Goal: Task Accomplishment & Management: Use online tool/utility

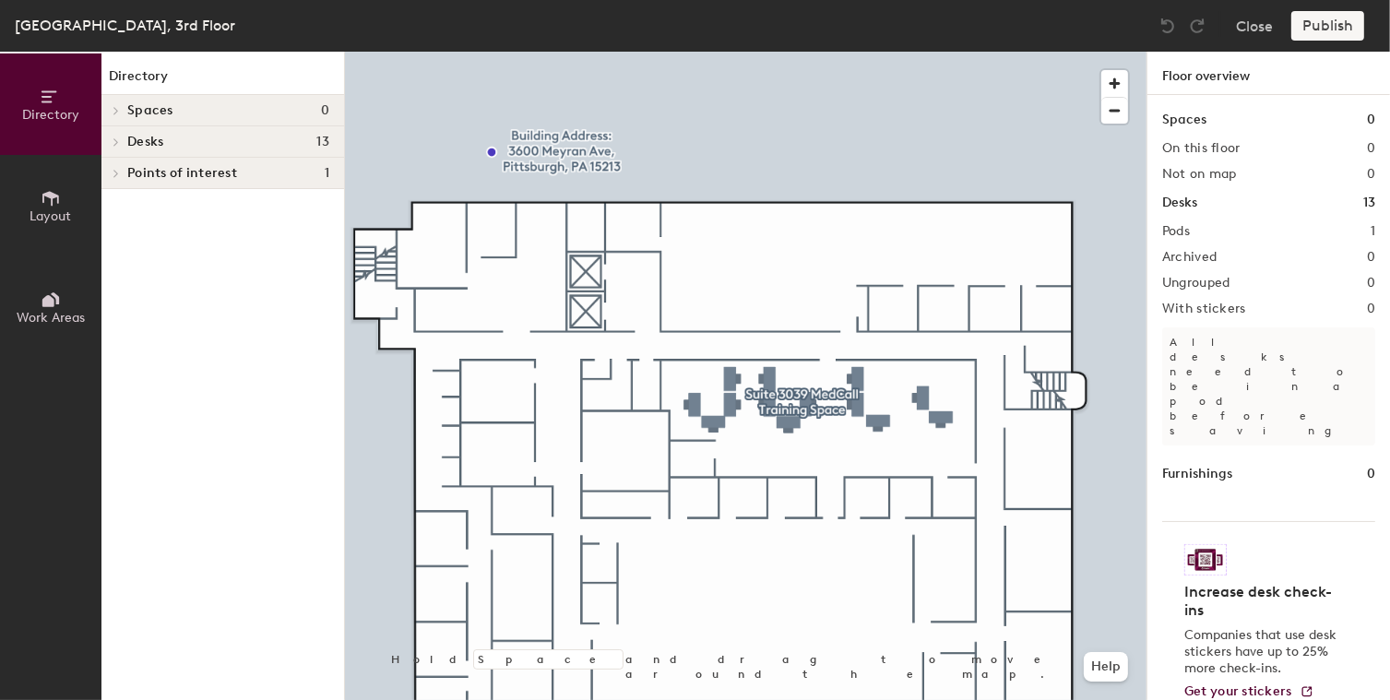
click at [52, 217] on span "Layout" at bounding box center [51, 216] width 42 height 16
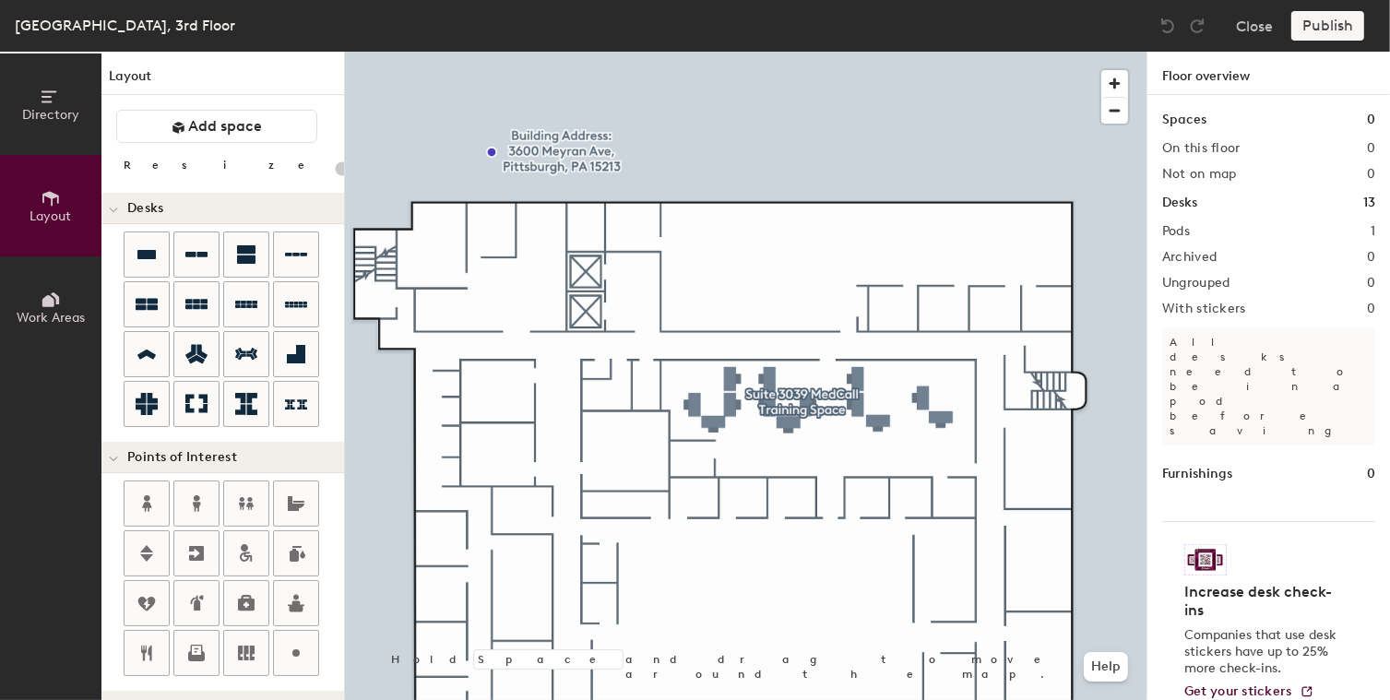
click at [737, 495] on div "Directory Layout Work Areas Layout Add space Resize Desks Points of Interest Fu…" at bounding box center [695, 376] width 1390 height 648
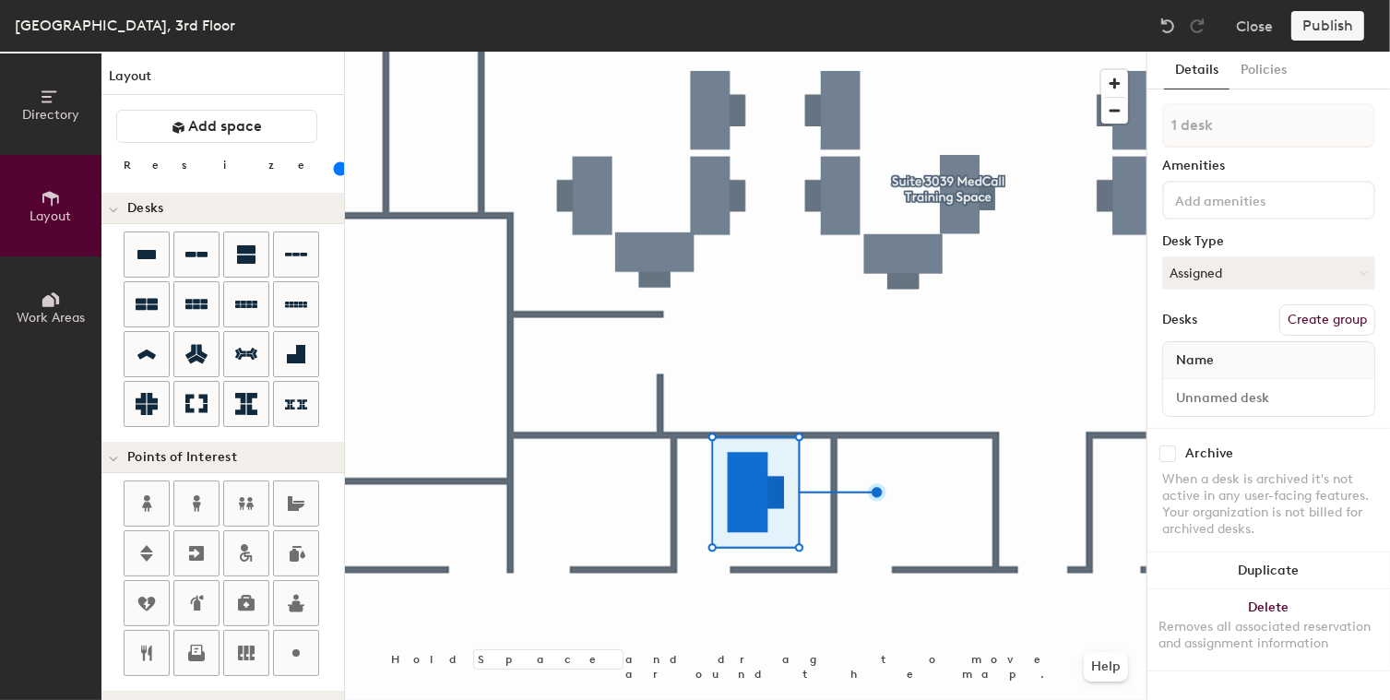
click at [335, 171] on input "range" at bounding box center [335, 168] width 0 height 15
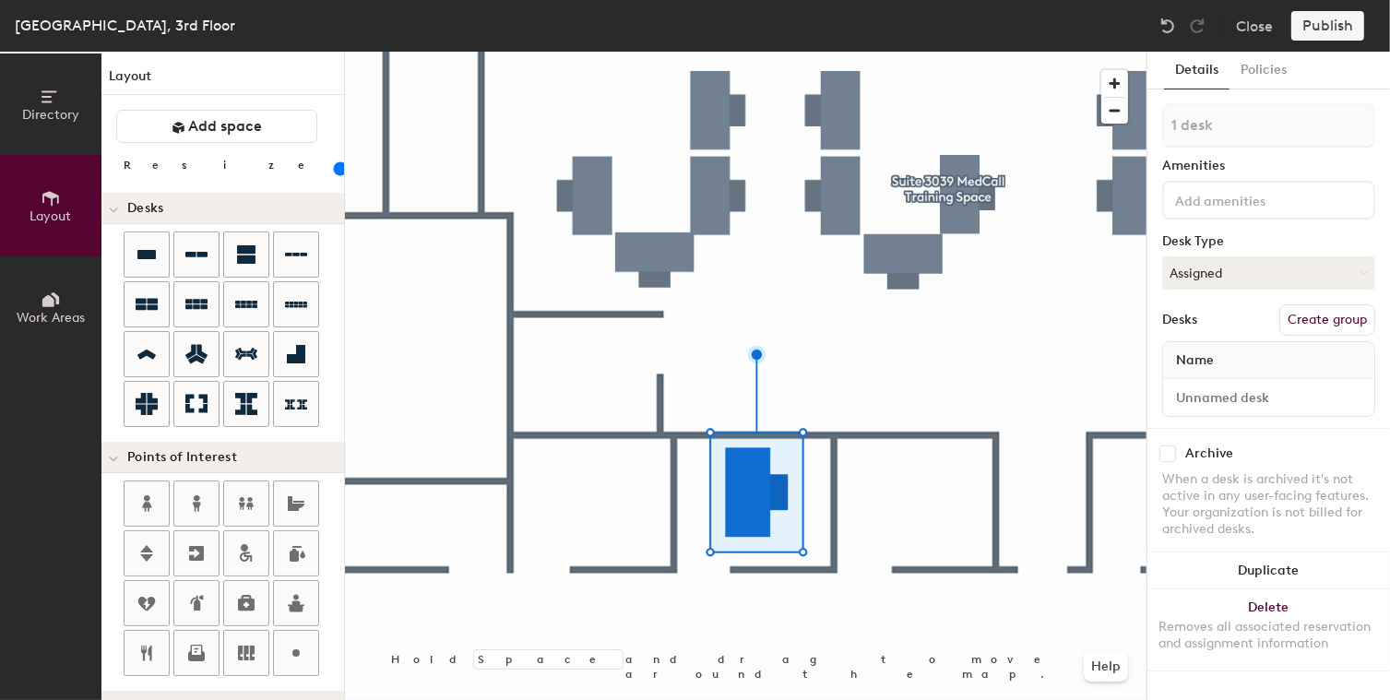
click at [913, 514] on div "Directory Layout Work Areas Layout Add space Resize Desks Points of Interest Fu…" at bounding box center [695, 376] width 1390 height 648
type input "100"
type input "2 desks"
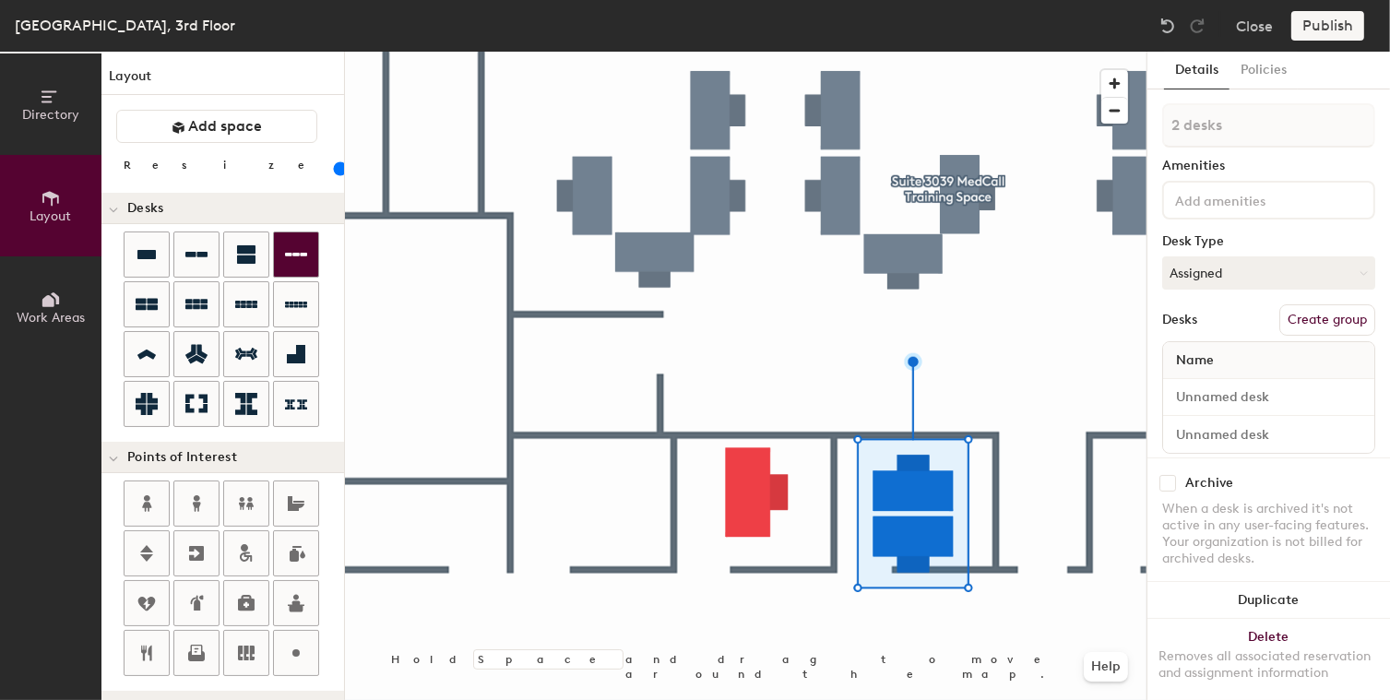
click at [1063, 514] on div "Directory Layout Work Areas Layout Add space Resize Desks Points of Interest Fu…" at bounding box center [695, 376] width 1390 height 648
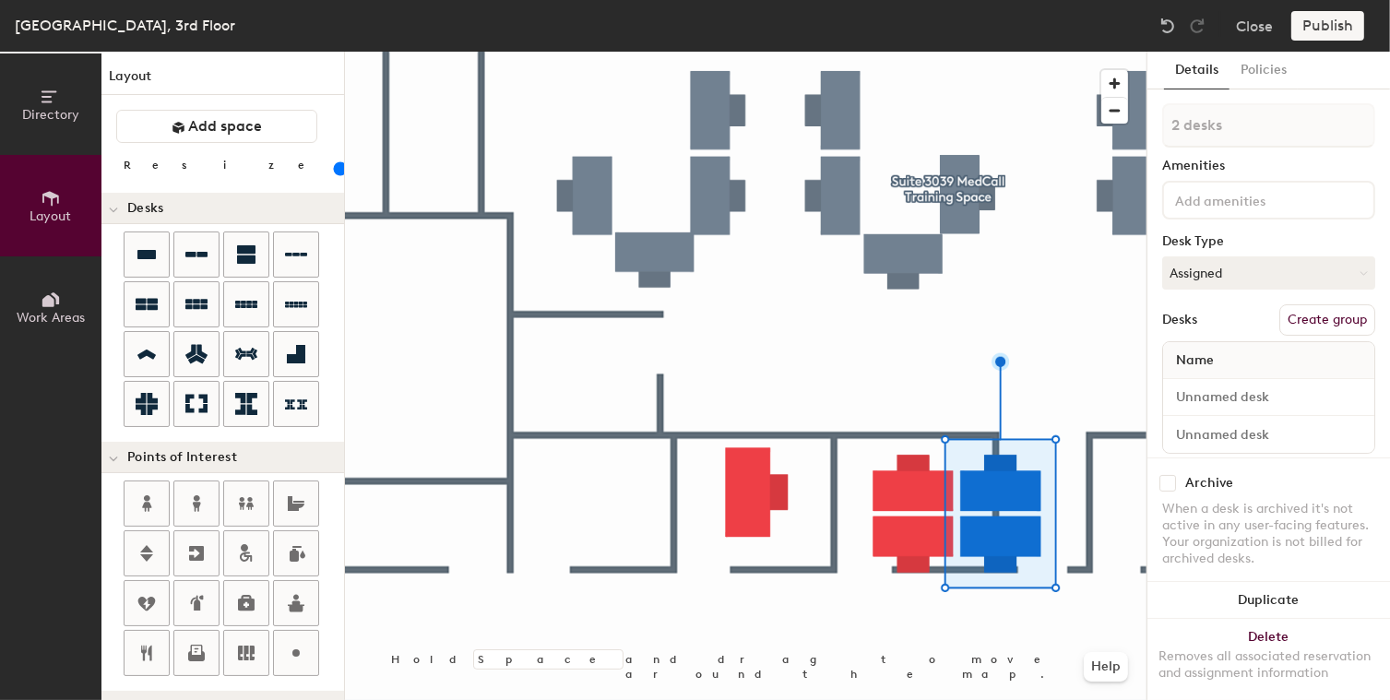
click at [732, 627] on div "Directory Layout Work Areas Layout Add space Resize Desks Points of Interest Fu…" at bounding box center [695, 376] width 1390 height 648
click at [727, 52] on div at bounding box center [745, 52] width 801 height 0
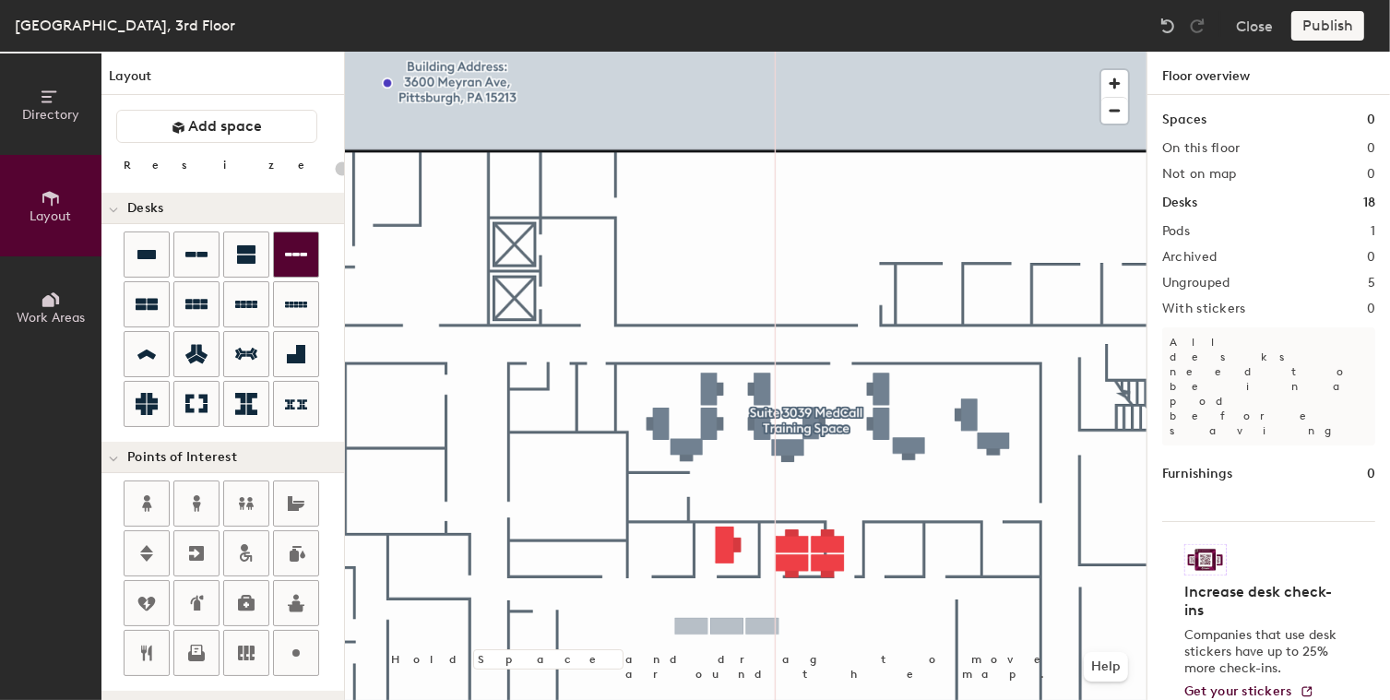
click at [297, 274] on div at bounding box center [296, 254] width 44 height 44
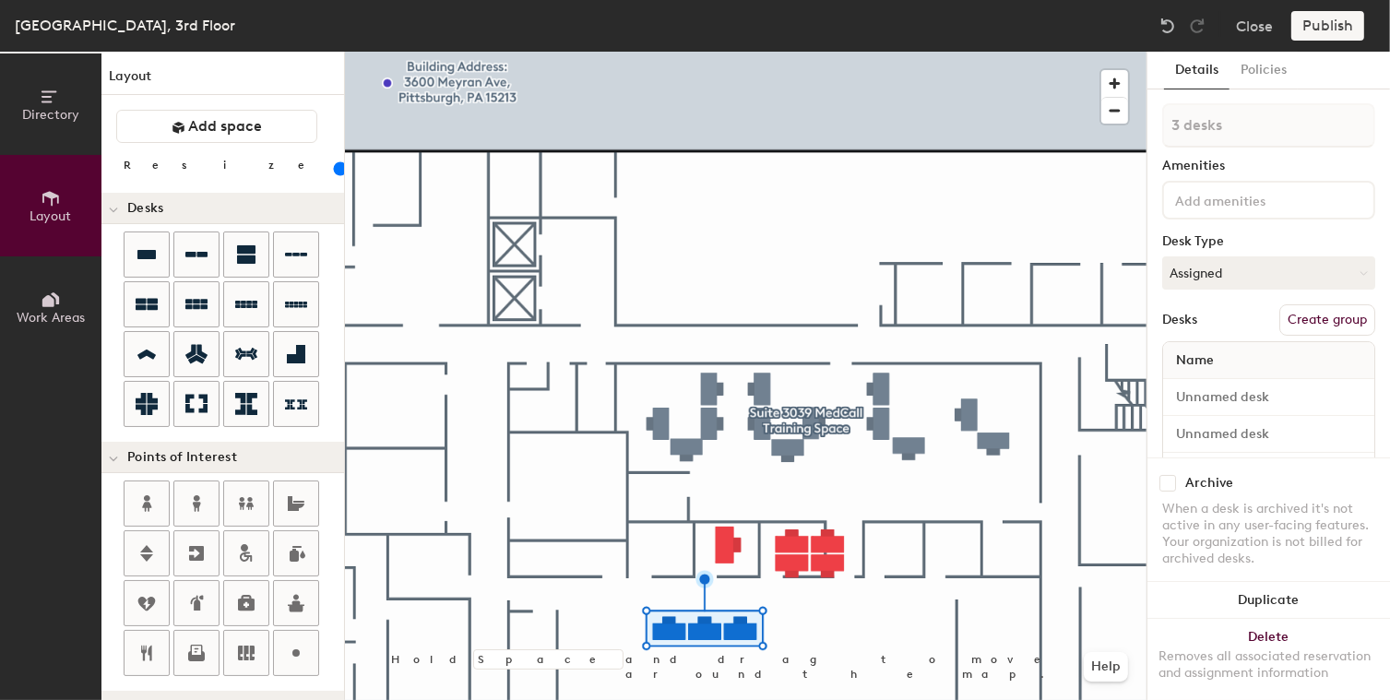
click at [911, 52] on div at bounding box center [745, 52] width 801 height 0
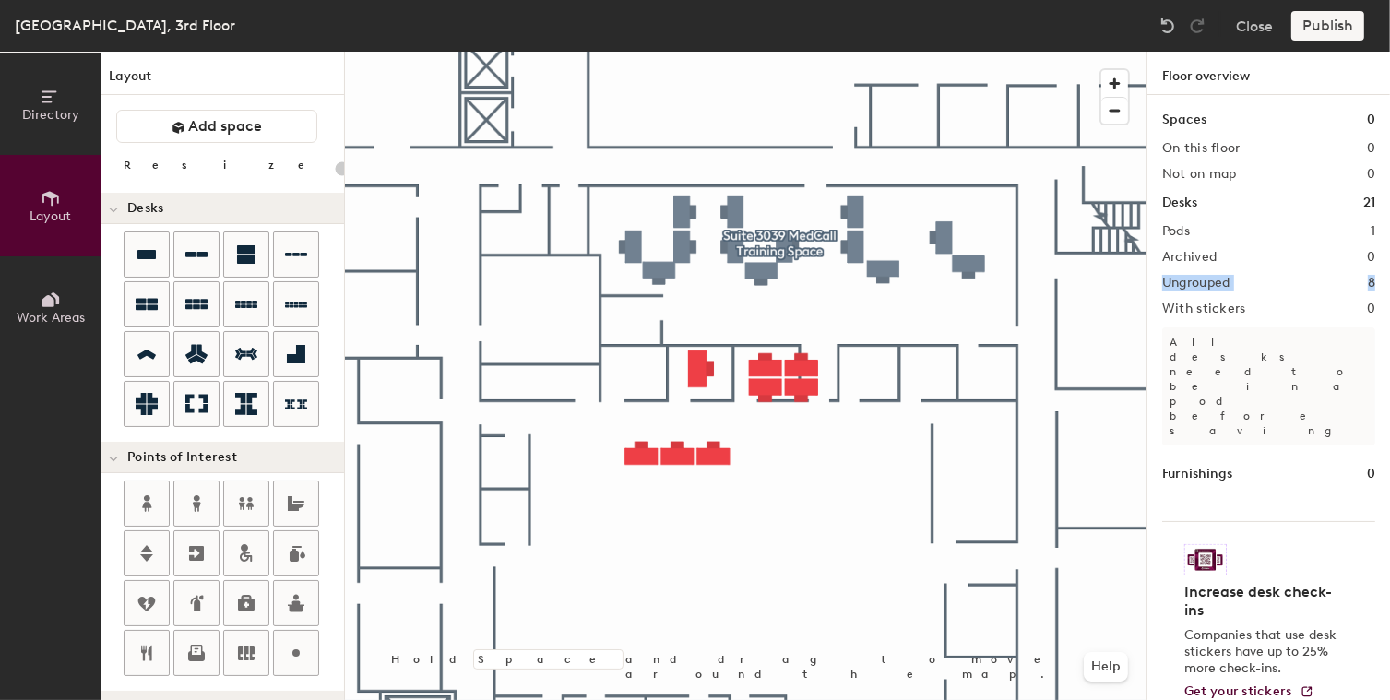
drag, startPoint x: 1165, startPoint y: 284, endPoint x: 1382, endPoint y: 283, distance: 216.7
click at [1382, 283] on div "Spaces 0 On this floor 0 Not on map 0 Desks 21 Pods 1 Archived 0 Ungrouped 8 Wi…" at bounding box center [1268, 419] width 243 height 648
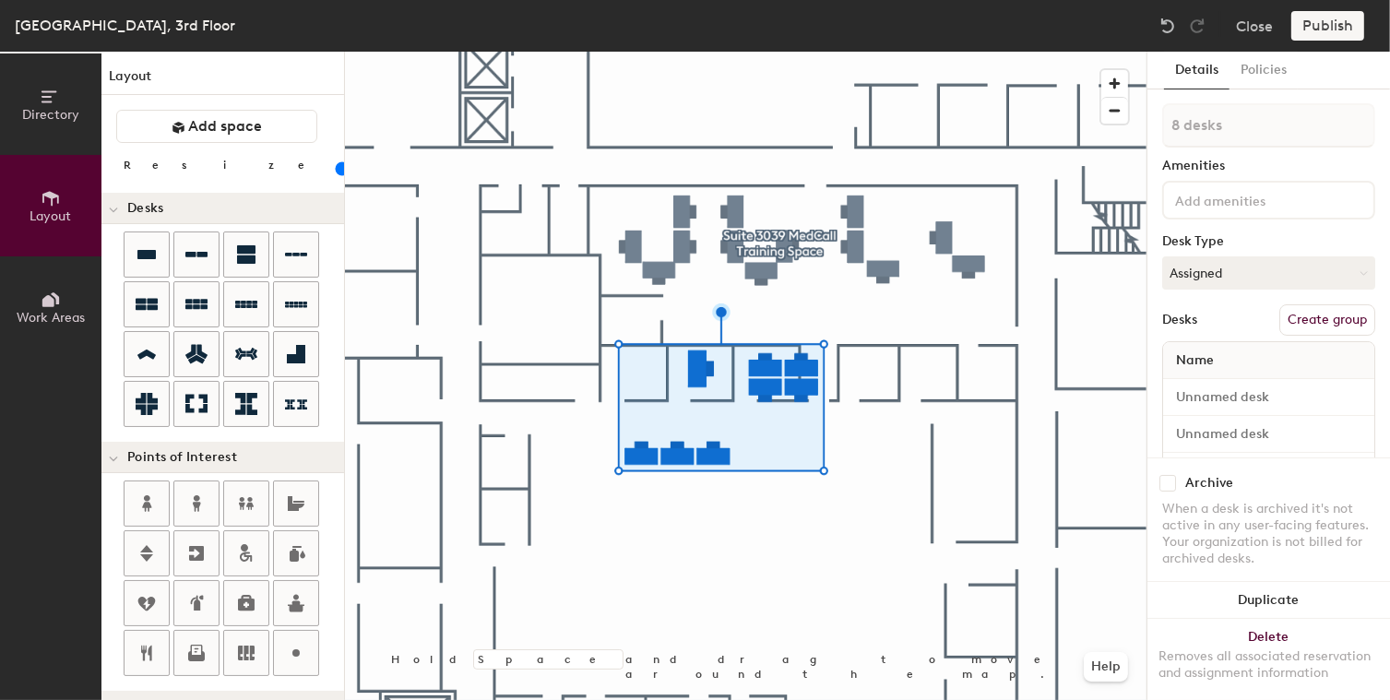
click at [1006, 52] on div at bounding box center [745, 52] width 801 height 0
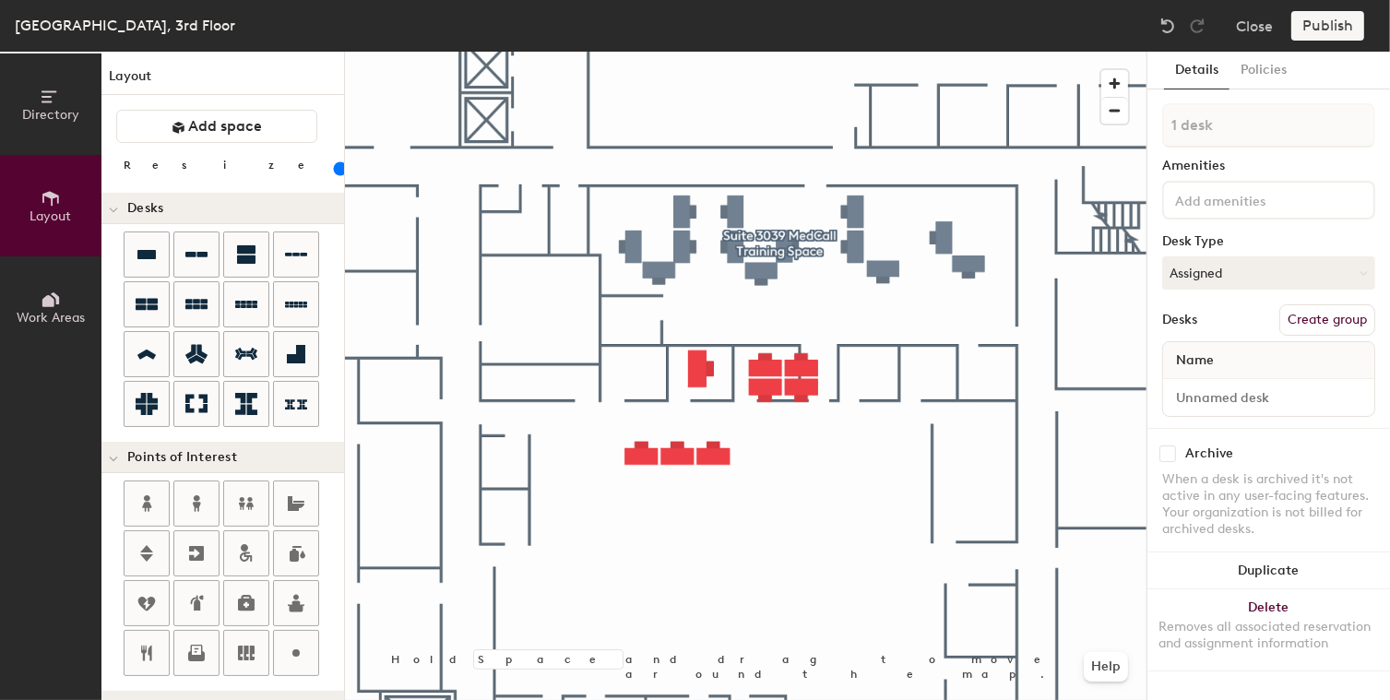
type input "20"
type input "2 desks"
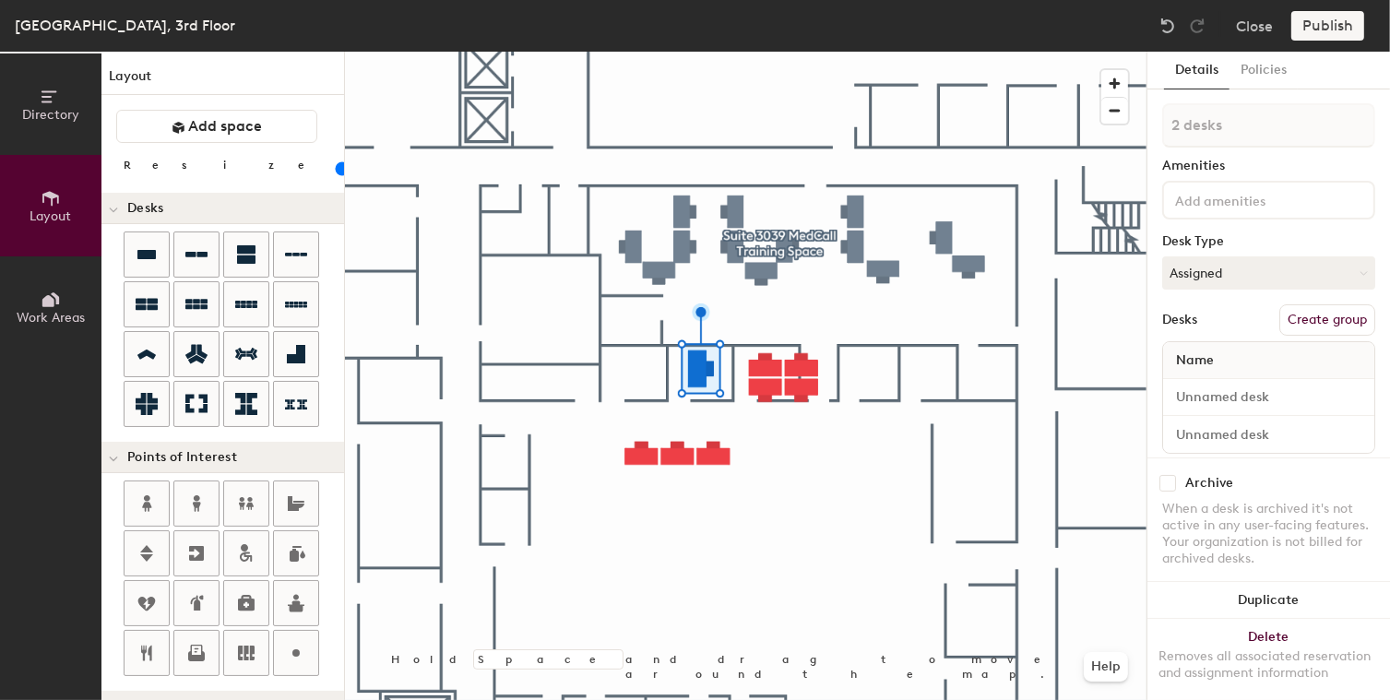
type input "20"
type input "3 desks"
click at [1302, 325] on button "Create group" at bounding box center [1327, 319] width 96 height 31
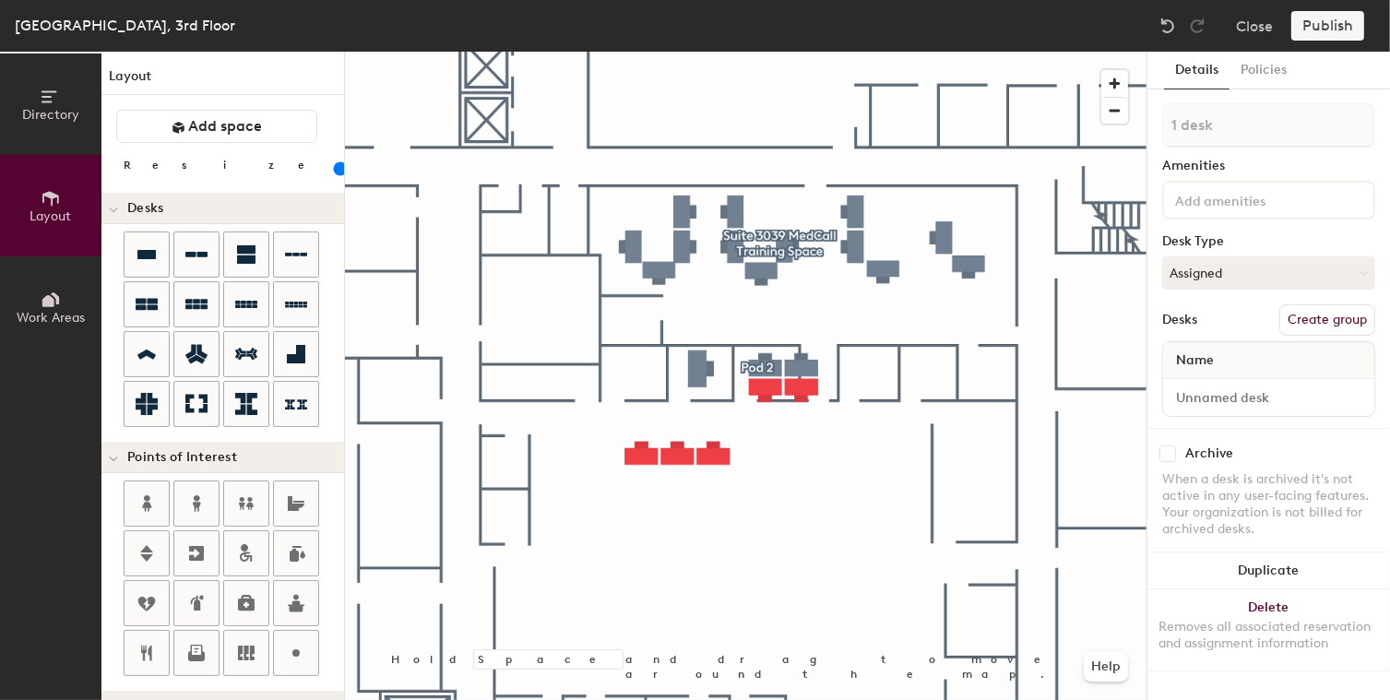
type input "100"
type input "2 desks"
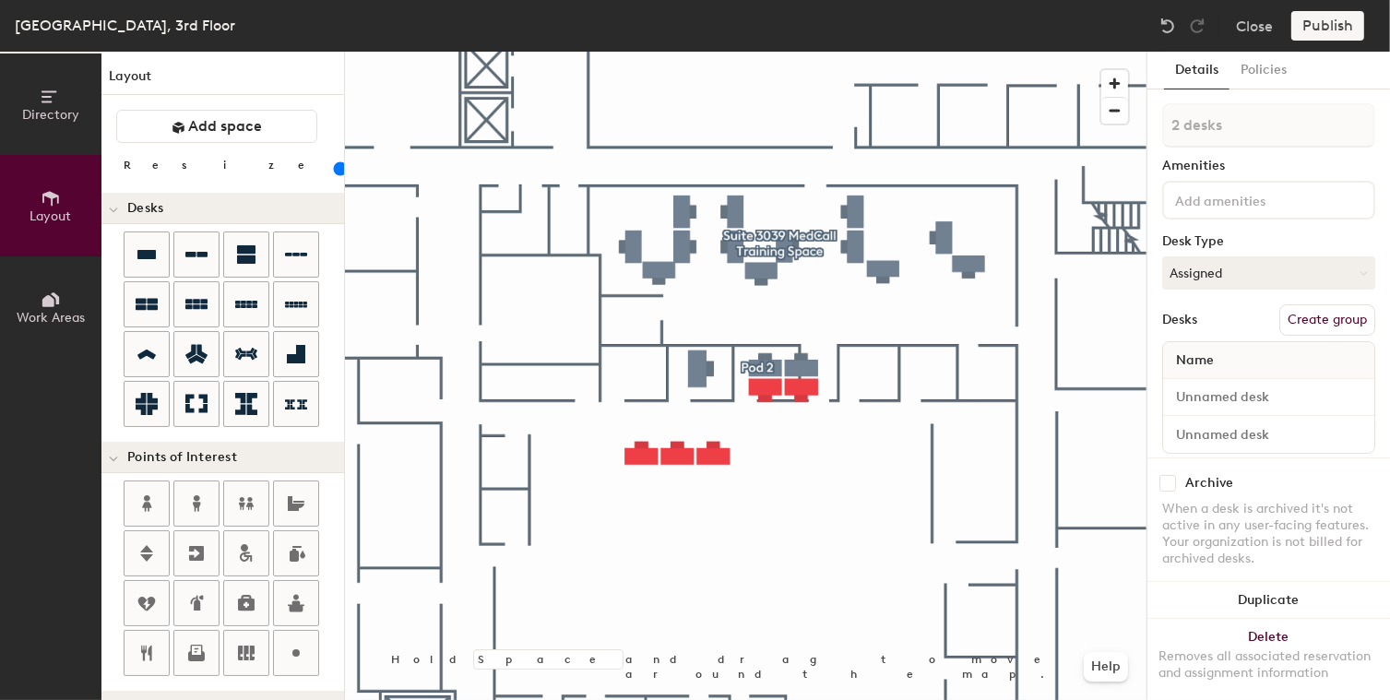
type input "100"
type input "3 desks"
type input "100"
type input "4 desks"
type input "100"
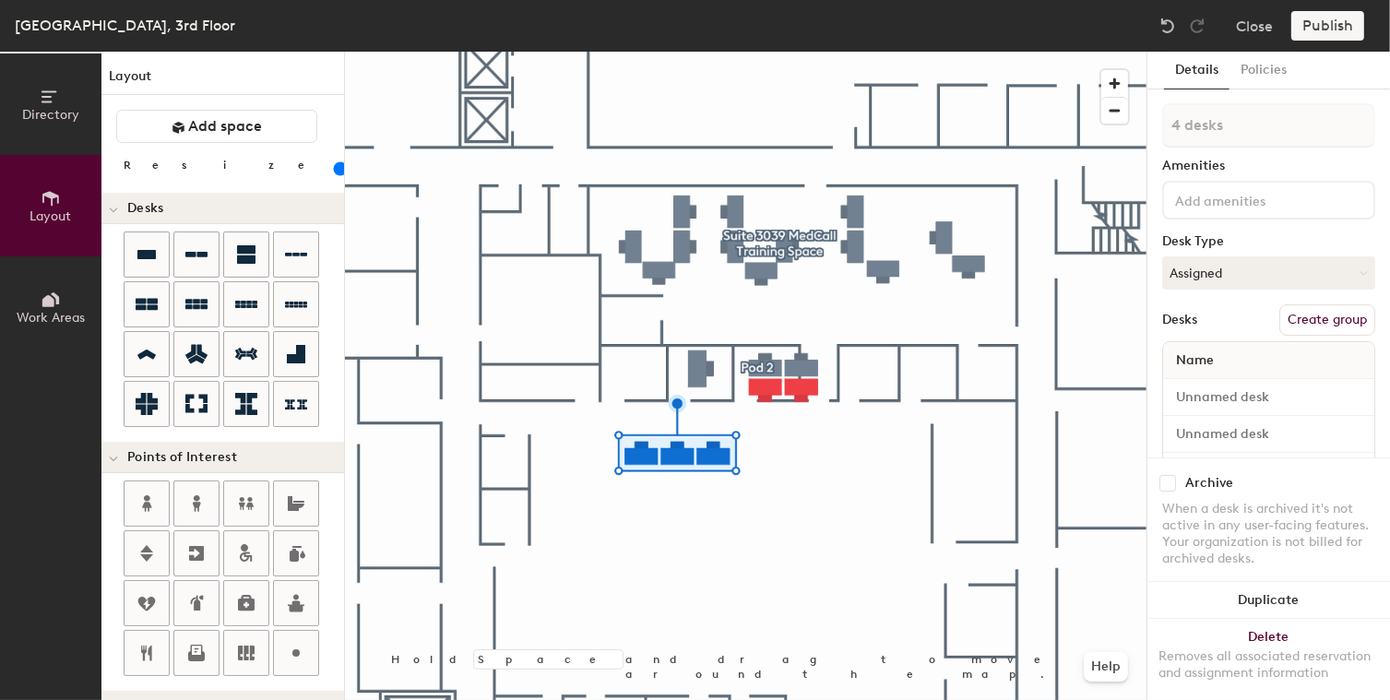
type input "5 desks"
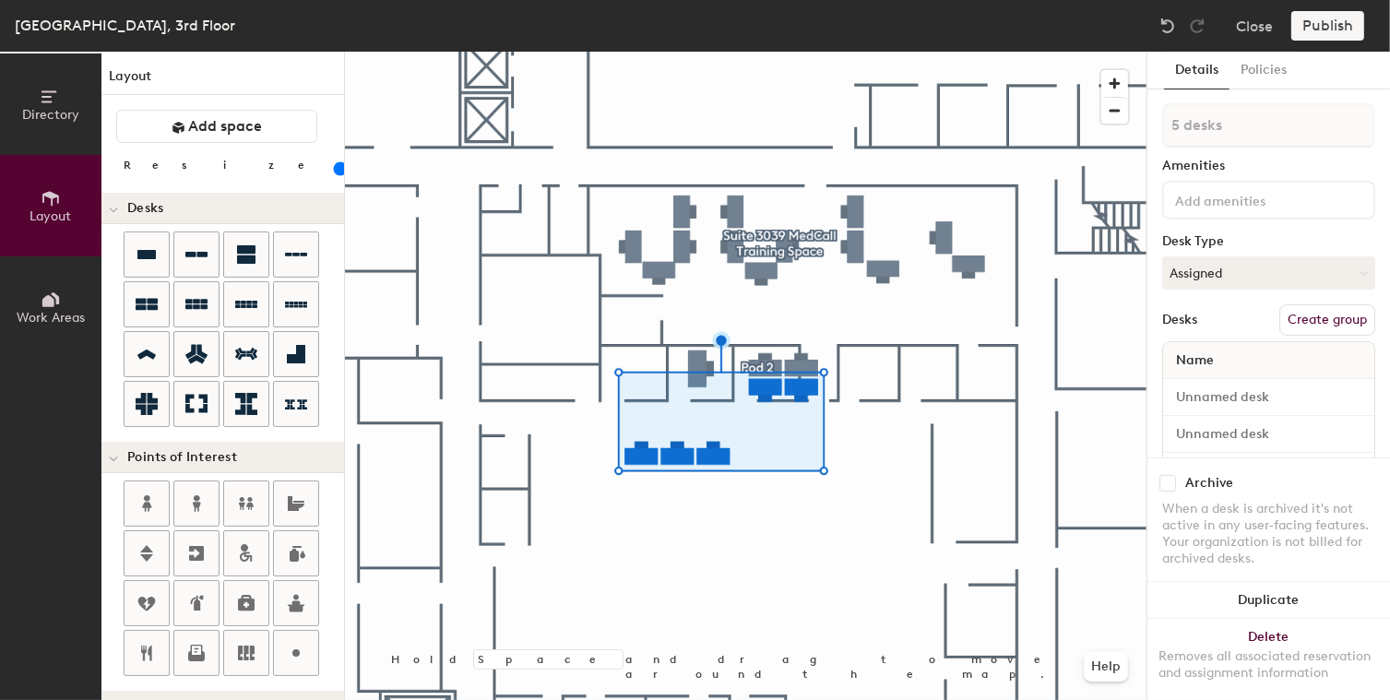
click at [1309, 327] on button "Create group" at bounding box center [1327, 319] width 96 height 31
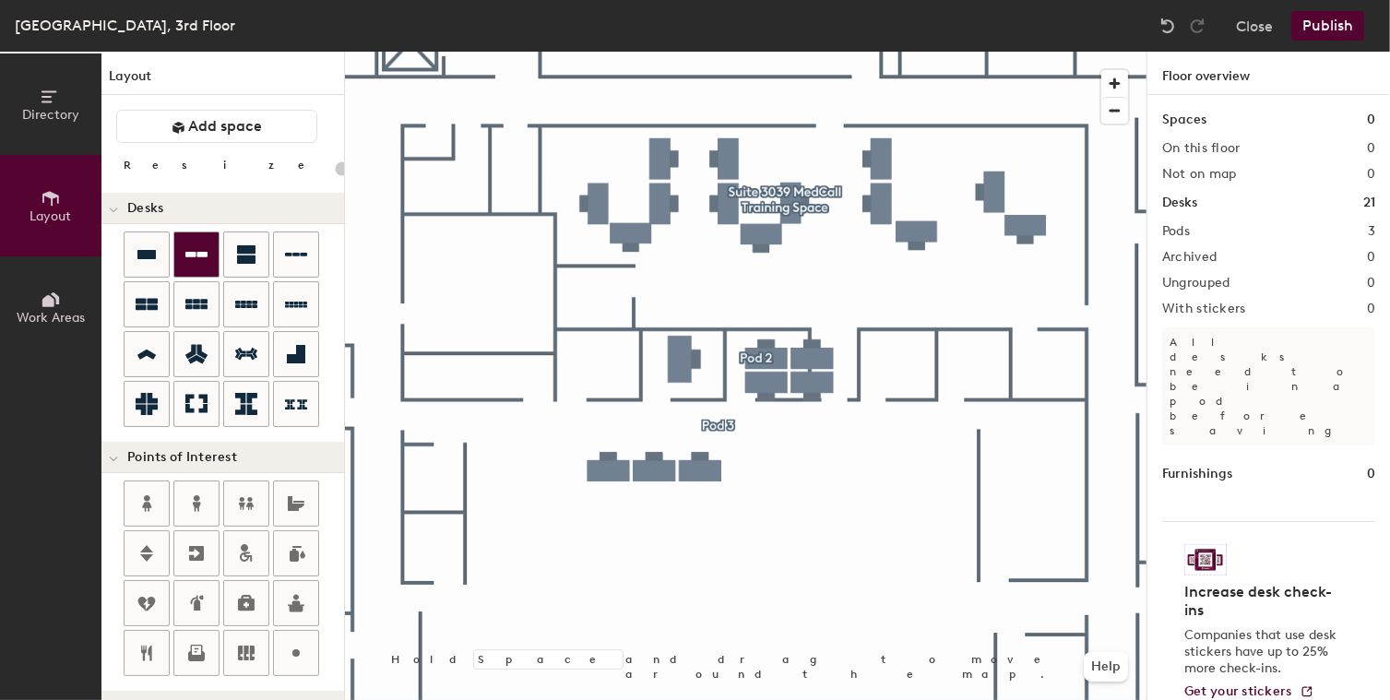
click at [903, 369] on div "Directory Layout Work Areas Layout Add space Resize Desks Points of Interest Fu…" at bounding box center [695, 376] width 1390 height 648
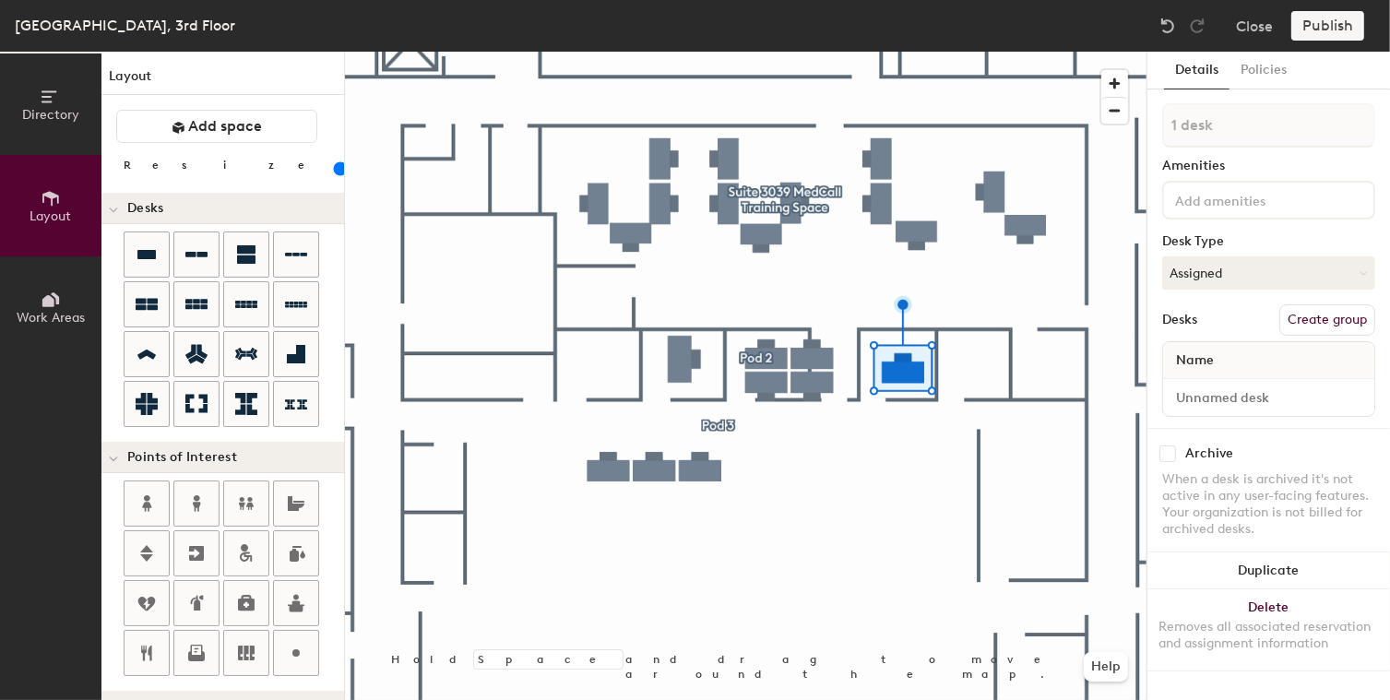
click at [1318, 310] on button "Create group" at bounding box center [1327, 319] width 96 height 31
type input "100"
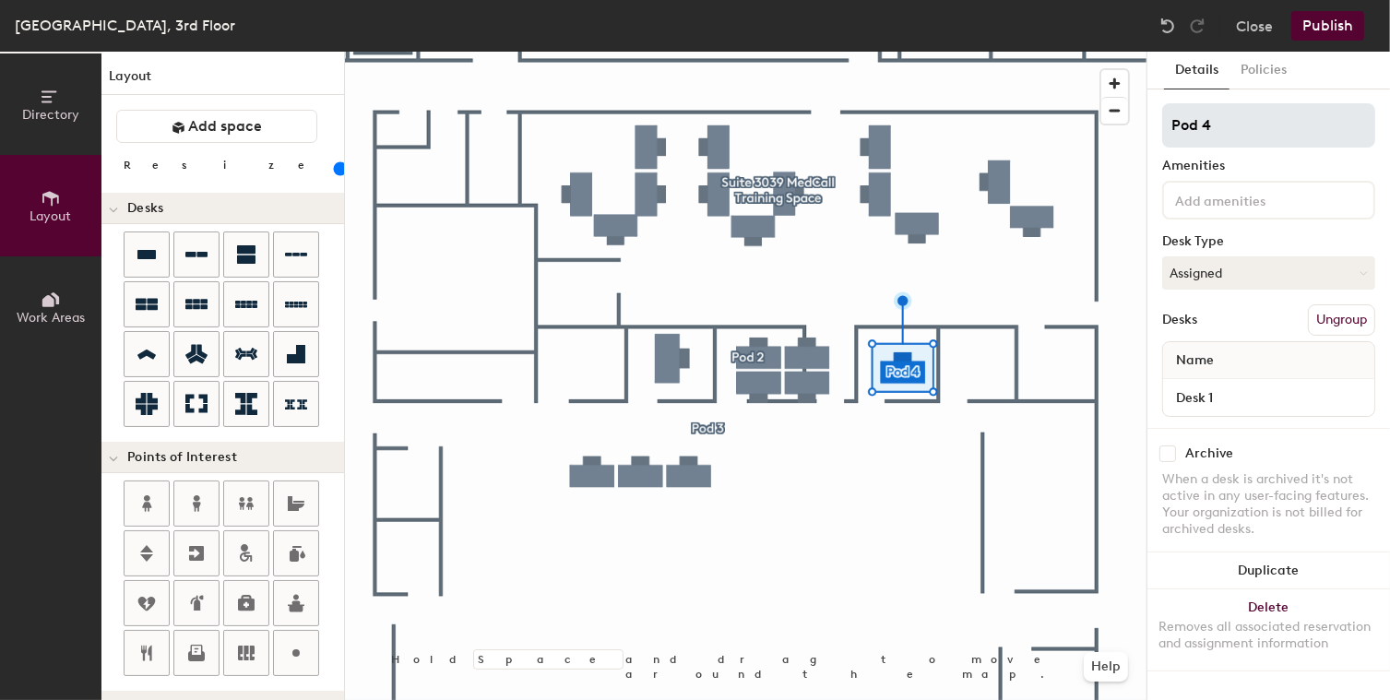
click at [1222, 128] on input "Pod 4" at bounding box center [1268, 125] width 213 height 44
drag, startPoint x: 1222, startPoint y: 128, endPoint x: 1178, endPoint y: 131, distance: 44.4
click at [1178, 131] on input "Pod 4" at bounding box center [1268, 125] width 213 height 44
type input "S"
type input "100"
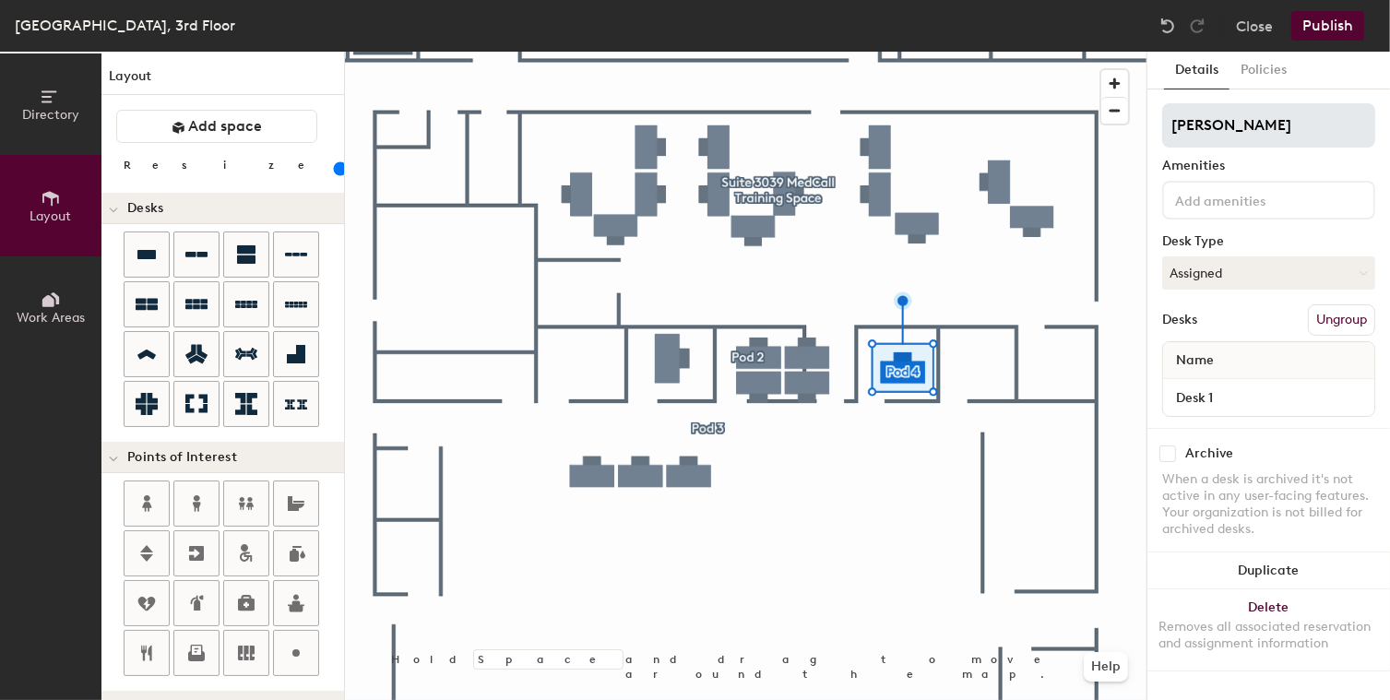
type input "Sale"
type input "100"
type input "Sales"
type input "100"
type input "Sales"
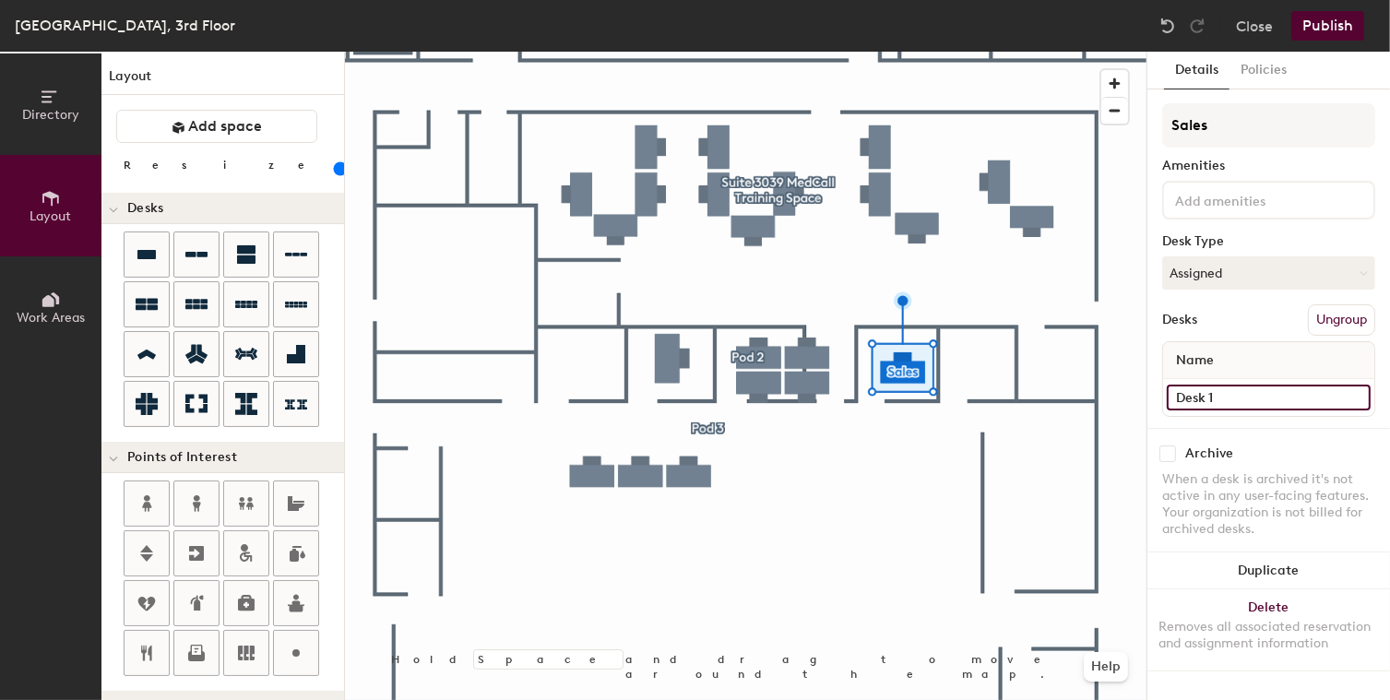
click at [1225, 389] on input "Desk 1" at bounding box center [1269, 398] width 204 height 26
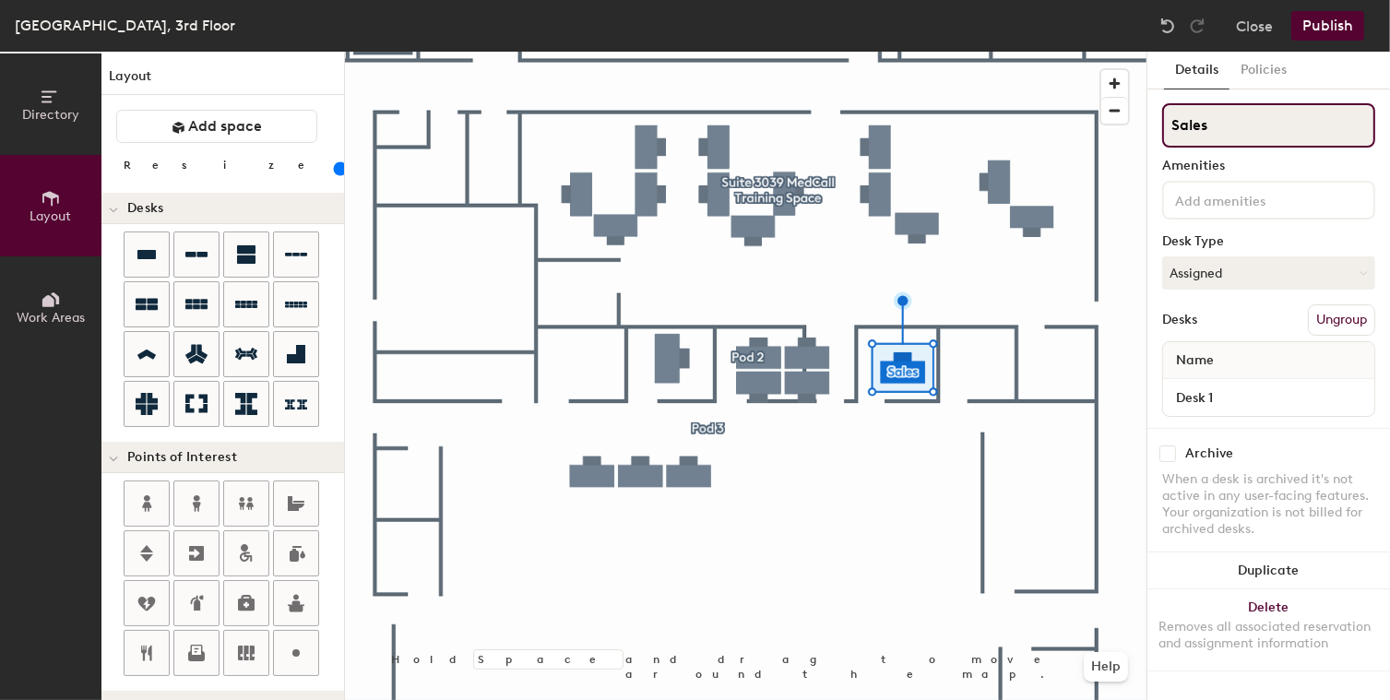
click at [1195, 122] on input "Sales" at bounding box center [1268, 125] width 213 height 44
type input "100"
click at [1195, 122] on input "Sales" at bounding box center [1268, 125] width 213 height 44
type input "O"
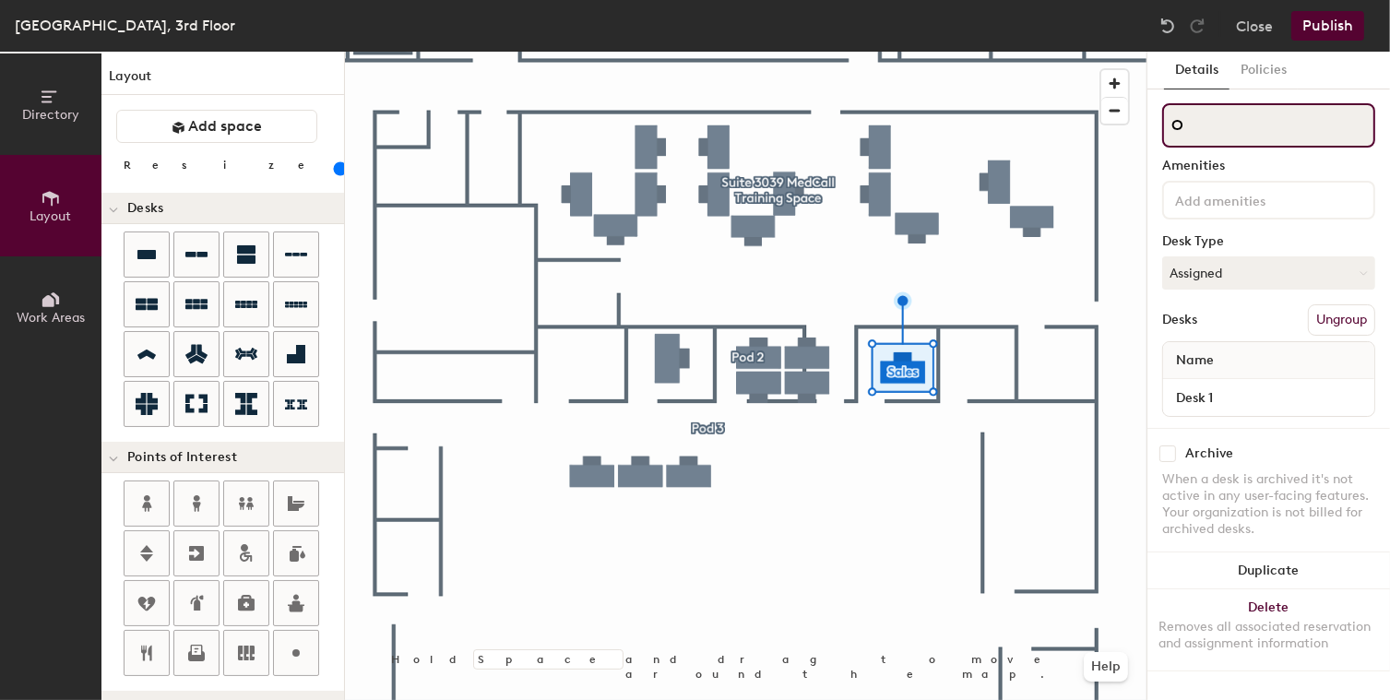
type input "100"
type input "Office"
type input "100"
type input "Office"
type input "100"
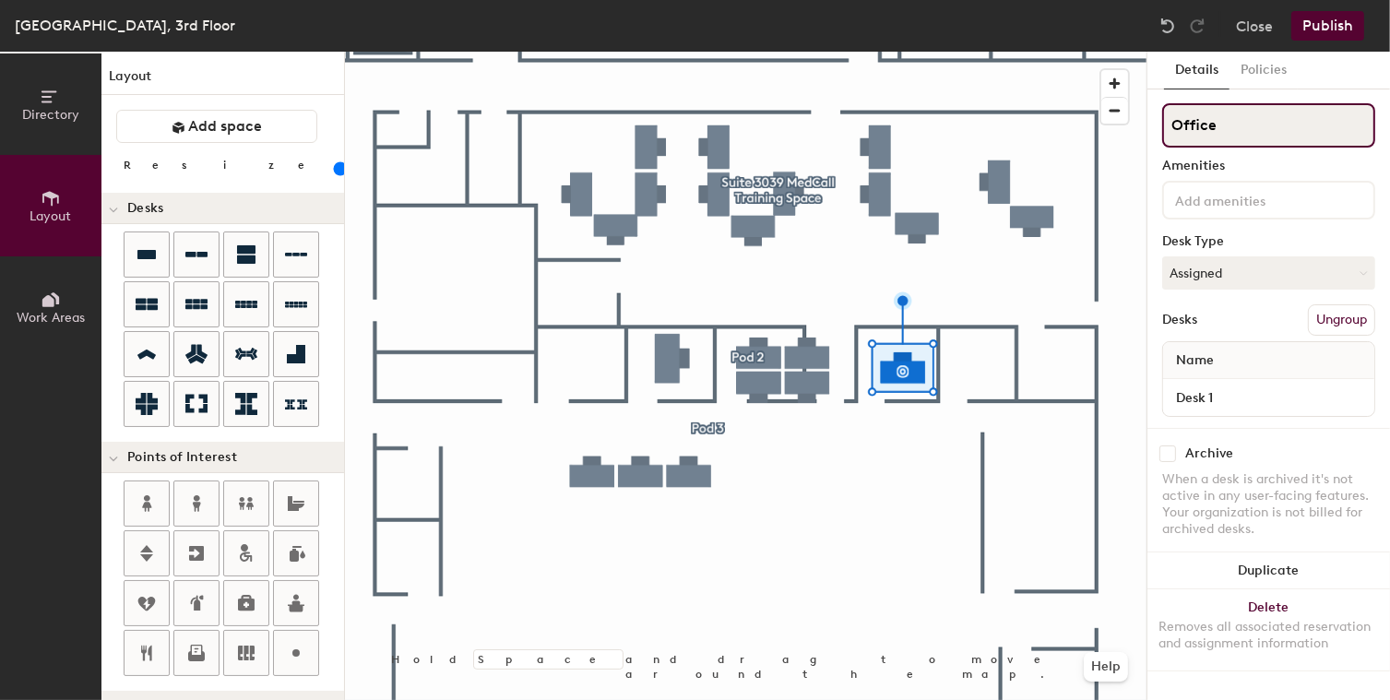
type input "Office 1"
type input "100"
type input "Office 1"
click at [1204, 410] on div "Desk 1" at bounding box center [1268, 397] width 211 height 37
click at [1203, 409] on div "Desk 1" at bounding box center [1268, 397] width 211 height 37
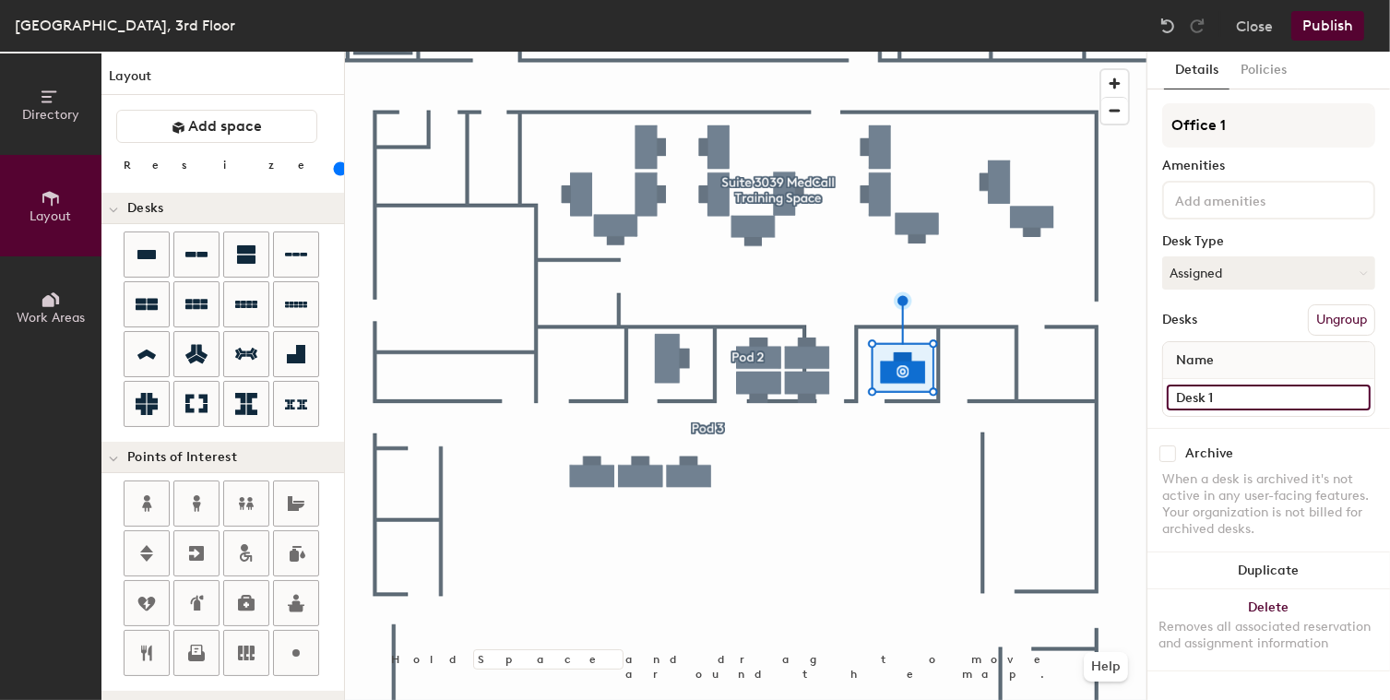
click at [1200, 402] on input "Desk 1" at bounding box center [1269, 398] width 204 height 26
type input "100"
click at [1200, 402] on input "Desk 1" at bounding box center [1269, 398] width 204 height 26
type input "O"
type input "100"
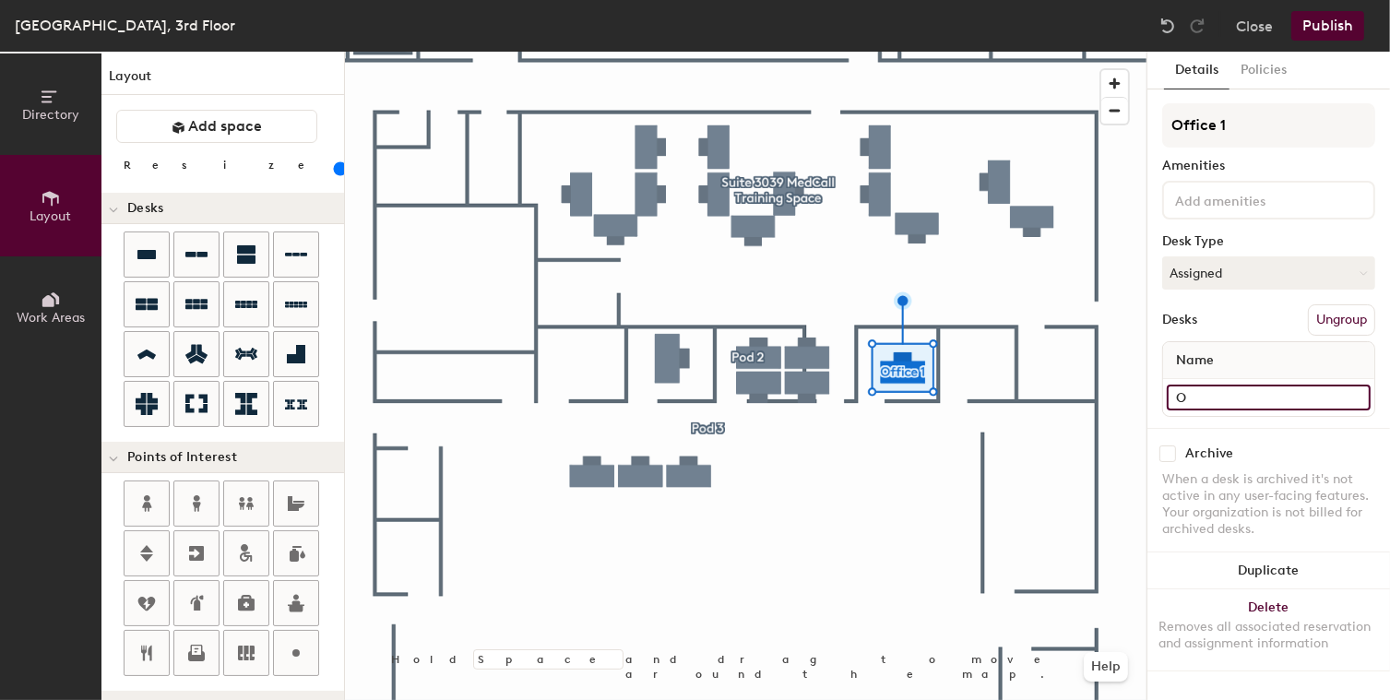
type input "Of"
type input "100"
type input "Office"
type input "100"
type input "Office 1"
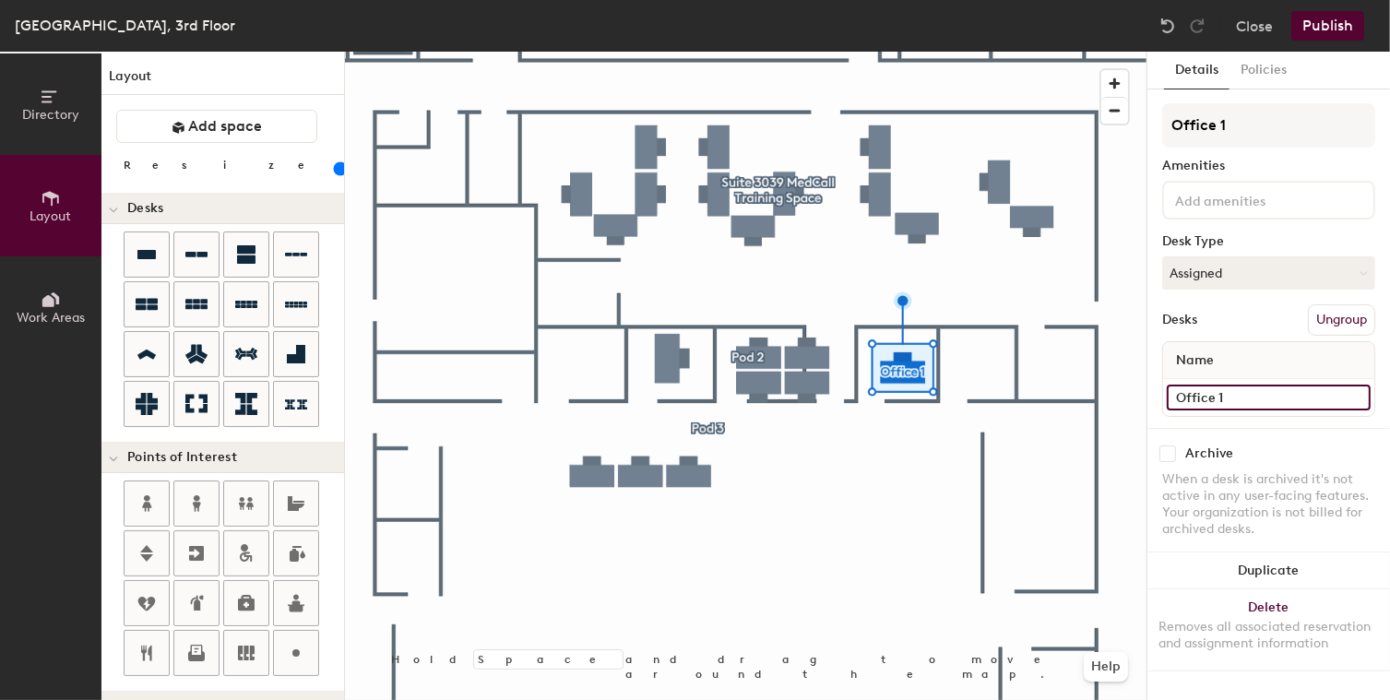
type input "100"
type input "Office 1"
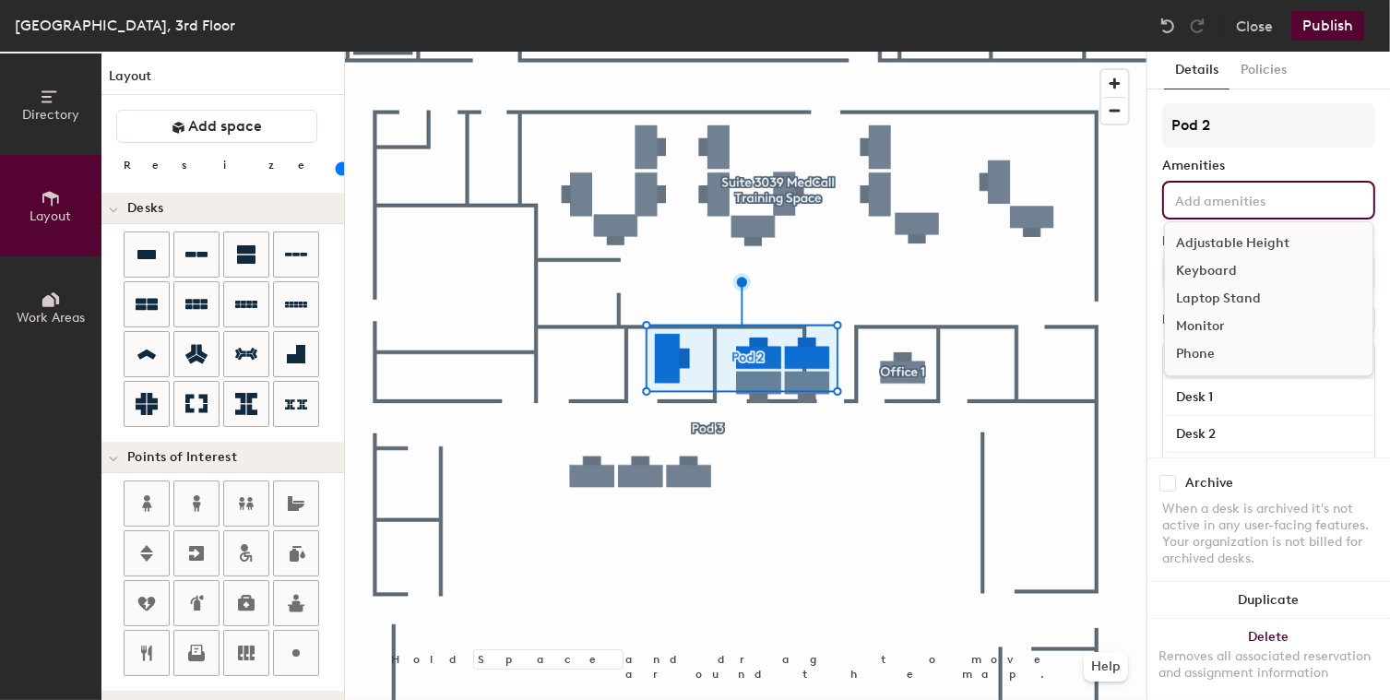
click at [1261, 209] on div "Adjustable Height Keyboard Laptop Stand Monitor Phone" at bounding box center [1268, 200] width 213 height 39
click at [1257, 173] on div "Pod 2 Amenities Adjustable Height Keyboard Laptop Stand Monitor Phone Desk Type…" at bounding box center [1268, 302] width 213 height 398
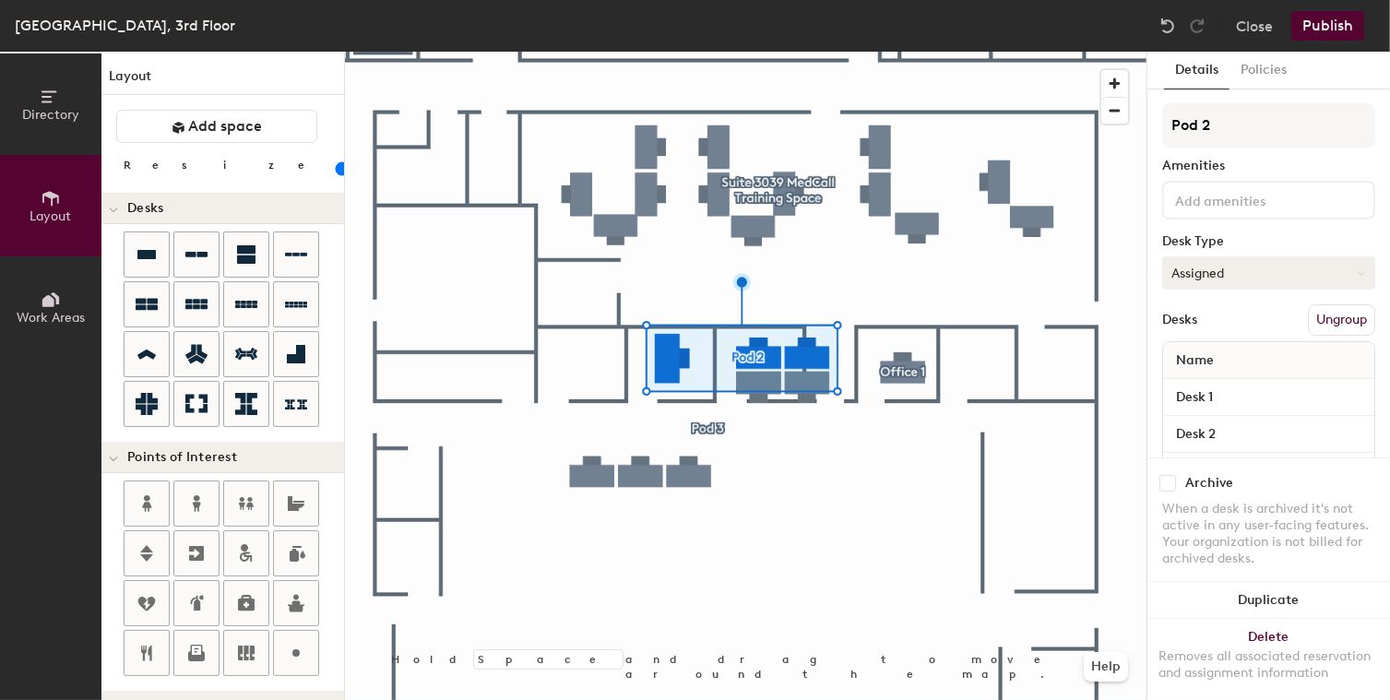
click at [1227, 264] on button "Assigned" at bounding box center [1268, 272] width 213 height 33
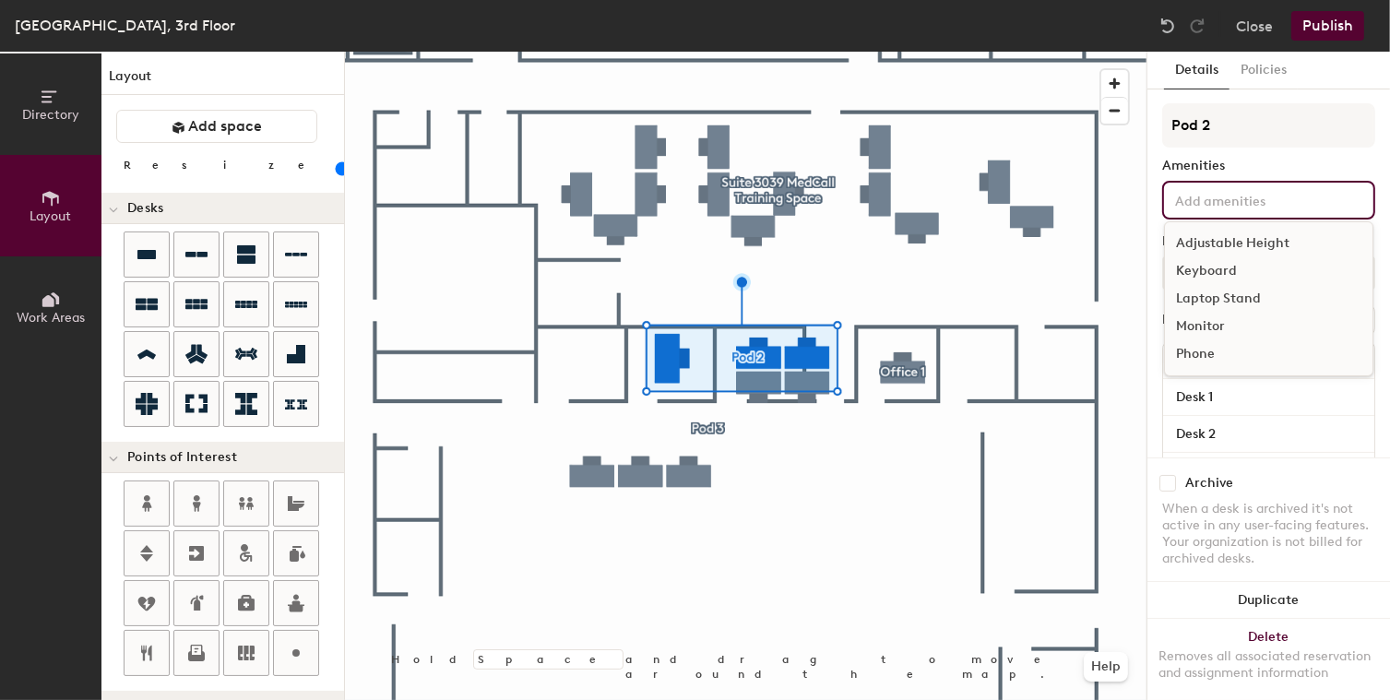
click at [1249, 204] on input at bounding box center [1254, 199] width 166 height 22
click at [1243, 246] on div "Adjustable Height" at bounding box center [1269, 244] width 208 height 28
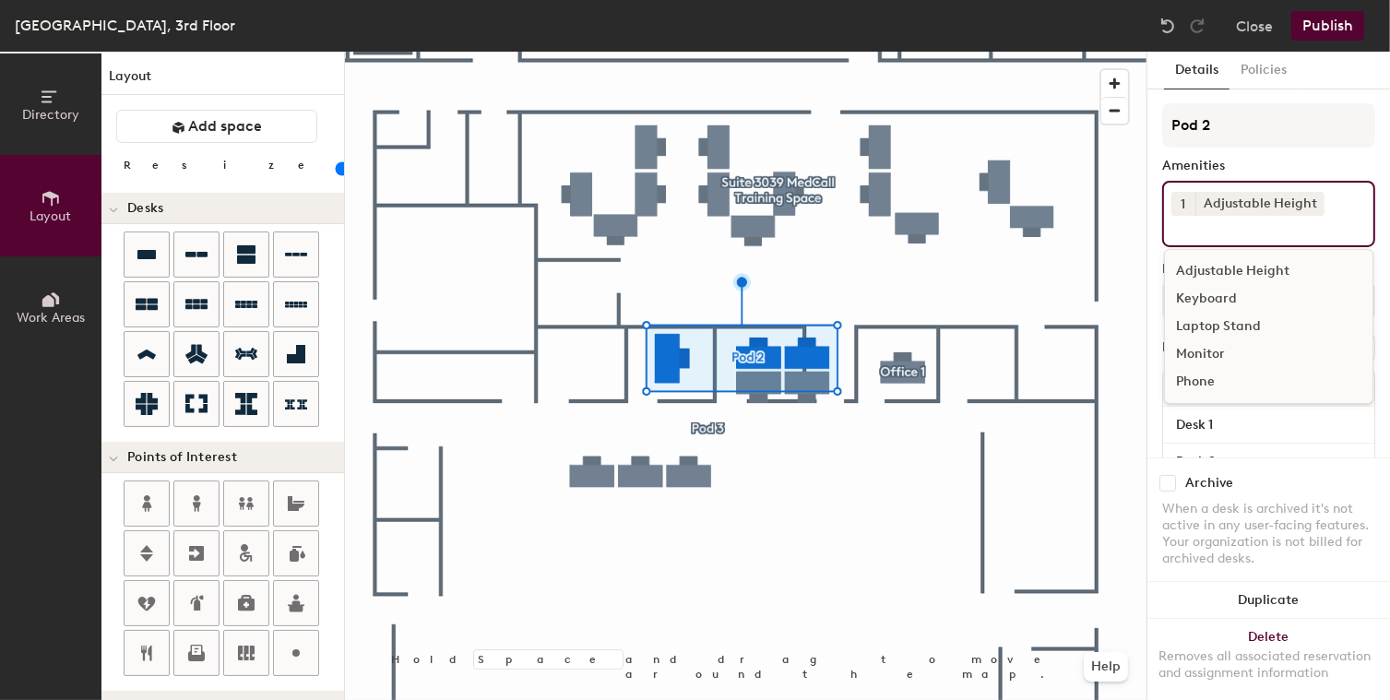
click at [1226, 325] on div "Laptop Stand" at bounding box center [1269, 327] width 208 height 28
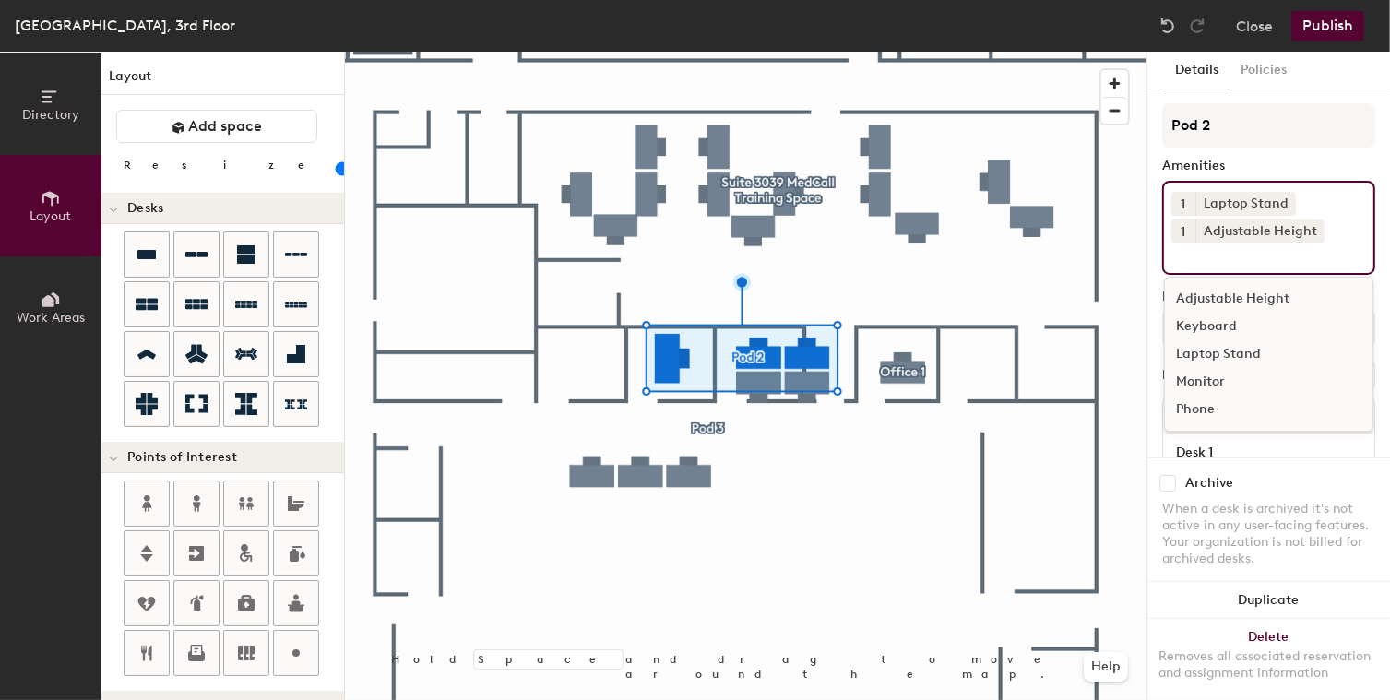
click at [1274, 148] on div "Pod 2 Amenities 1 Laptop Stand 1 Adjustable Height Adjustable Height Keyboard L…" at bounding box center [1268, 330] width 213 height 454
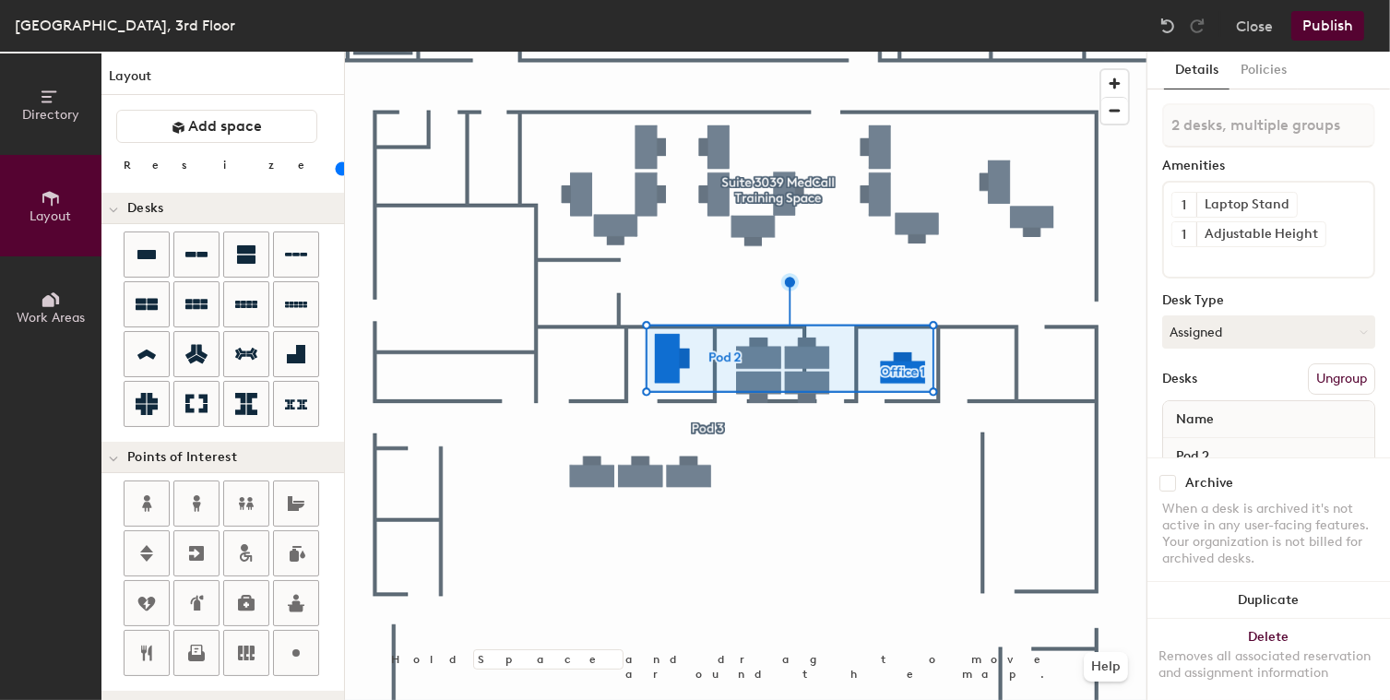
type input "20"
type input "3 desks, multiple groups"
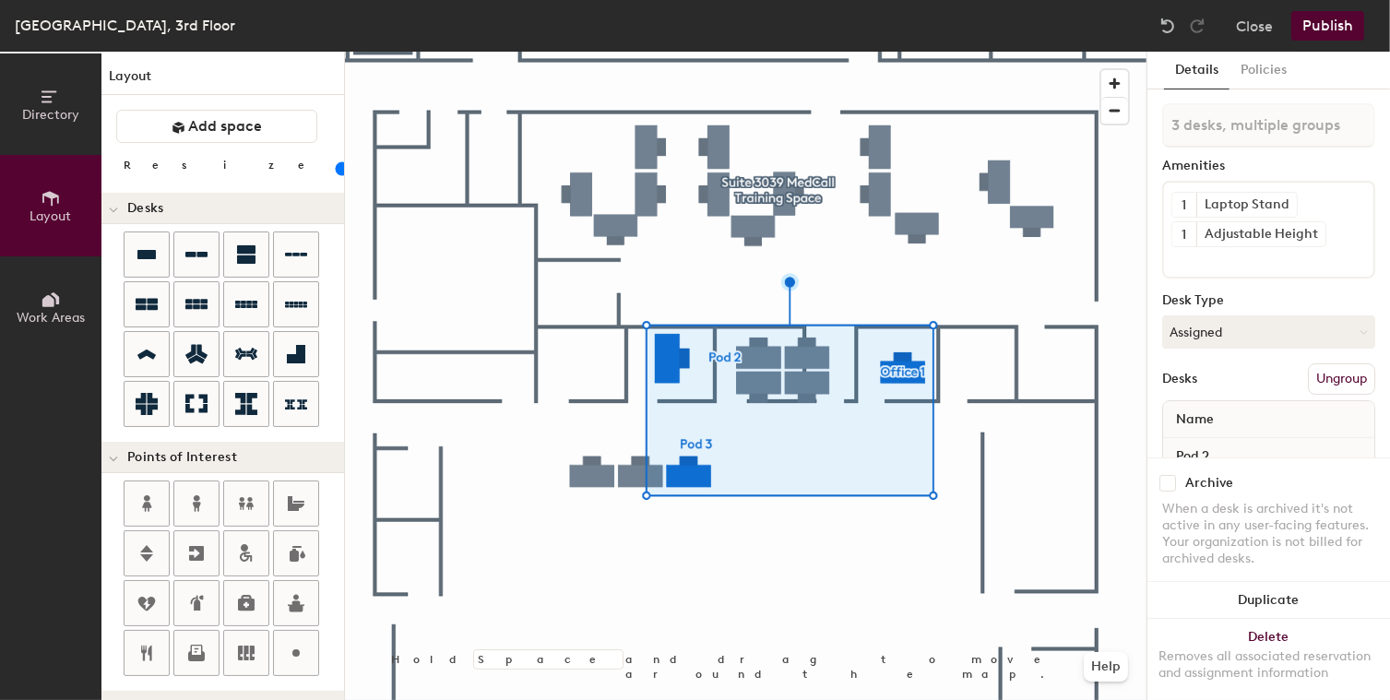
click at [1231, 271] on div "1 Laptop Stand 1 Adjustable Height" at bounding box center [1268, 230] width 213 height 98
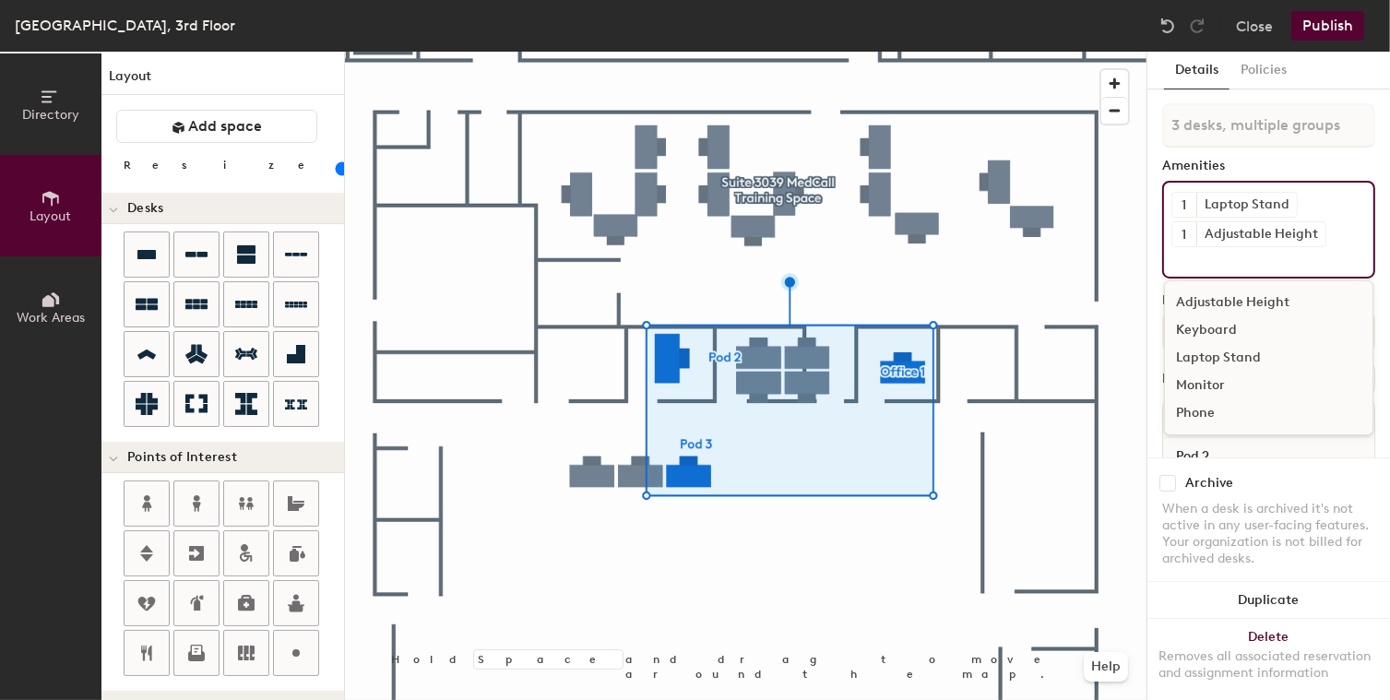
click at [1237, 359] on div "Laptop Stand" at bounding box center [1269, 358] width 208 height 28
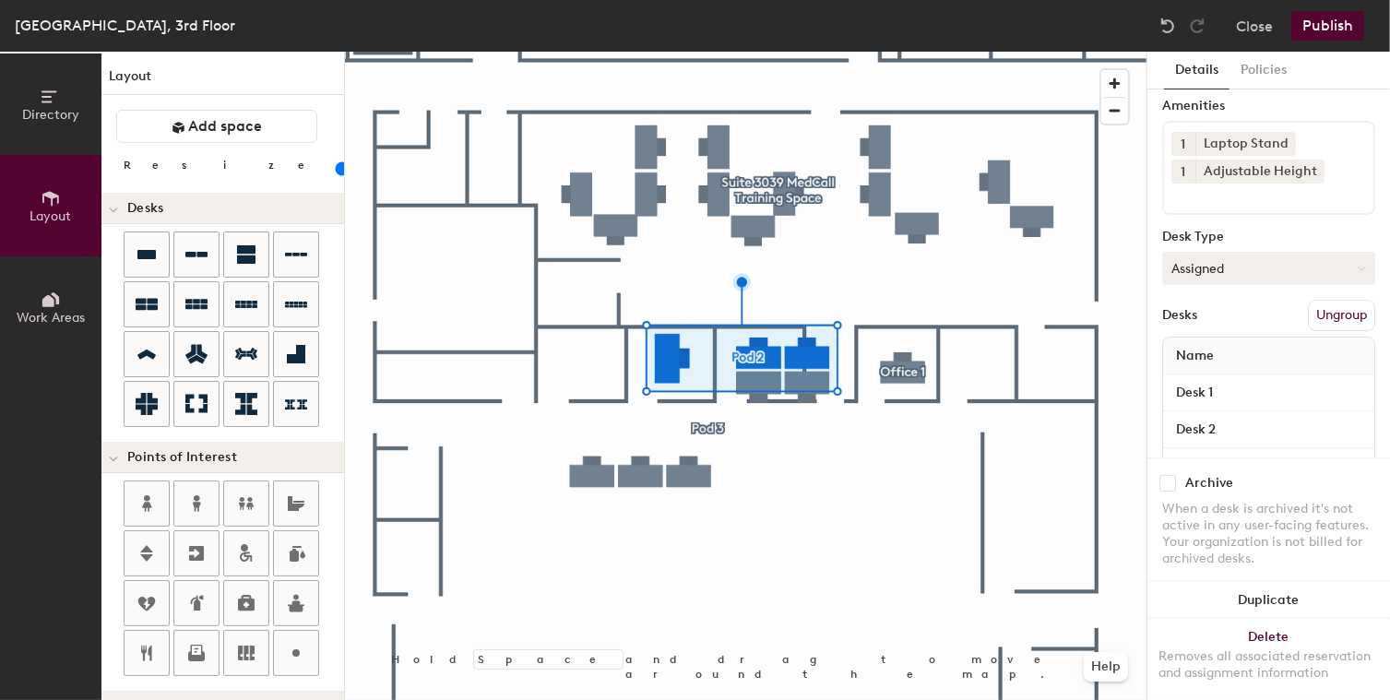
scroll to position [77, 0]
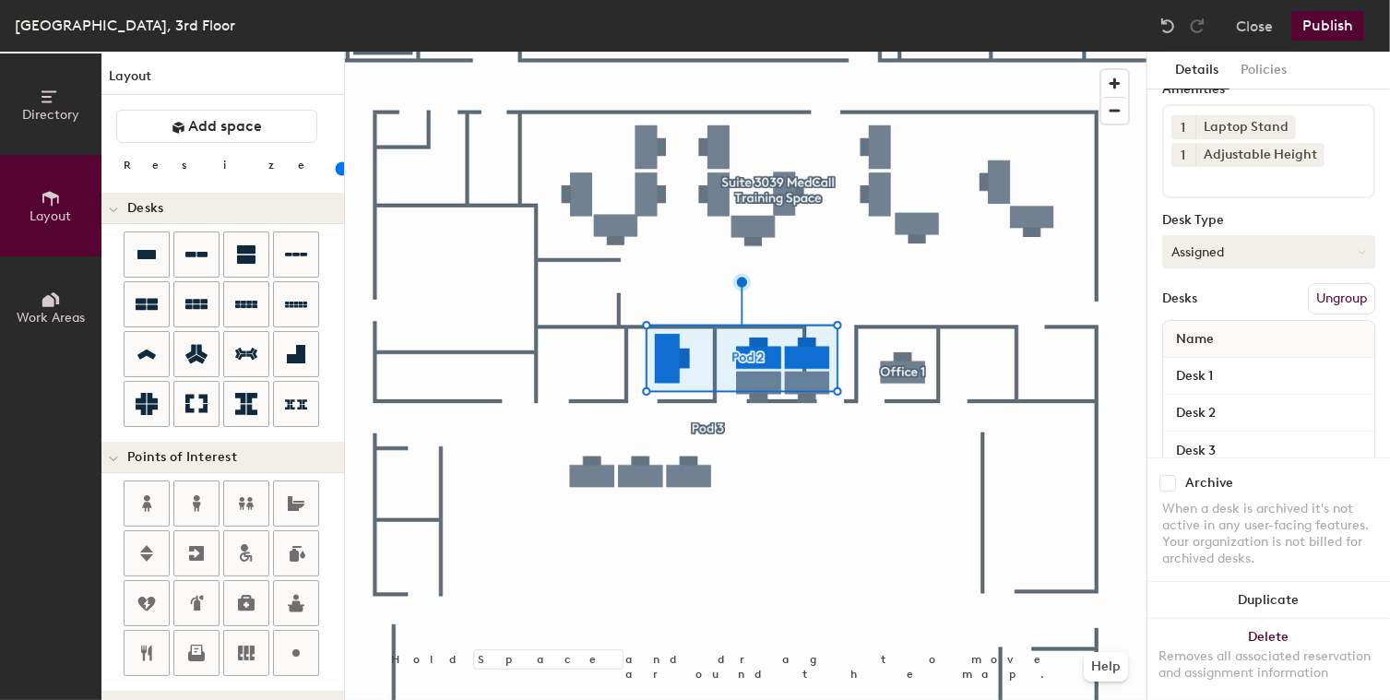
click at [1313, 253] on button "Assigned" at bounding box center [1268, 251] width 213 height 33
click at [1242, 249] on button "Assigned" at bounding box center [1268, 251] width 213 height 33
click at [1218, 363] on div "Hoteled" at bounding box center [1255, 364] width 184 height 28
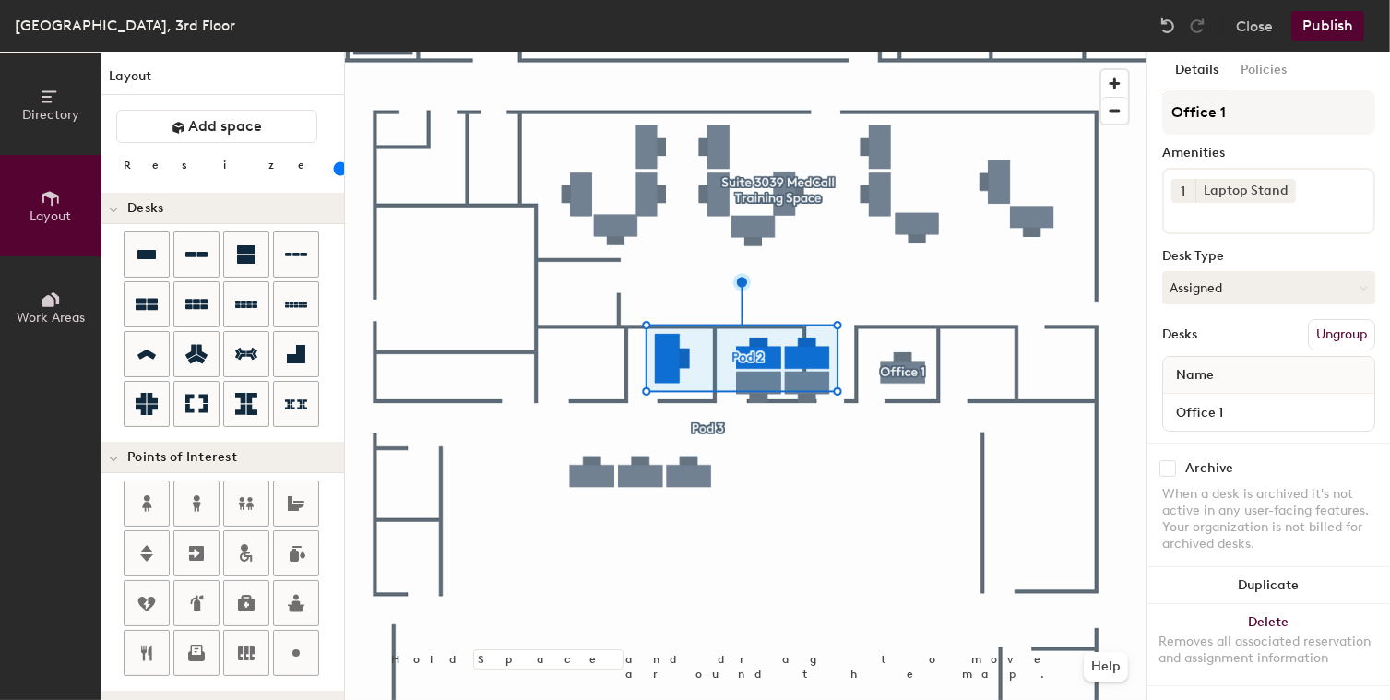
scroll to position [27, 0]
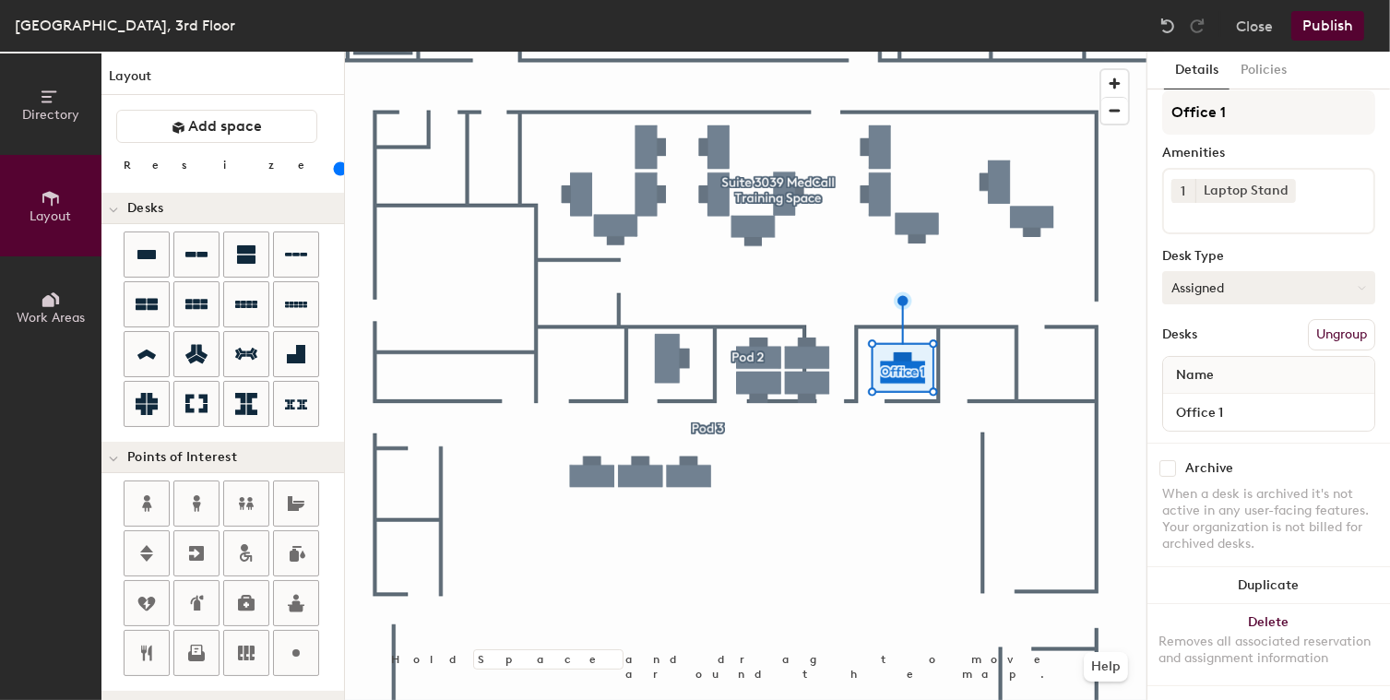
click at [1194, 287] on button "Assigned" at bounding box center [1268, 287] width 213 height 33
click at [1196, 394] on div "Hoteled" at bounding box center [1255, 400] width 184 height 28
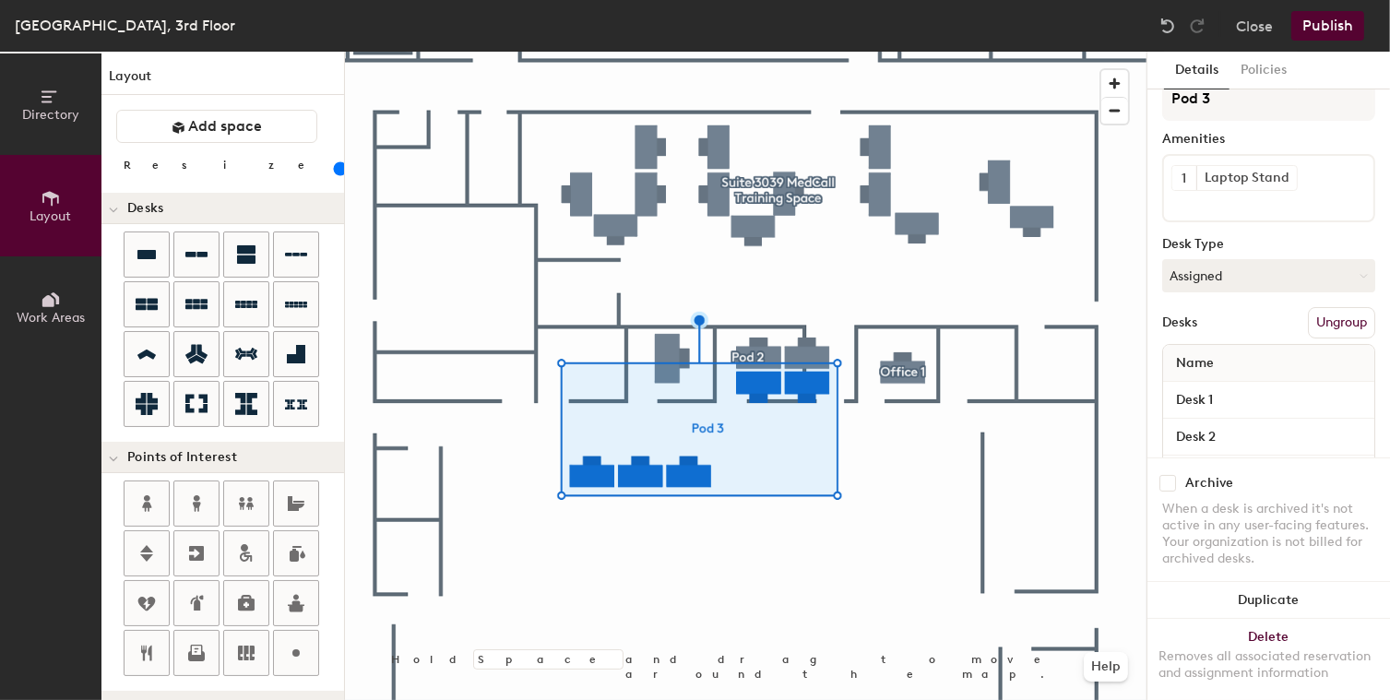
click at [1195, 291] on div "Pod 3 Amenities 1 Laptop Stand Desk Type Assigned Desks Ungroup Name Desk 1 Des…" at bounding box center [1268, 328] width 213 height 502
drag, startPoint x: 1192, startPoint y: 285, endPoint x: 1188, endPoint y: 294, distance: 9.9
click at [1191, 285] on button "Assigned" at bounding box center [1268, 275] width 213 height 33
click at [1187, 395] on div "Hoteled" at bounding box center [1255, 388] width 184 height 28
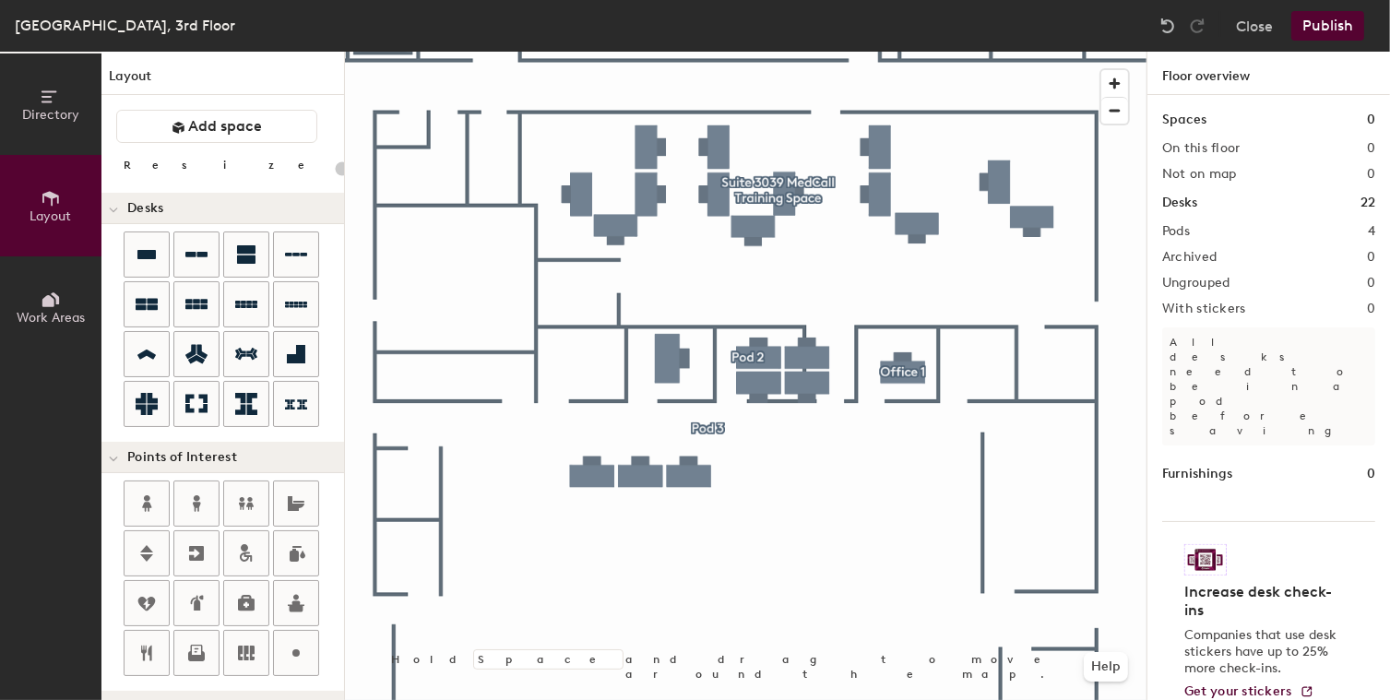
click at [809, 52] on div at bounding box center [745, 52] width 801 height 0
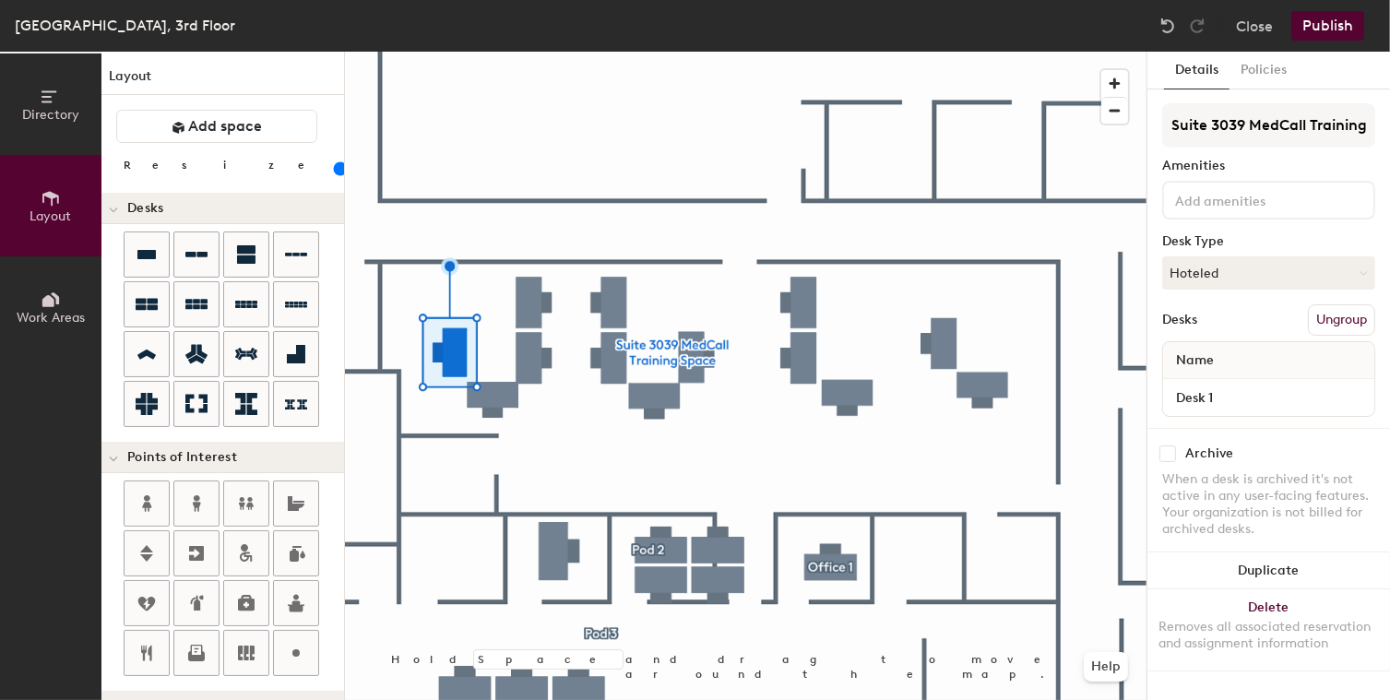
click at [778, 52] on div at bounding box center [745, 52] width 801 height 0
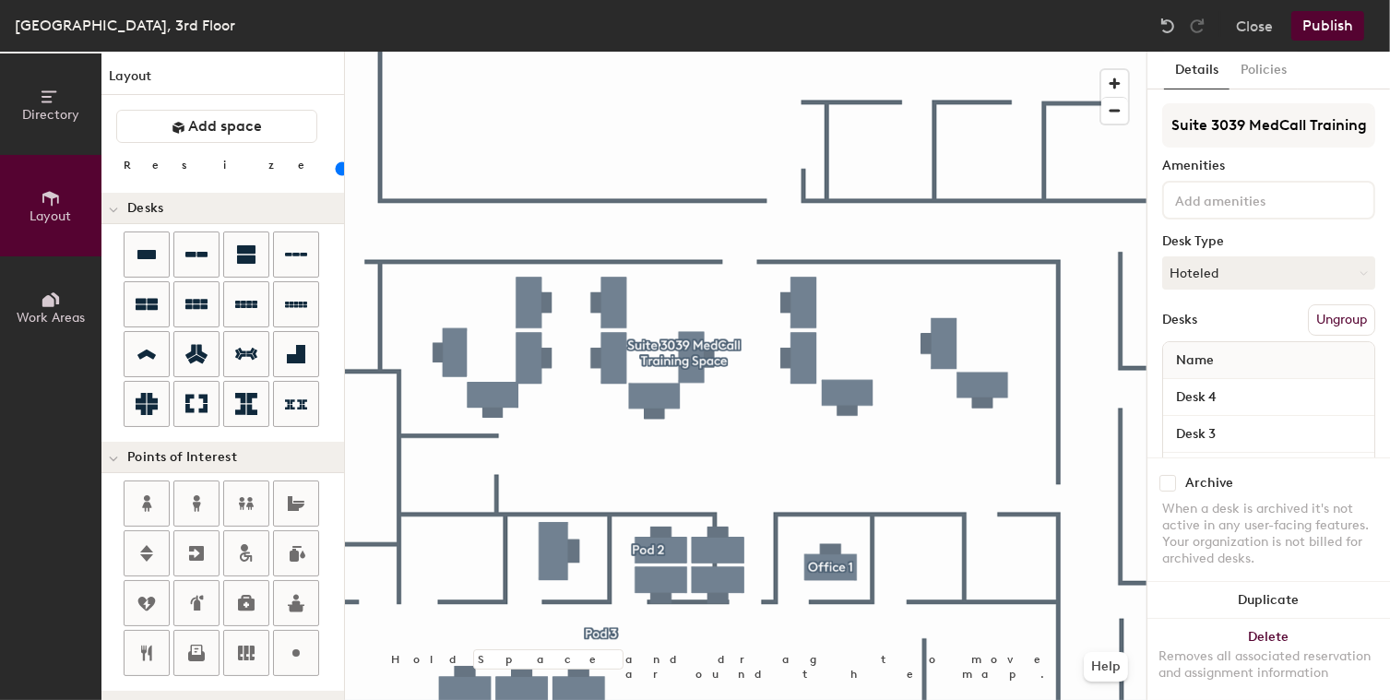
click at [1000, 52] on div at bounding box center [745, 52] width 801 height 0
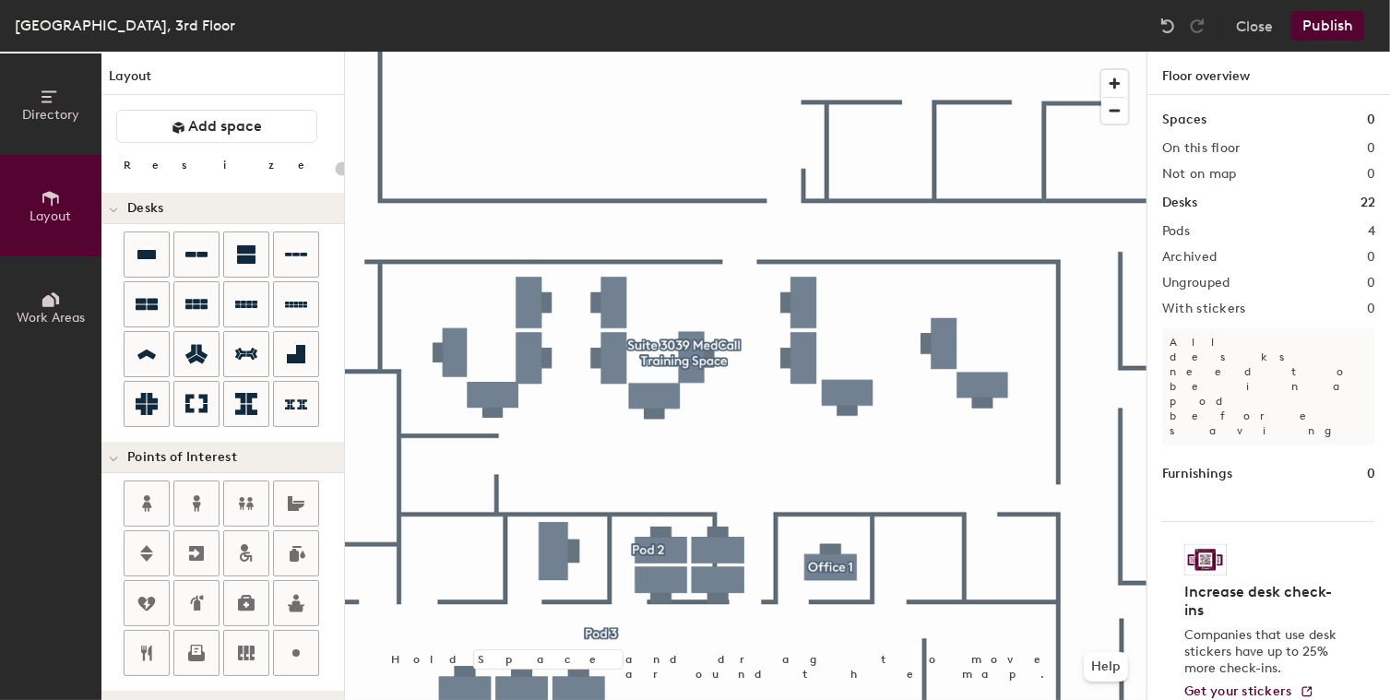
click at [840, 52] on div at bounding box center [745, 52] width 801 height 0
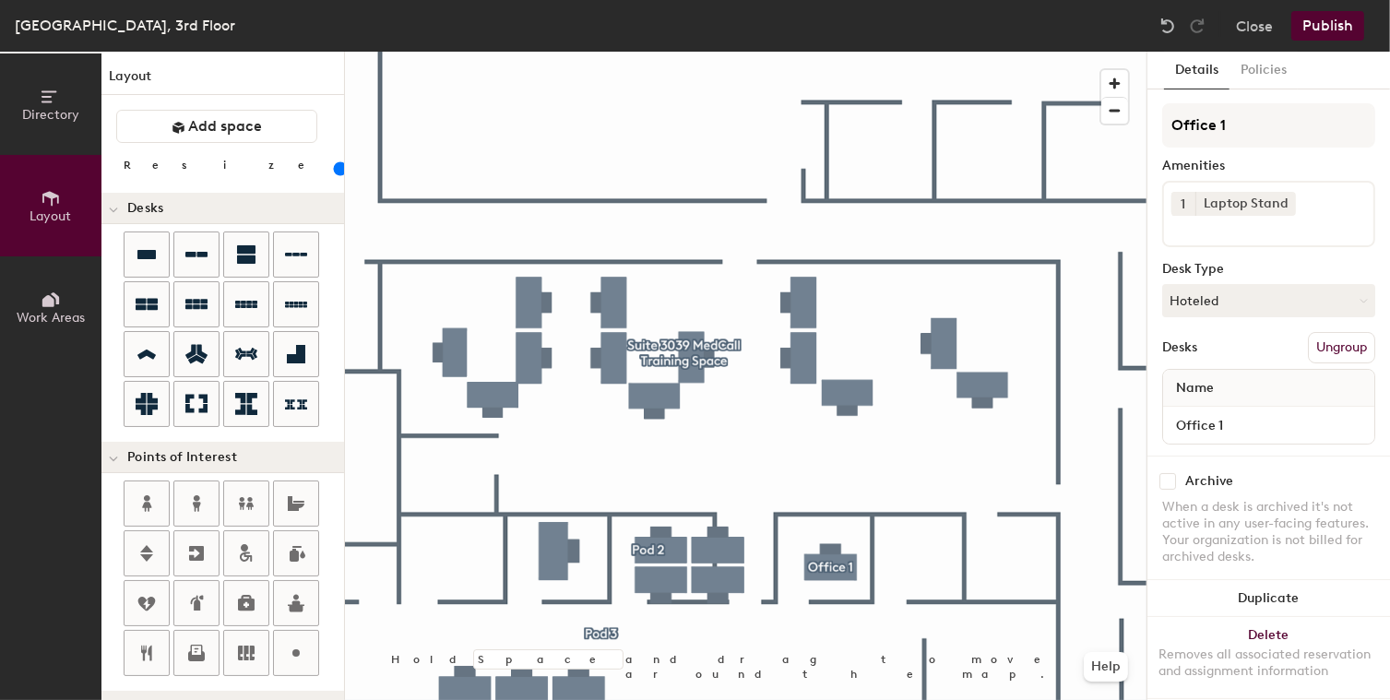
type input "100"
click at [1169, 473] on input "checkbox" at bounding box center [1167, 481] width 17 height 17
checkbox input "true"
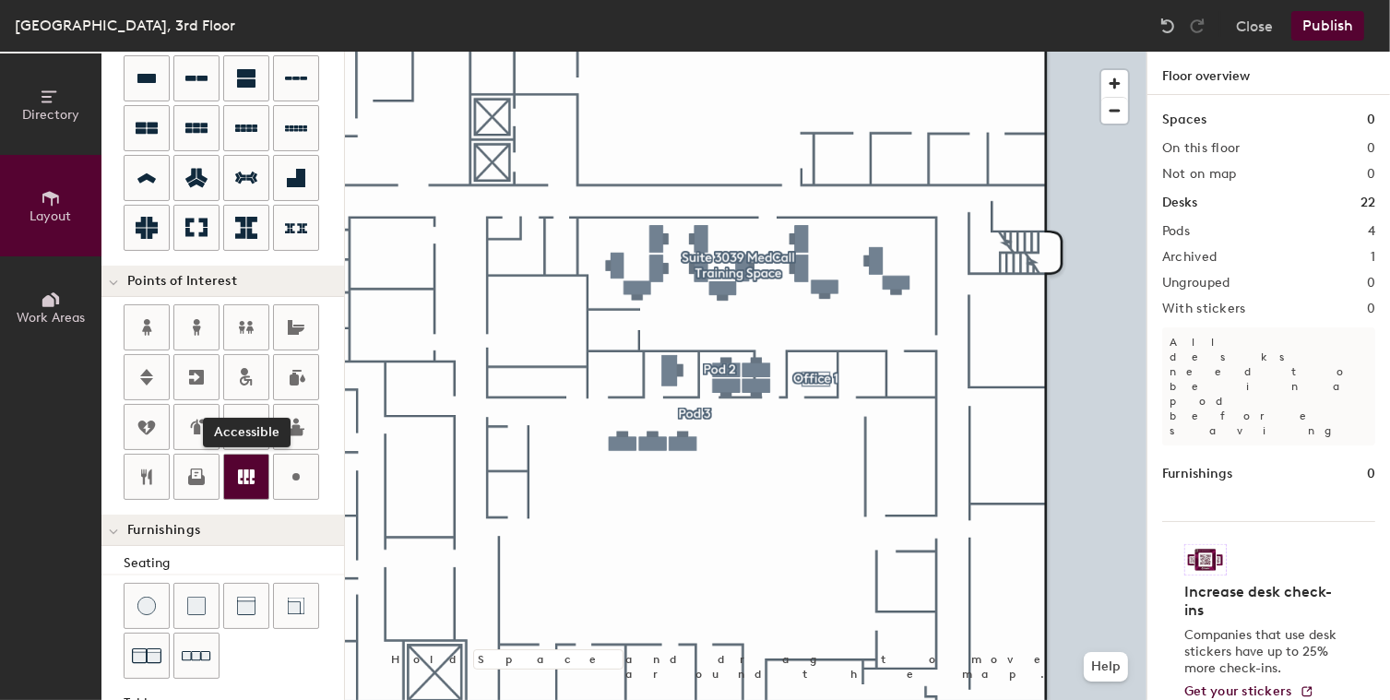
scroll to position [284, 0]
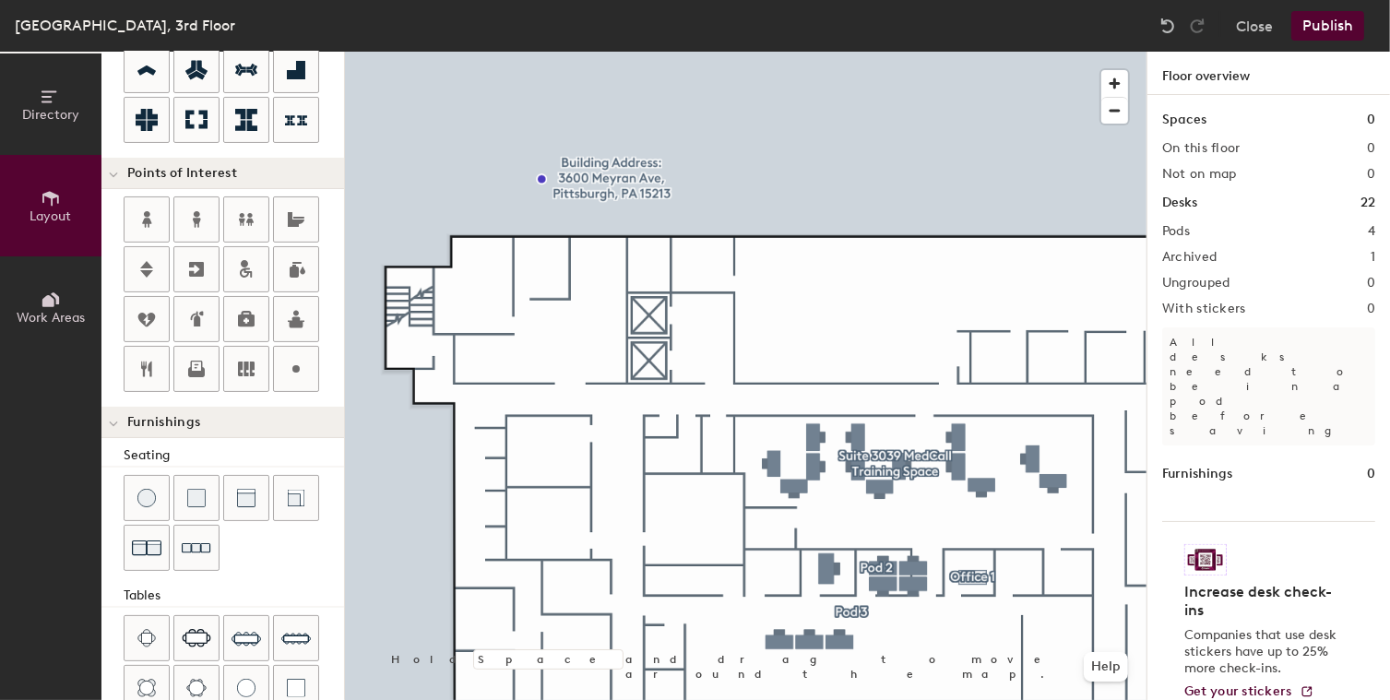
click at [816, 294] on div "Directory Layout Work Areas Layout Add space Resize Desks Points of Interest Fu…" at bounding box center [695, 376] width 1390 height 648
type input "20"
type input "Lobby"
click at [781, 52] on div at bounding box center [745, 52] width 801 height 0
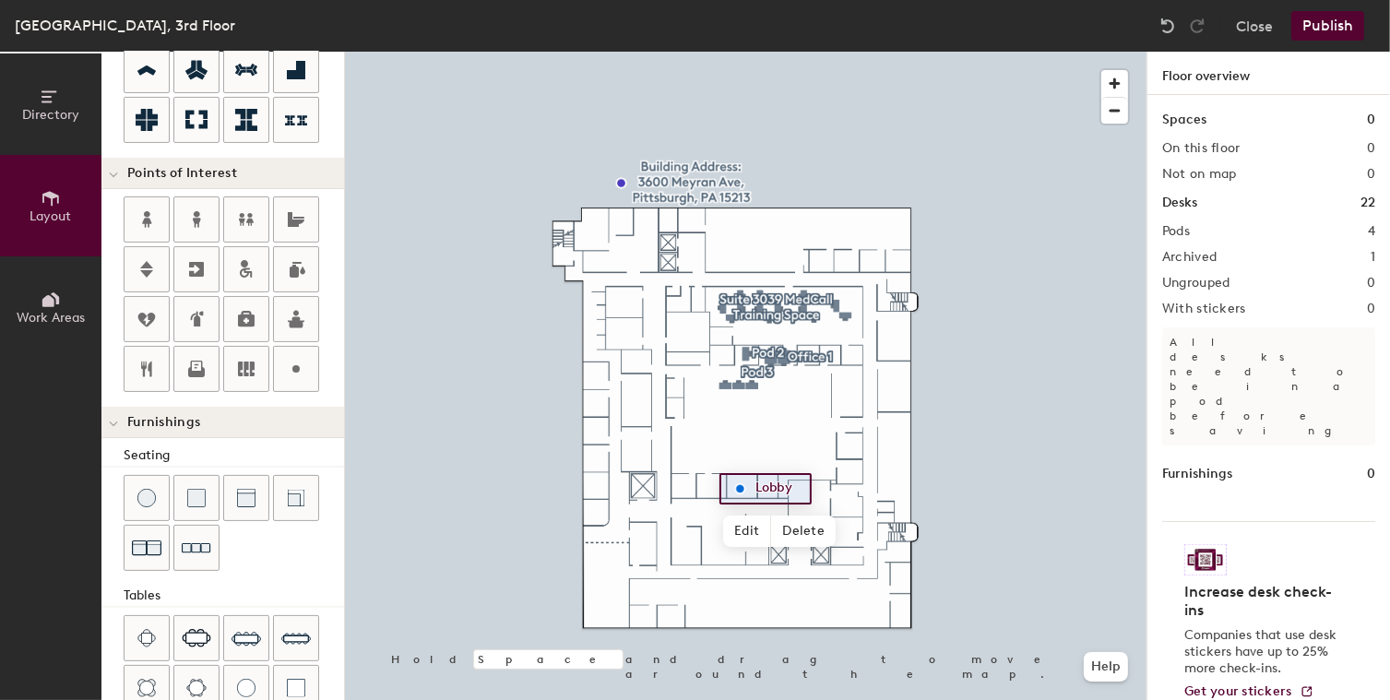
click at [697, 52] on div at bounding box center [745, 52] width 801 height 0
click at [638, 454] on div "Directory Layout Work Areas Layout Add space Resize Desks Points of Interest Fu…" at bounding box center [695, 376] width 1390 height 648
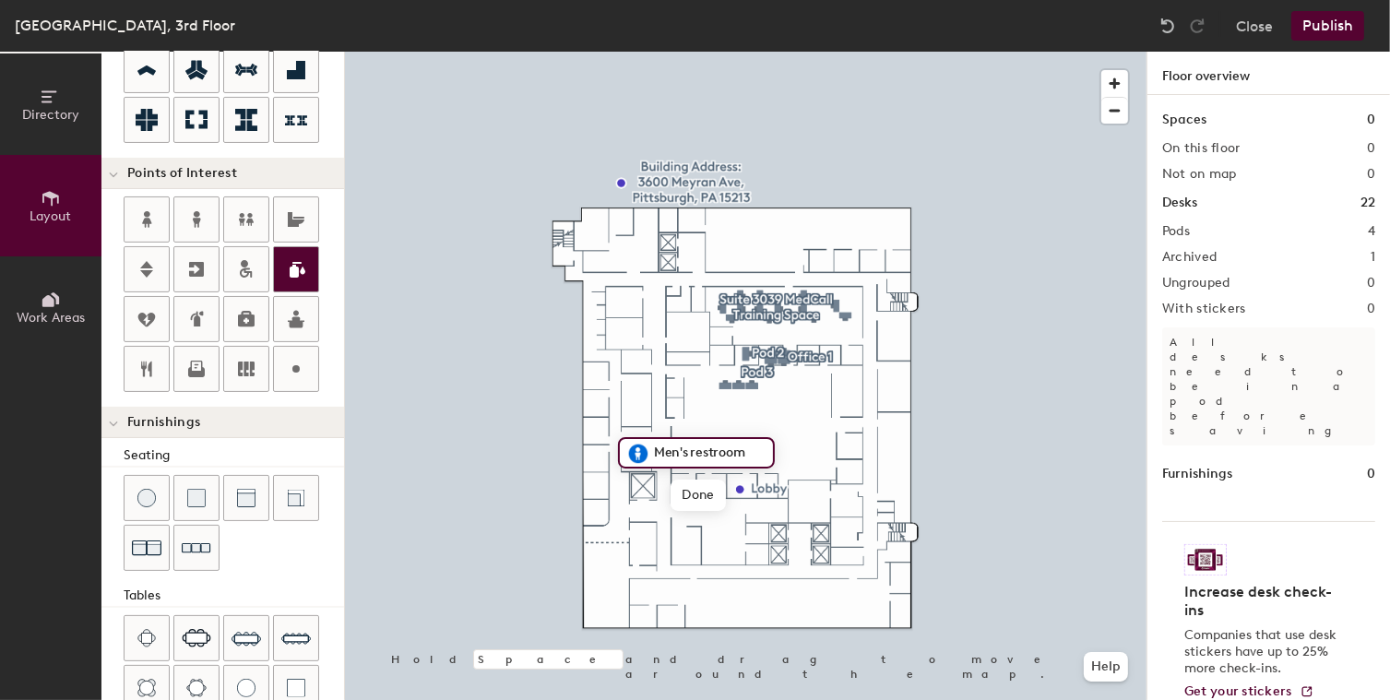
click at [636, 400] on div "Directory Layout Work Areas Layout Add space Resize Desks Points of Interest Fu…" at bounding box center [695, 376] width 1390 height 648
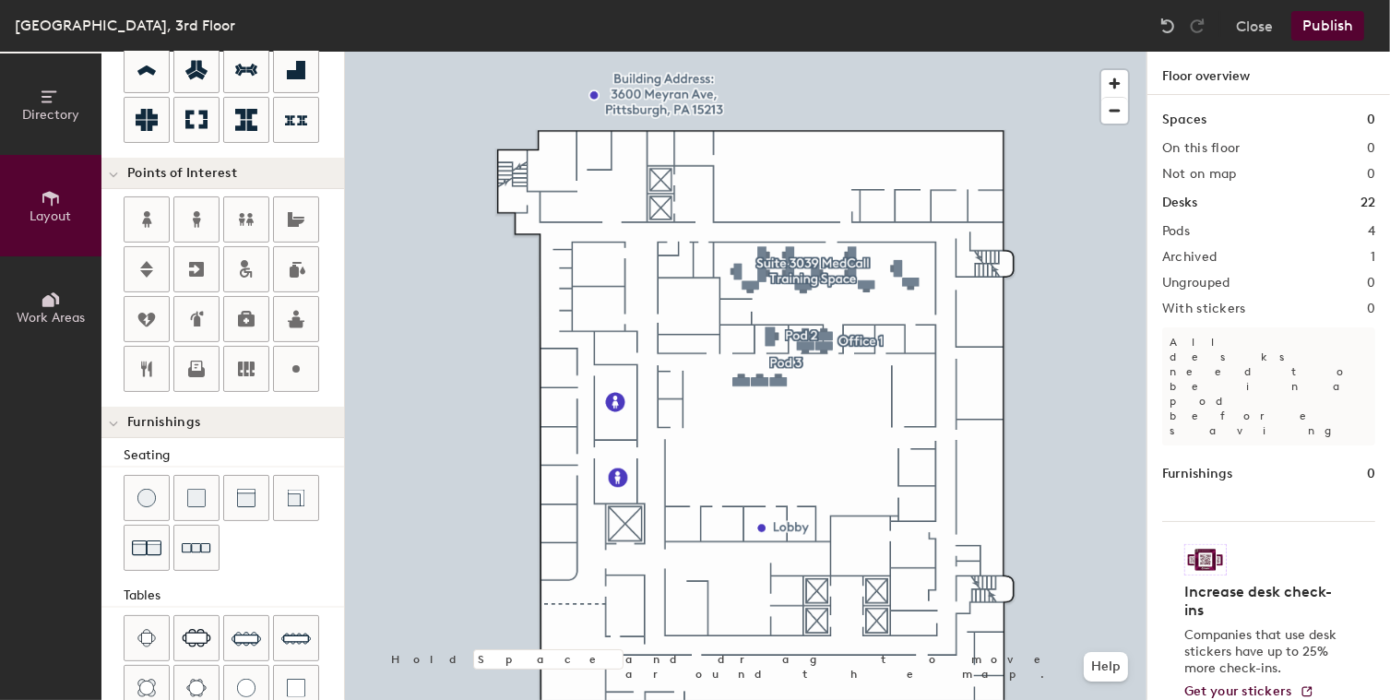
click at [884, 94] on div "Directory Layout Work Areas Layout Add space Resize Desks Points of Interest Fu…" at bounding box center [695, 376] width 1390 height 648
type input "20"
type input "Please book desk 2 weeks in advance"
drag, startPoint x: 306, startPoint y: 362, endPoint x: 915, endPoint y: 149, distance: 644.6
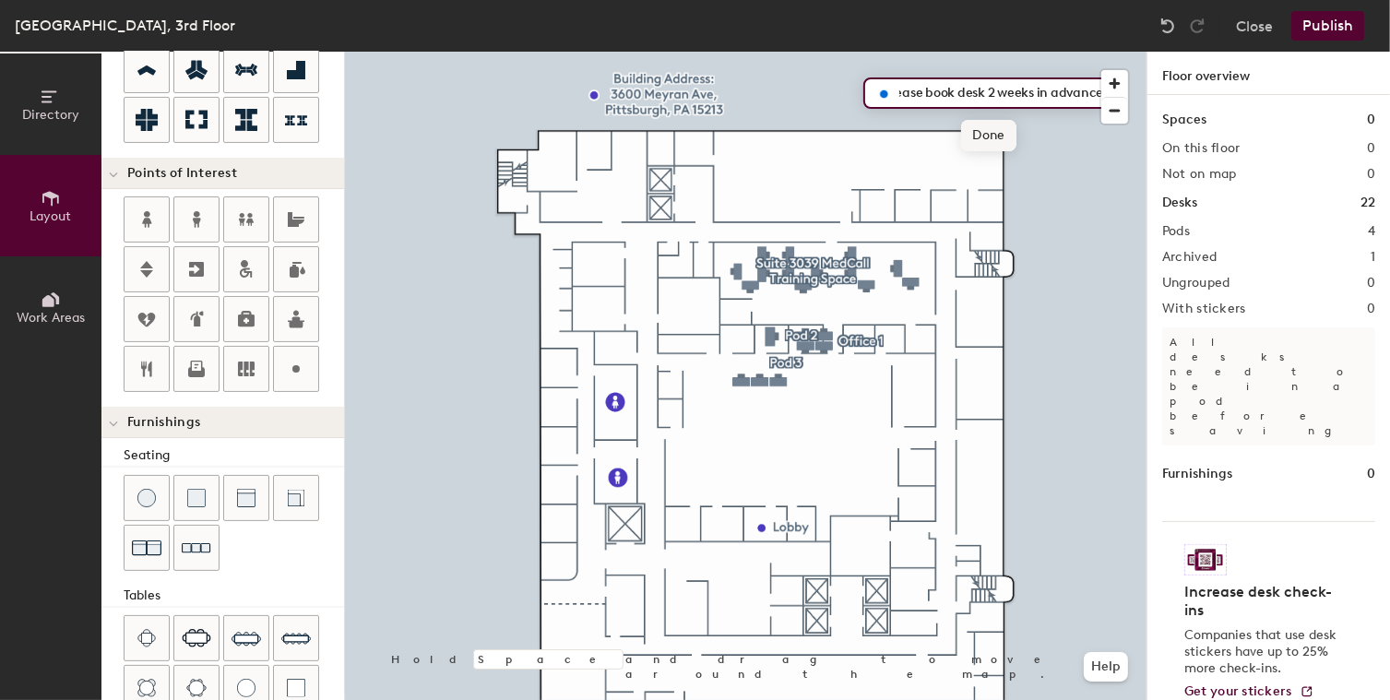
click at [987, 52] on div at bounding box center [745, 52] width 801 height 0
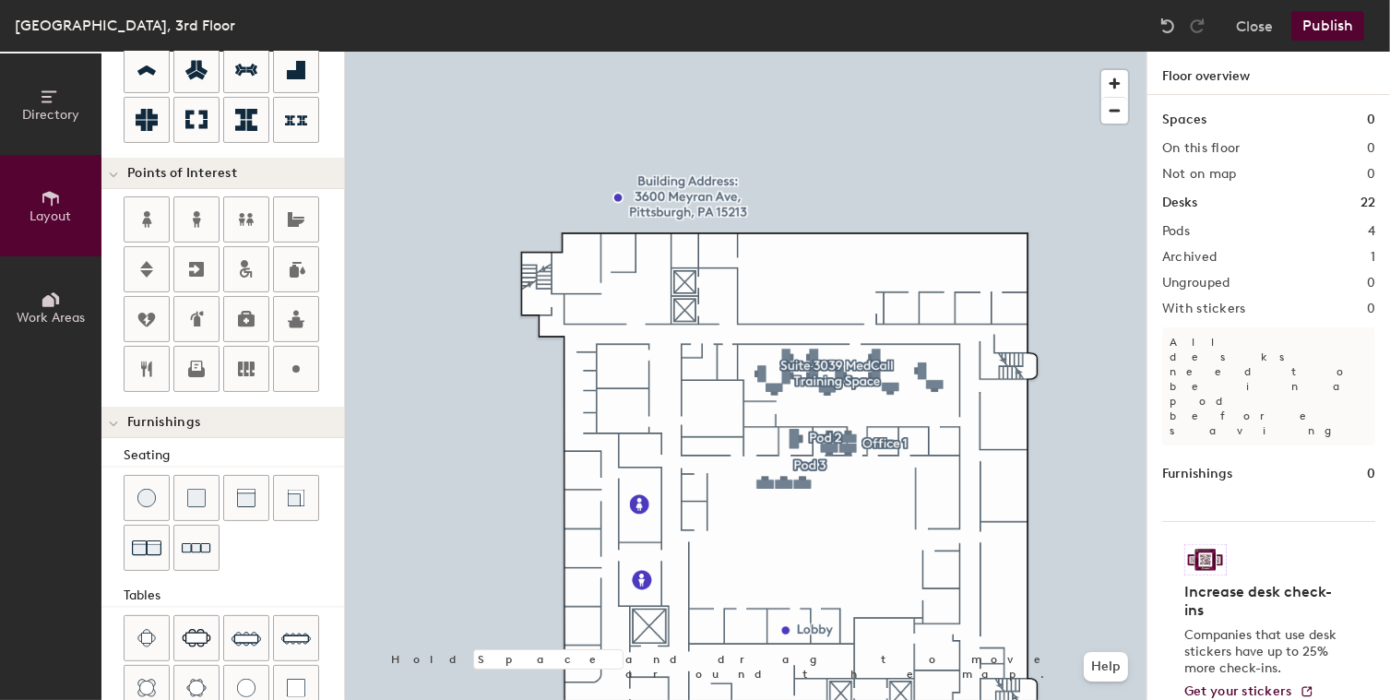
scroll to position [457, 0]
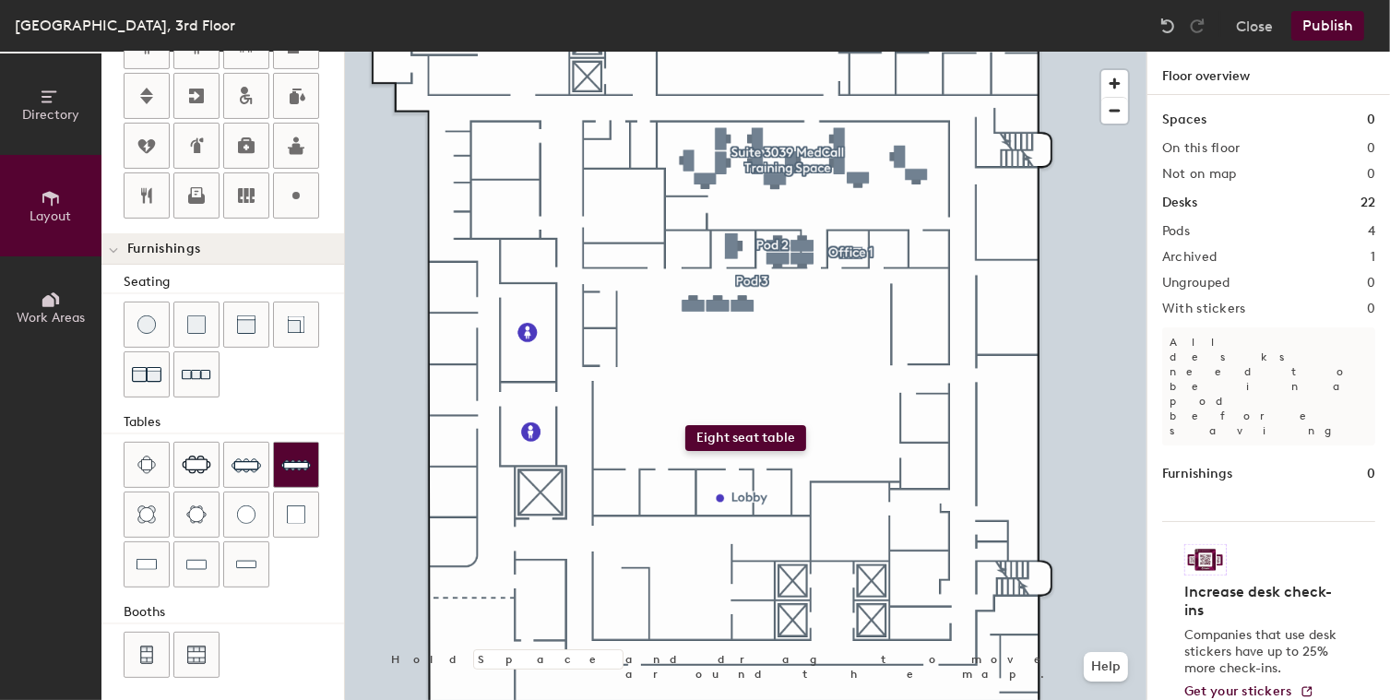
click at [688, 425] on div "Directory Layout Work Areas Layout Add space Resize Desks Points of Interest Fu…" at bounding box center [695, 376] width 1390 height 648
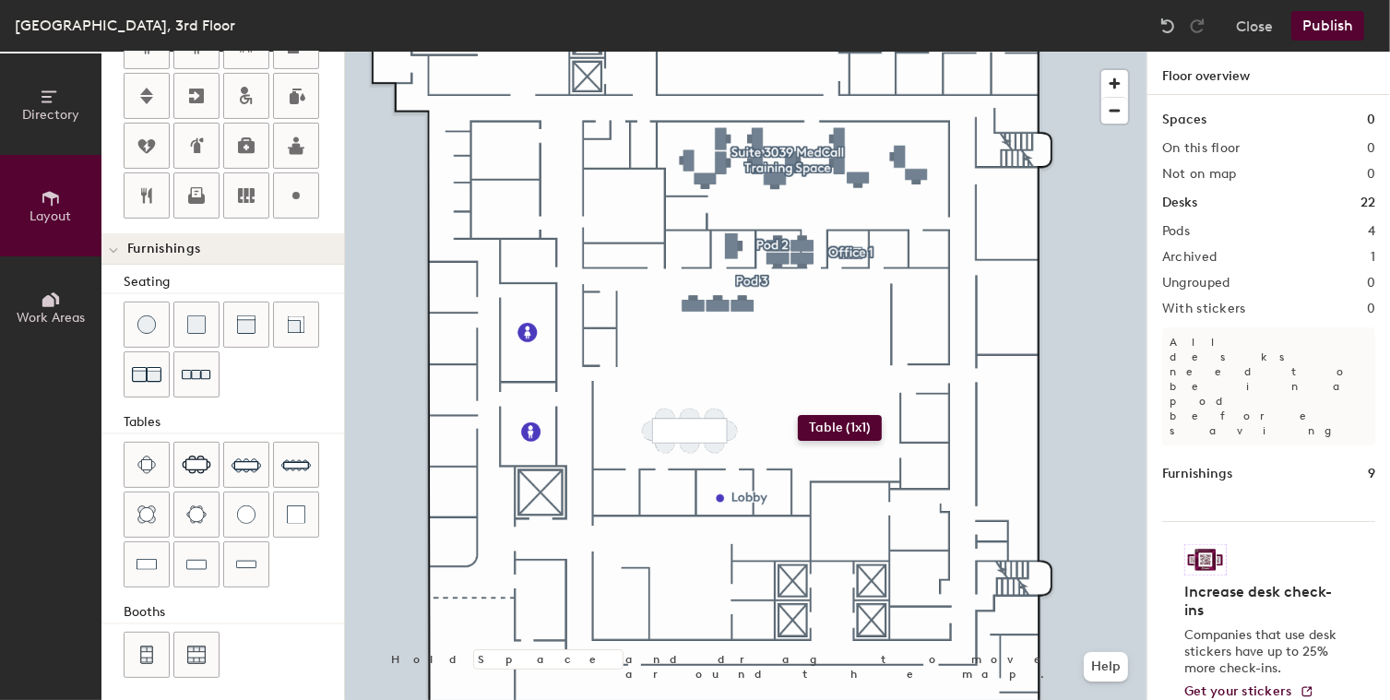
click at [843, 421] on div "Directory Layout Work Areas Layout Add space Resize Desks Points of Interest Fu…" at bounding box center [695, 376] width 1390 height 648
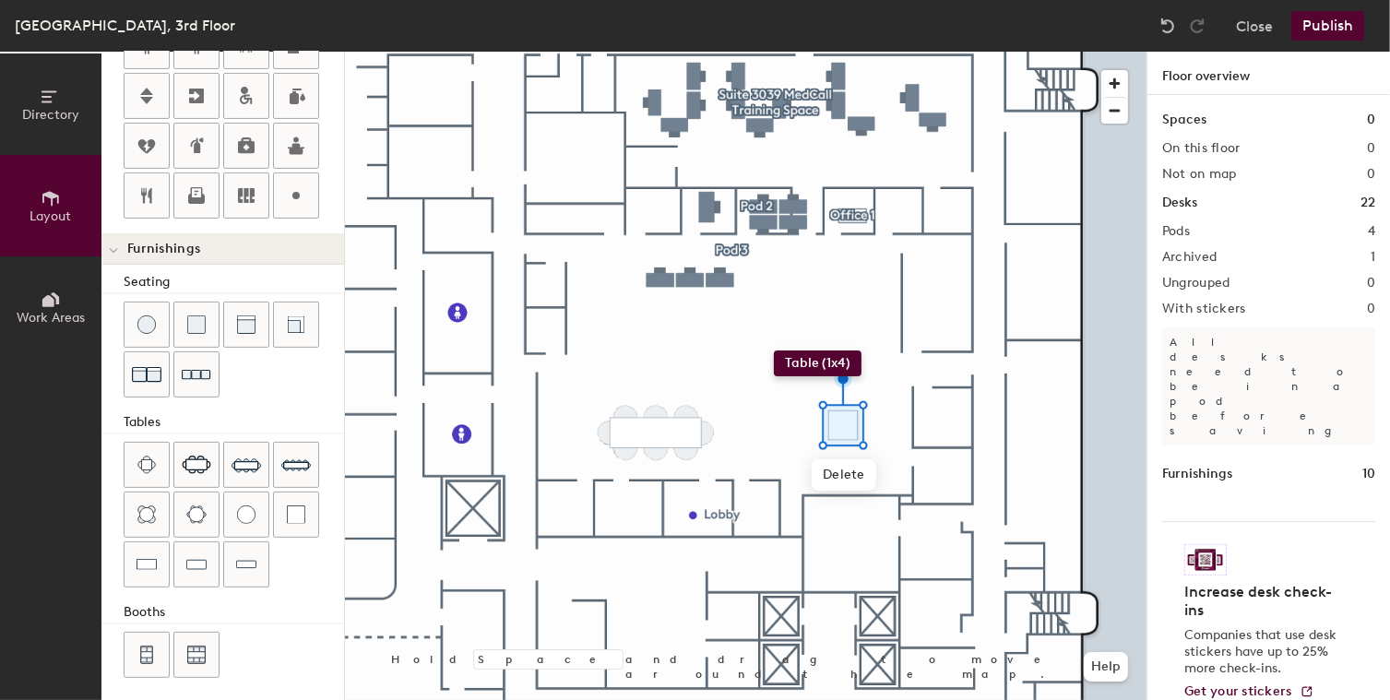
click at [774, 350] on div "Directory Layout Work Areas Layout Add space Resize Desks Points of Interest Fu…" at bounding box center [695, 376] width 1390 height 648
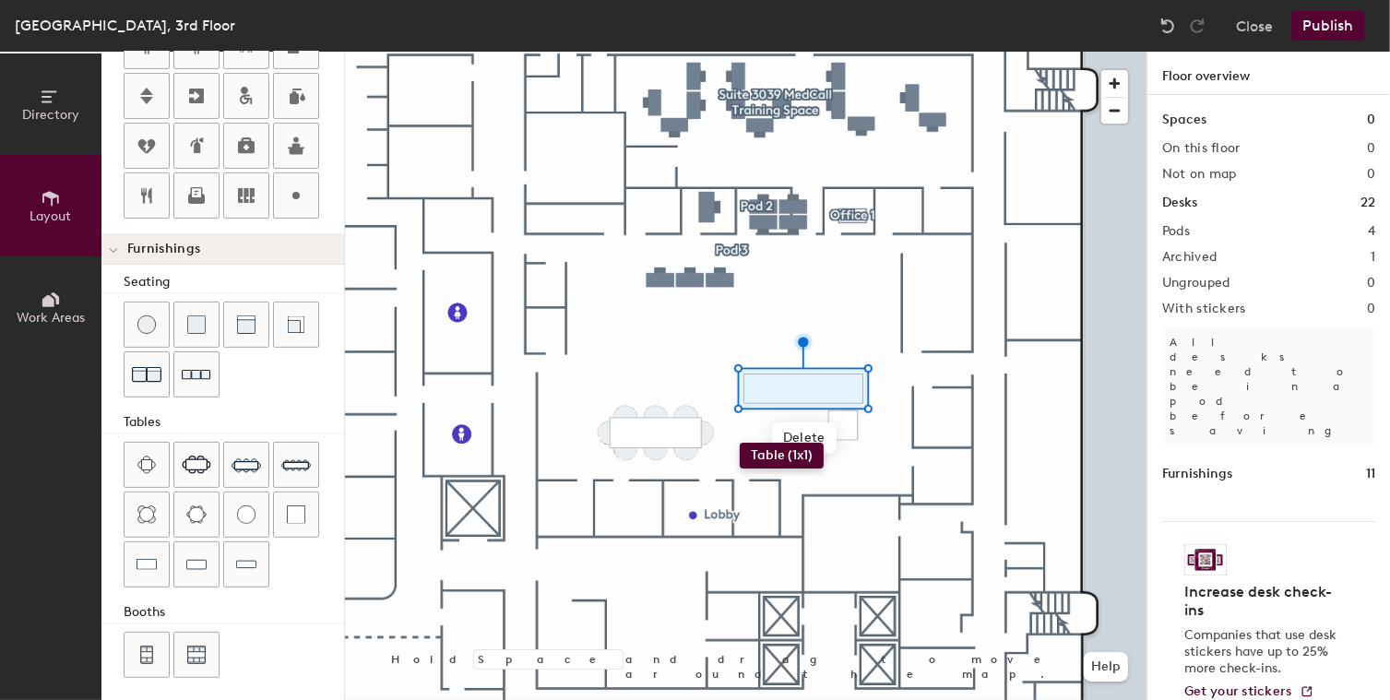
click at [740, 443] on div "Directory Layout Work Areas Layout Add space Resize Desks Points of Interest Fu…" at bounding box center [695, 376] width 1390 height 648
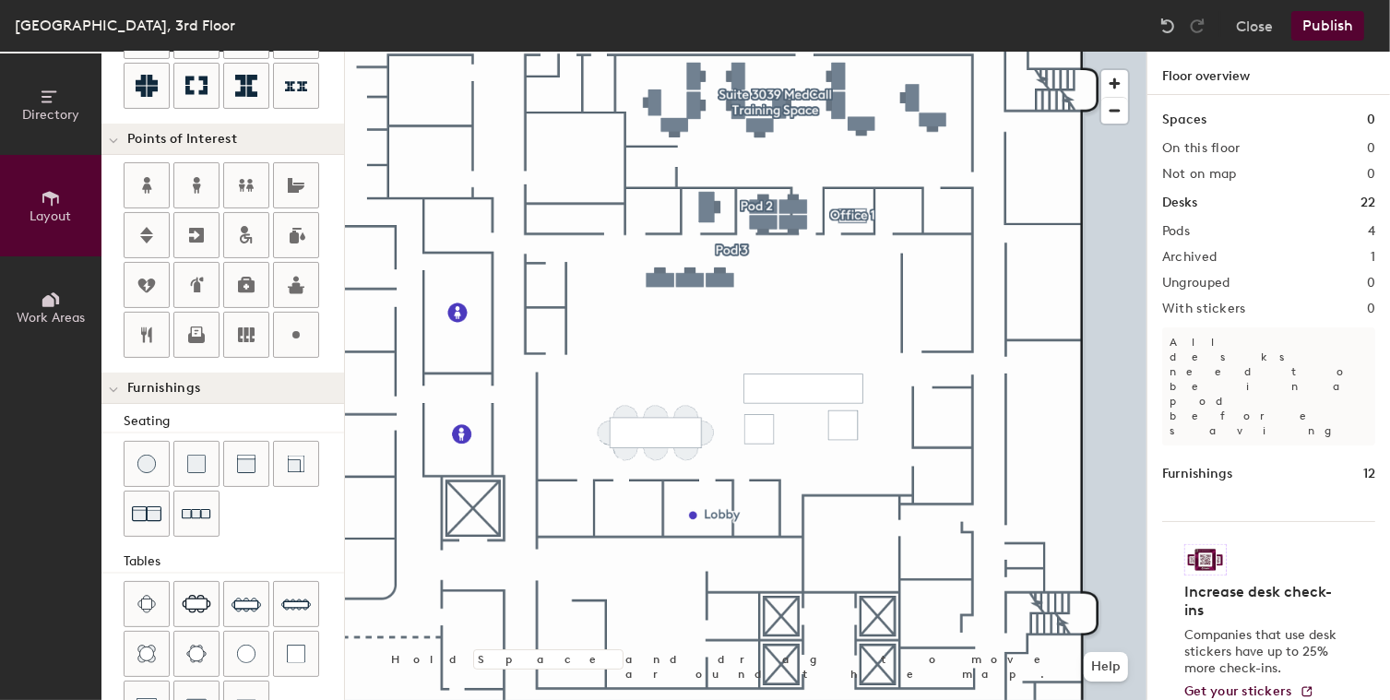
scroll to position [0, 0]
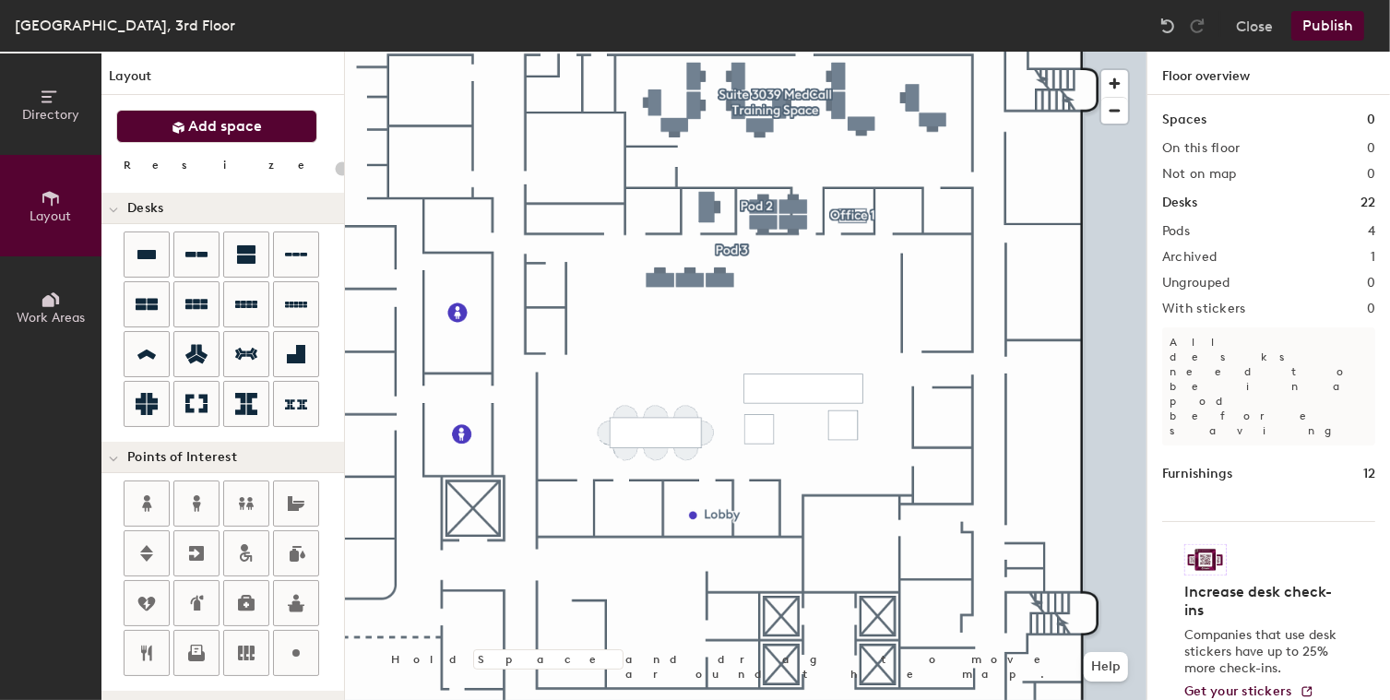
click at [297, 118] on button "Add space" at bounding box center [216, 126] width 201 height 33
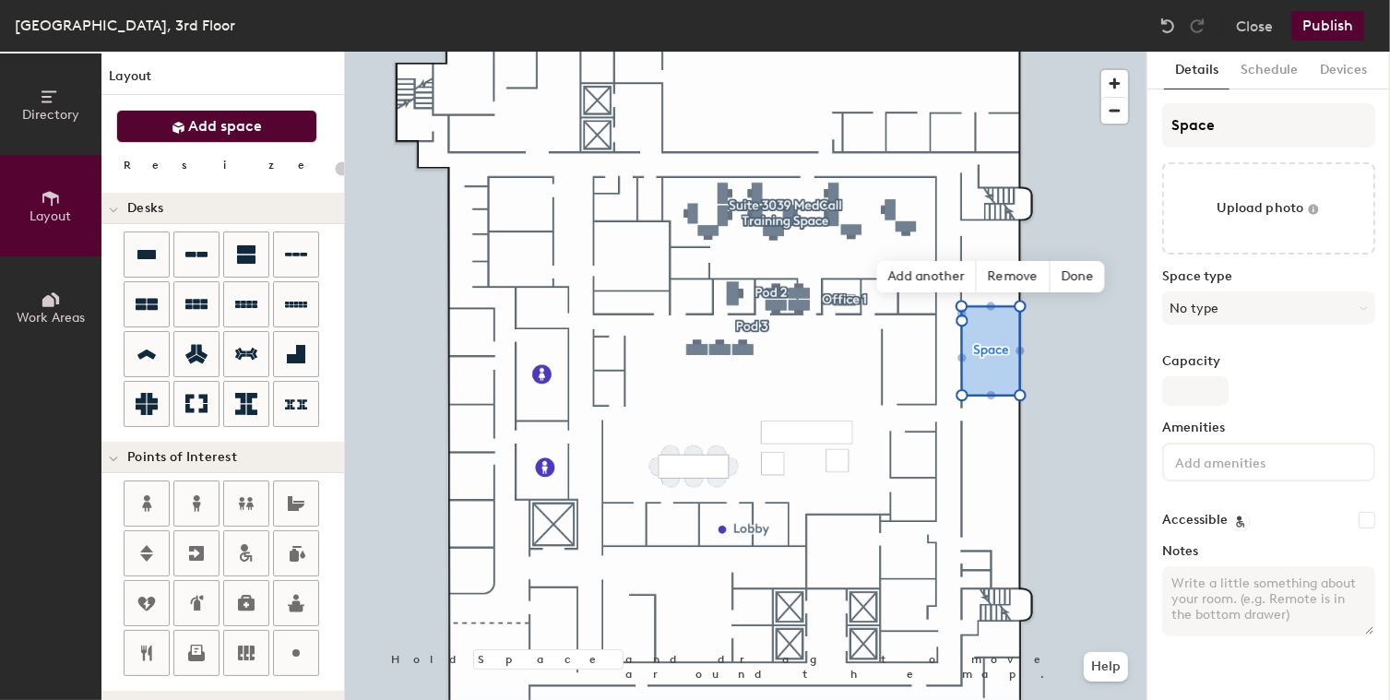
click at [253, 135] on button "Add space" at bounding box center [216, 126] width 201 height 33
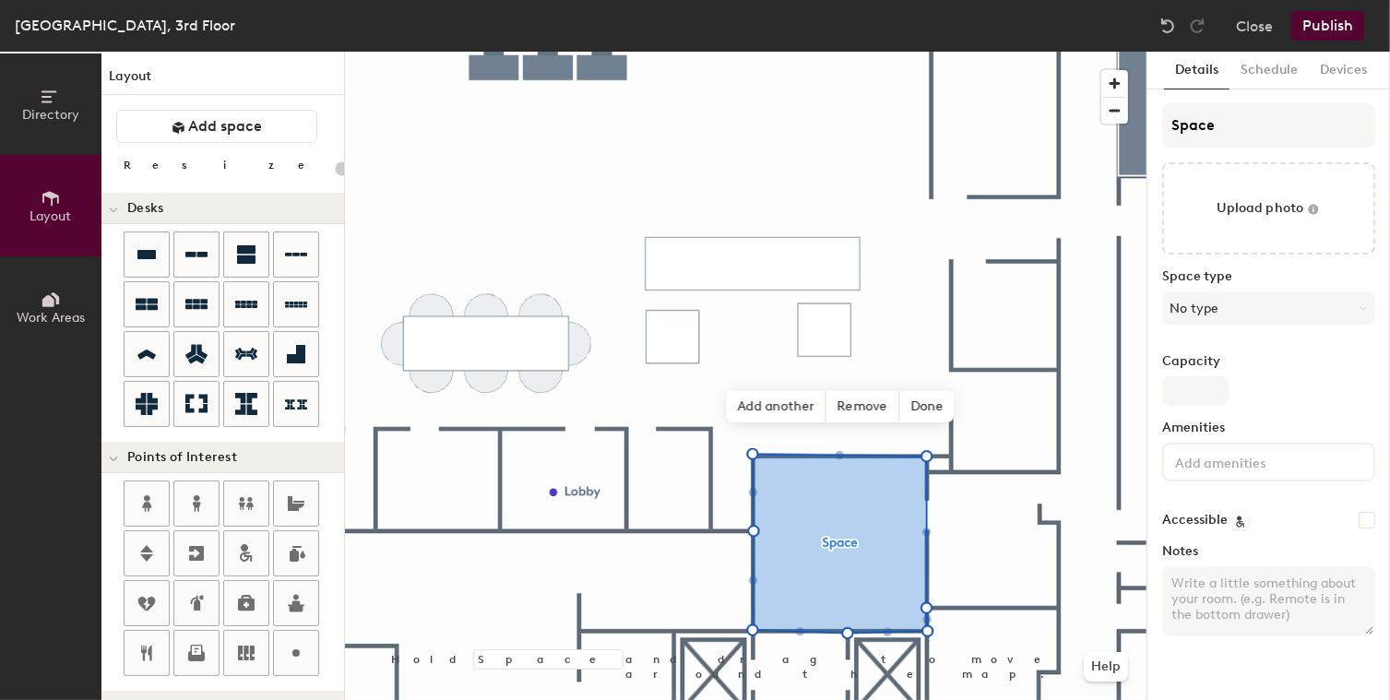
type input "20"
click at [1276, 117] on input "Space" at bounding box center [1268, 125] width 213 height 44
drag, startPoint x: 1272, startPoint y: 117, endPoint x: 1162, endPoint y: 123, distance: 109.9
click at [1162, 123] on input "Space" at bounding box center [1268, 125] width 213 height 44
type input "Con"
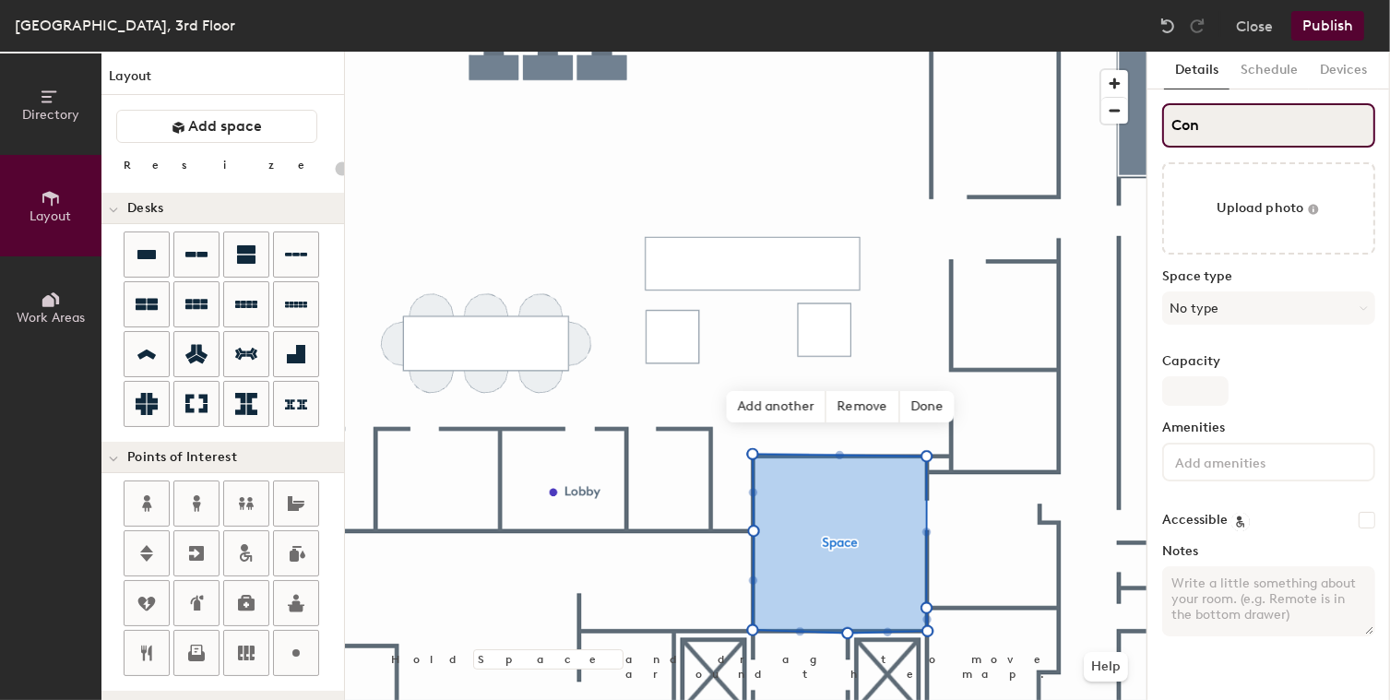
type input "20"
type input "Conf"
type input "20"
type input "Confere"
type input "20"
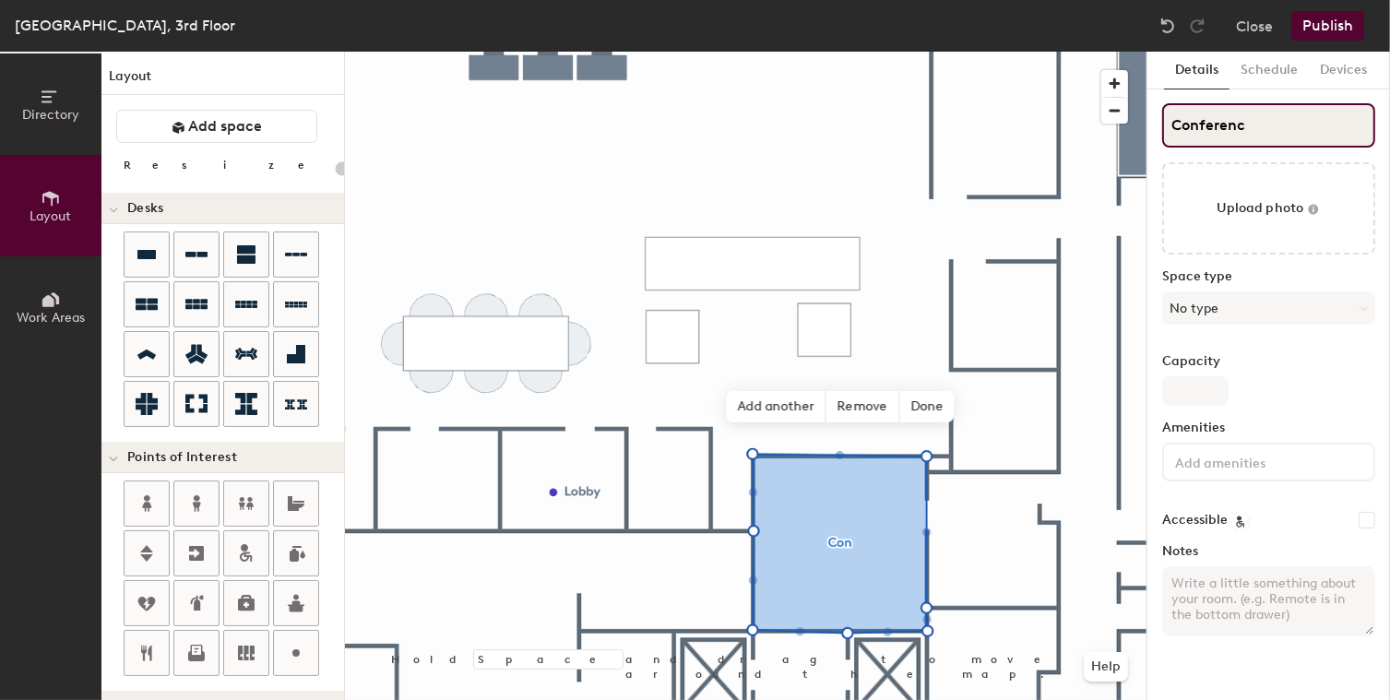
type input "Conference"
type input "20"
type input "Conference"
type input "20"
type input "Conference !"
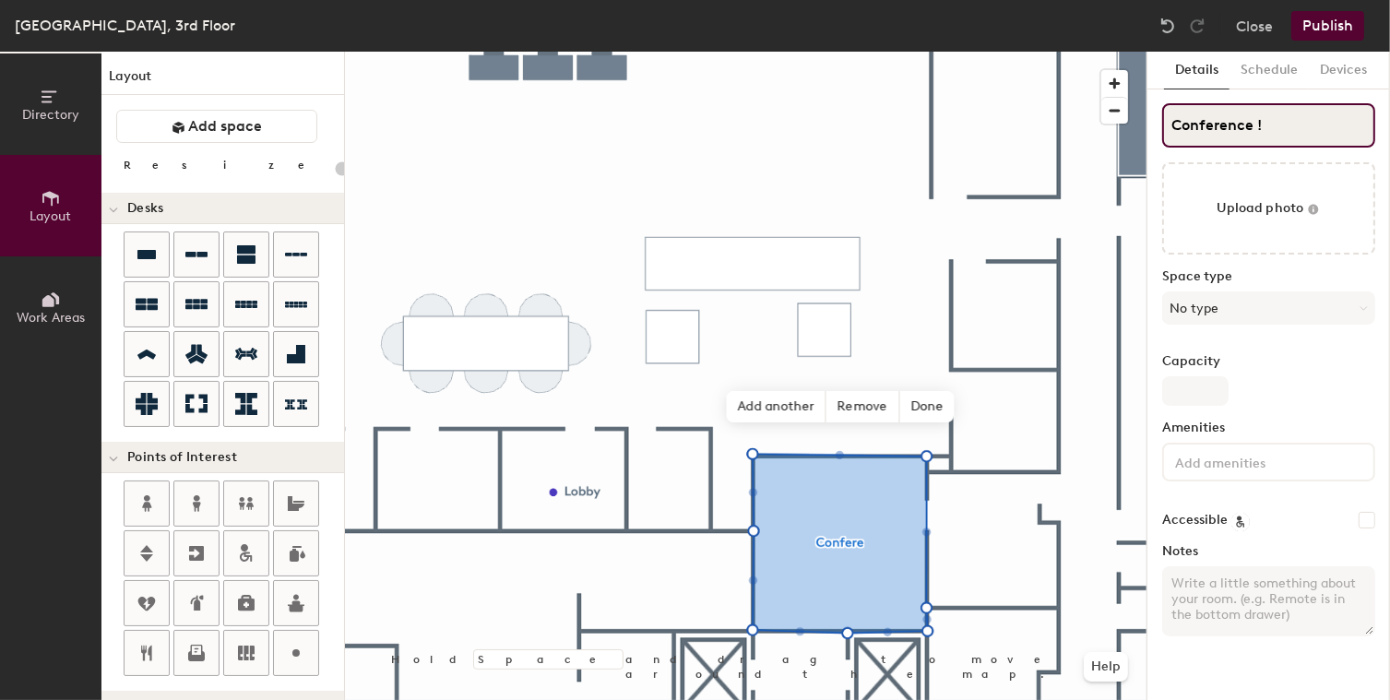
type input "20"
type input "Conference"
type input "20"
type input "Conference !"
type input "20"
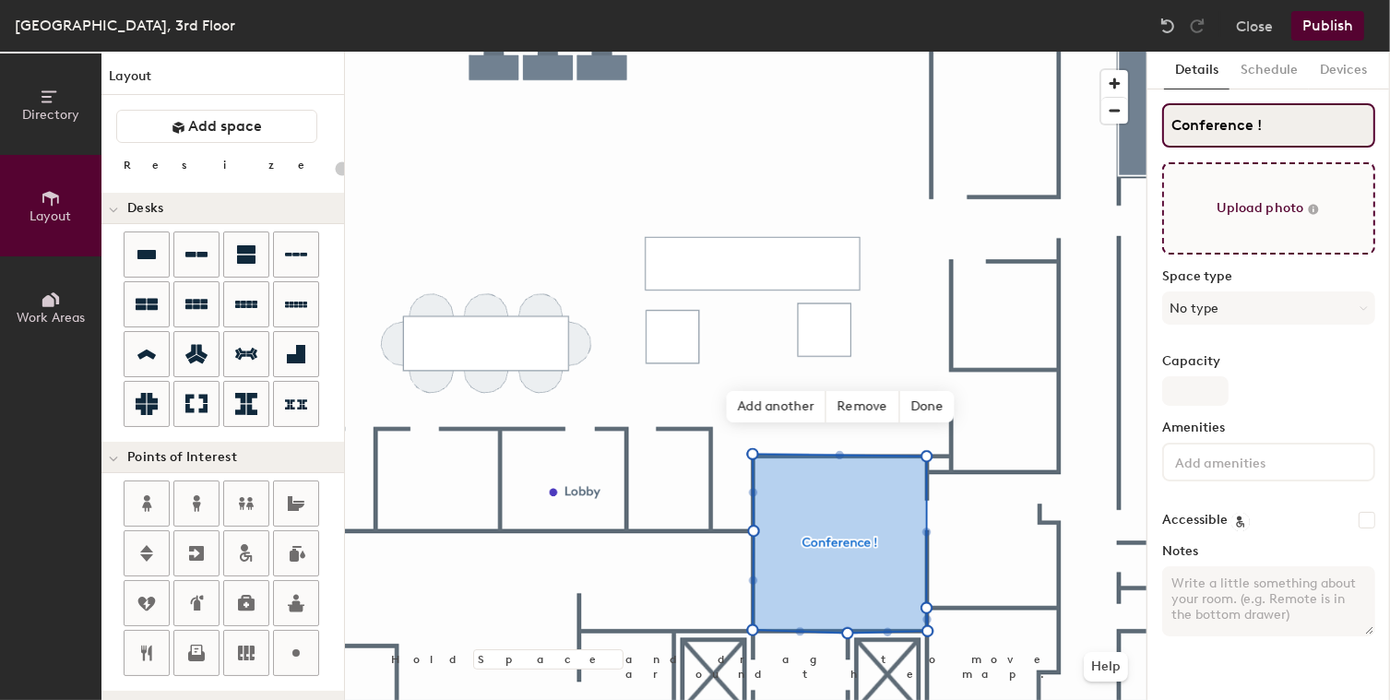
type input "Conference"
type input "20"
type input "Conference 1"
type input "20"
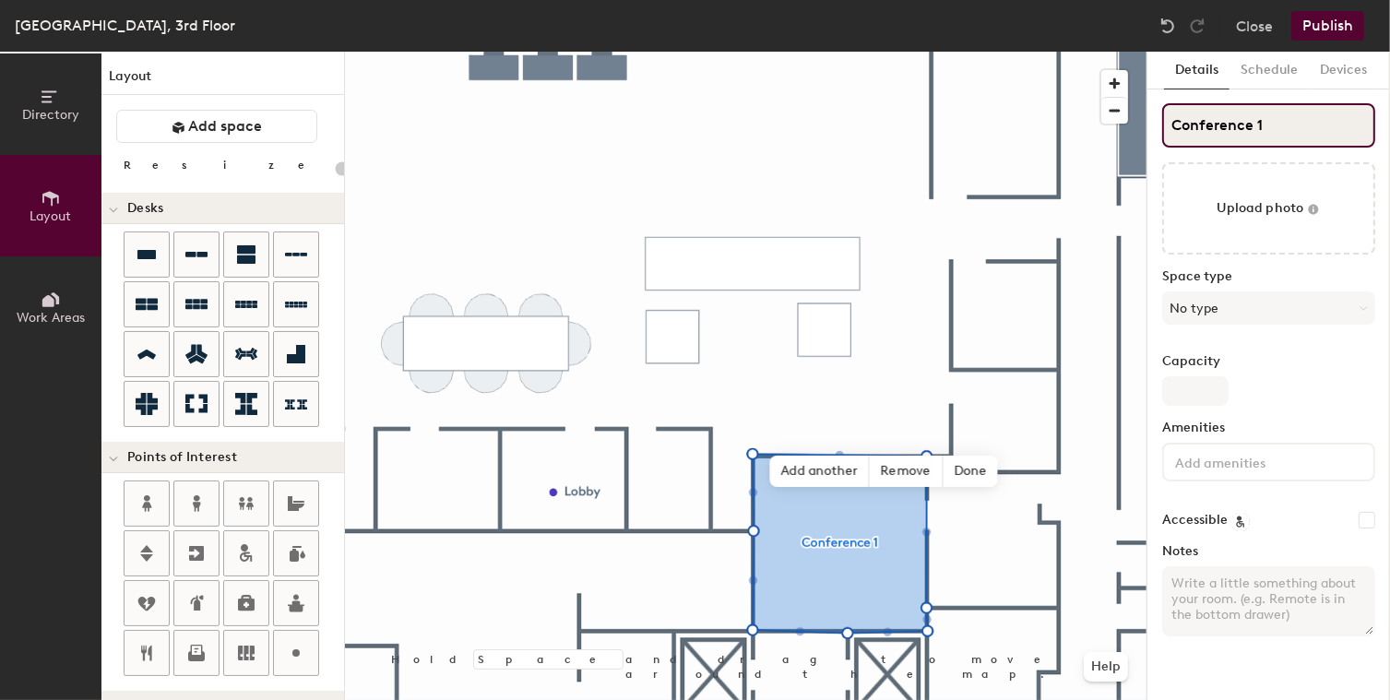
type input "Conference 1"
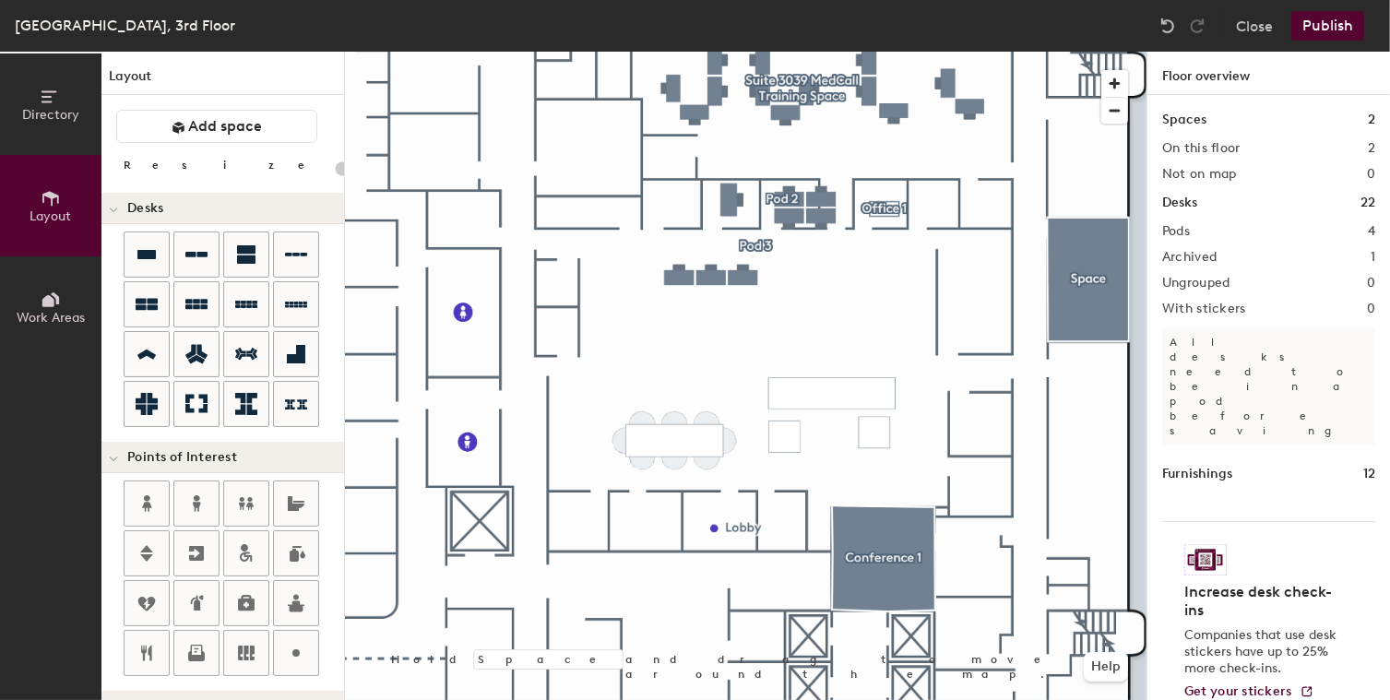
type input "20"
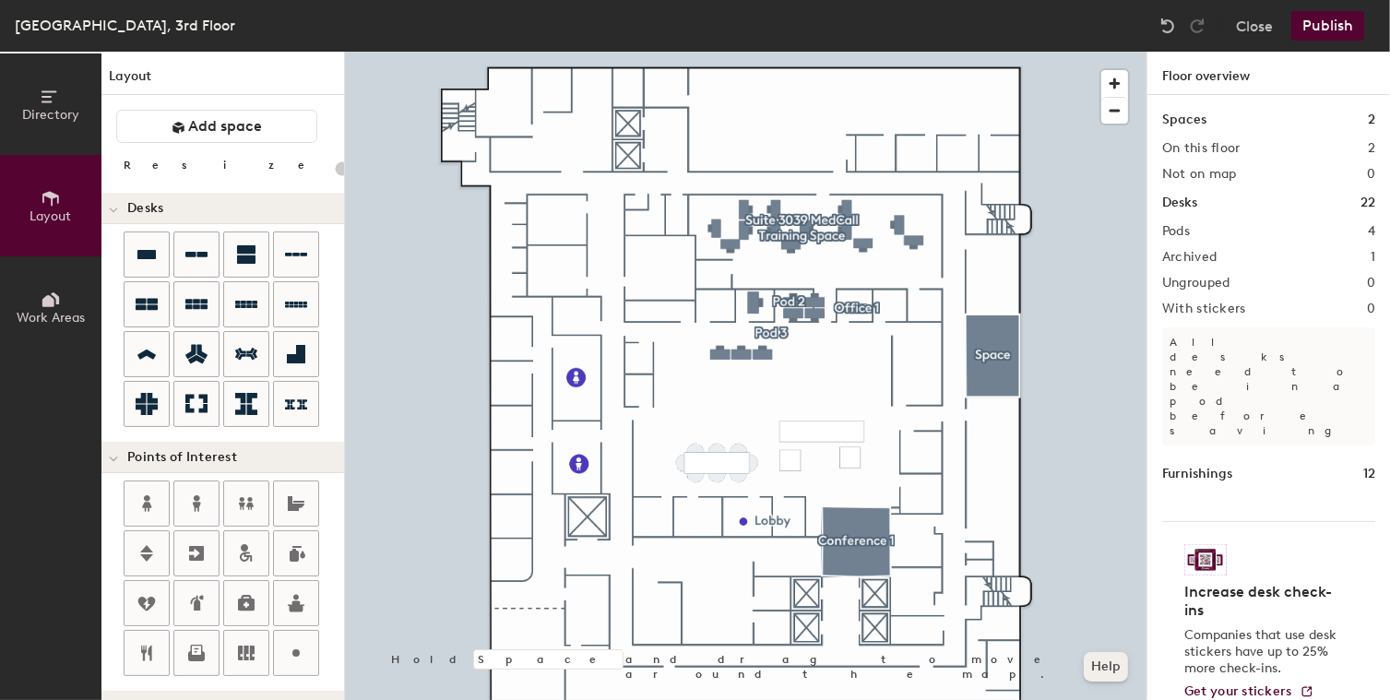
click at [1104, 668] on button "Help" at bounding box center [1106, 667] width 44 height 30
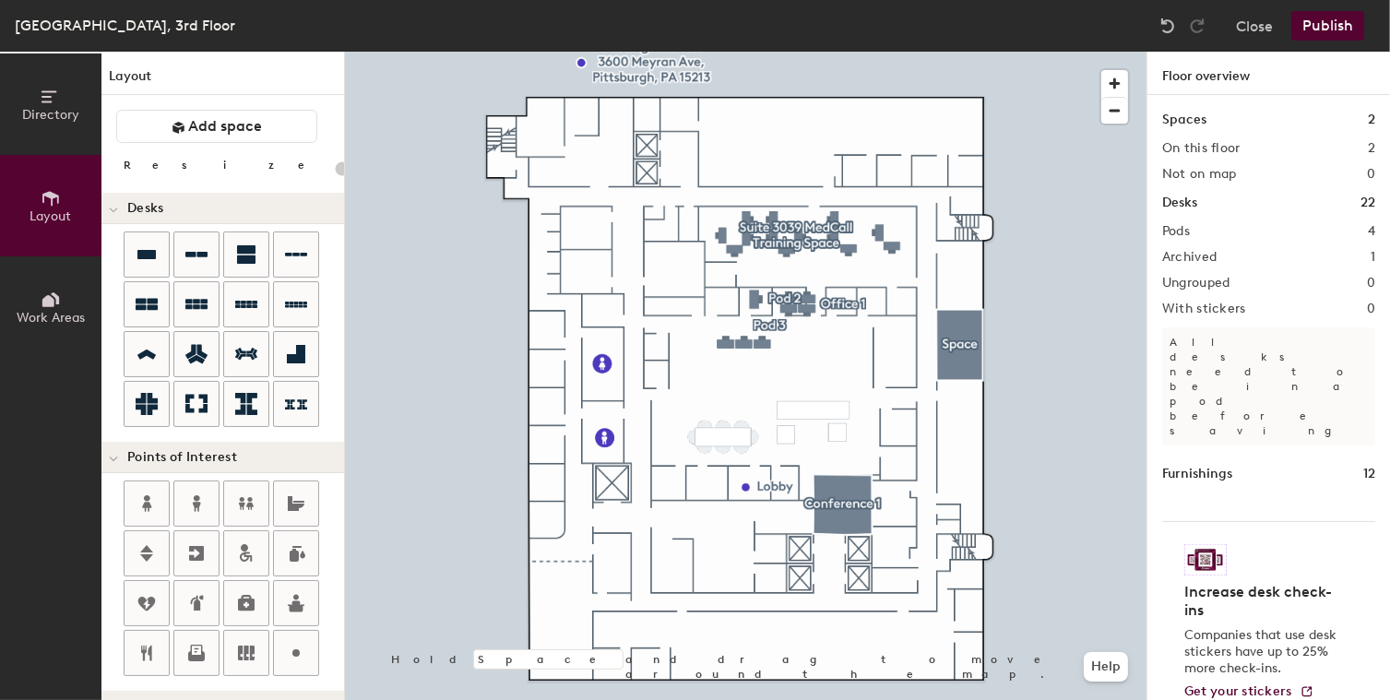
click at [39, 296] on button "Work Areas" at bounding box center [50, 306] width 101 height 101
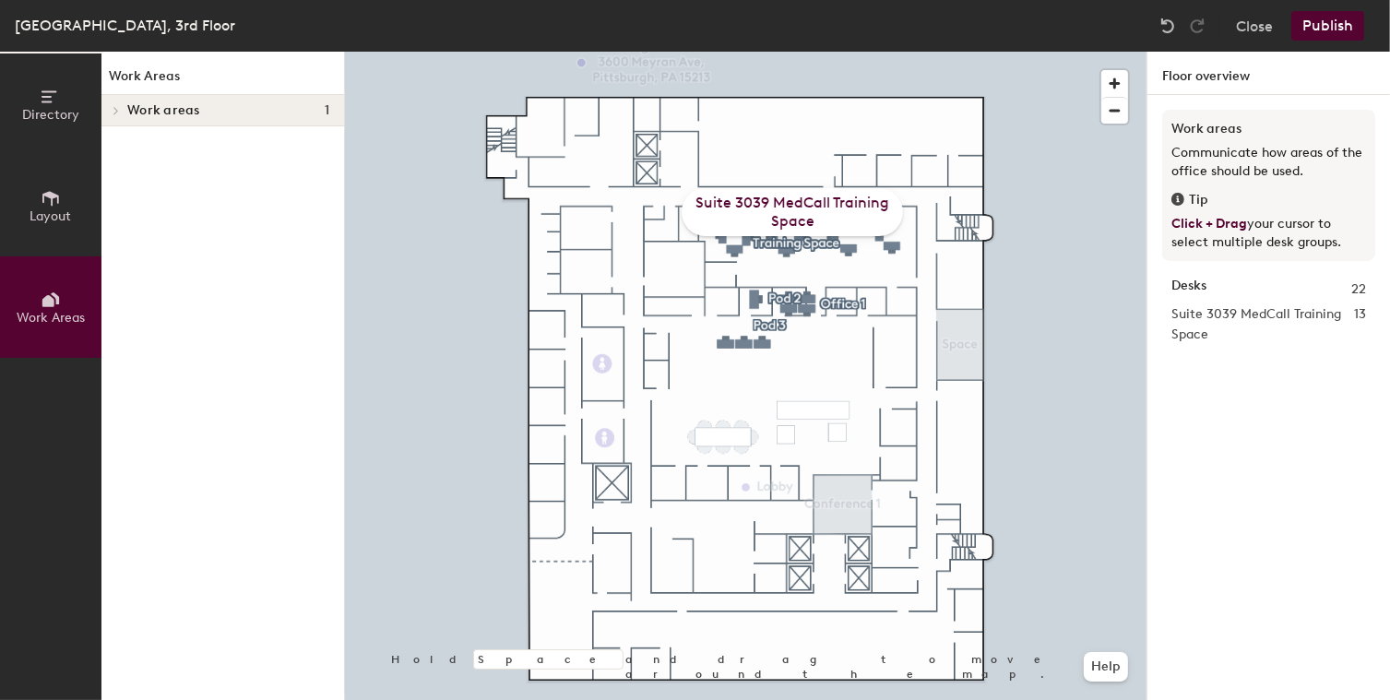
click at [45, 206] on icon at bounding box center [51, 198] width 20 height 20
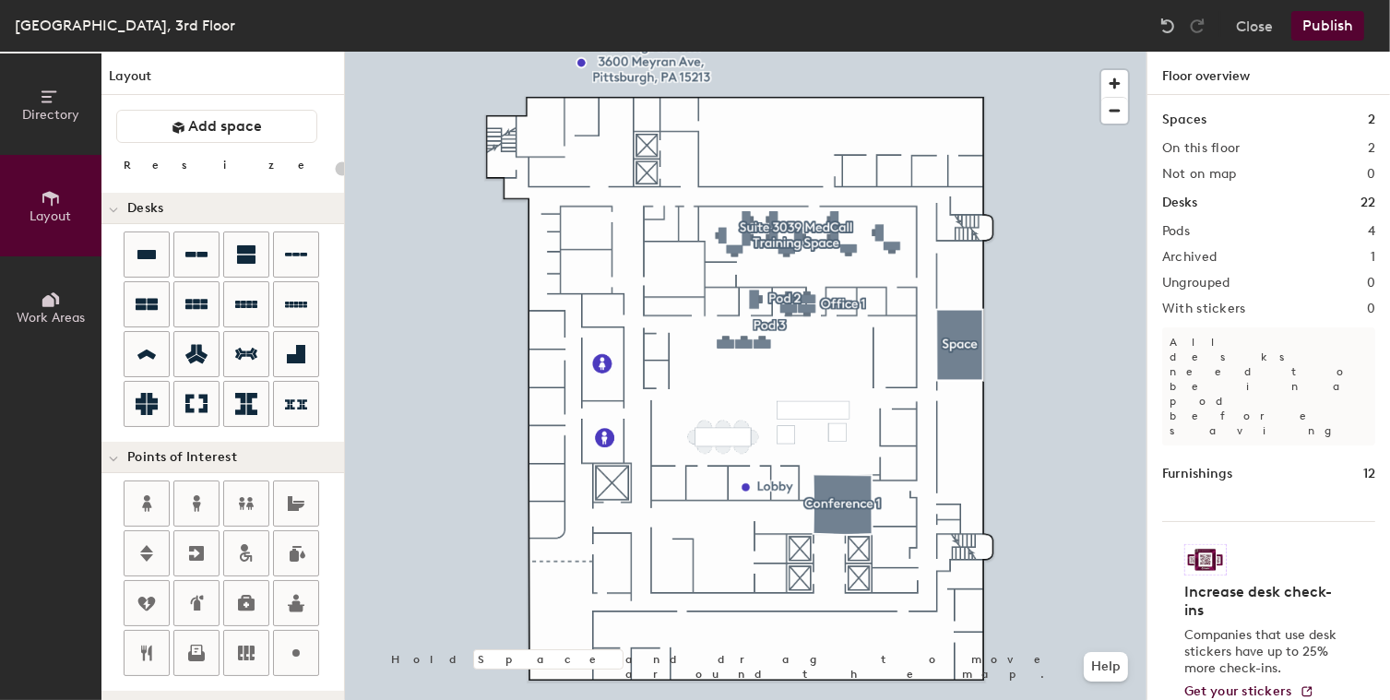
click at [45, 306] on icon at bounding box center [51, 300] width 20 height 20
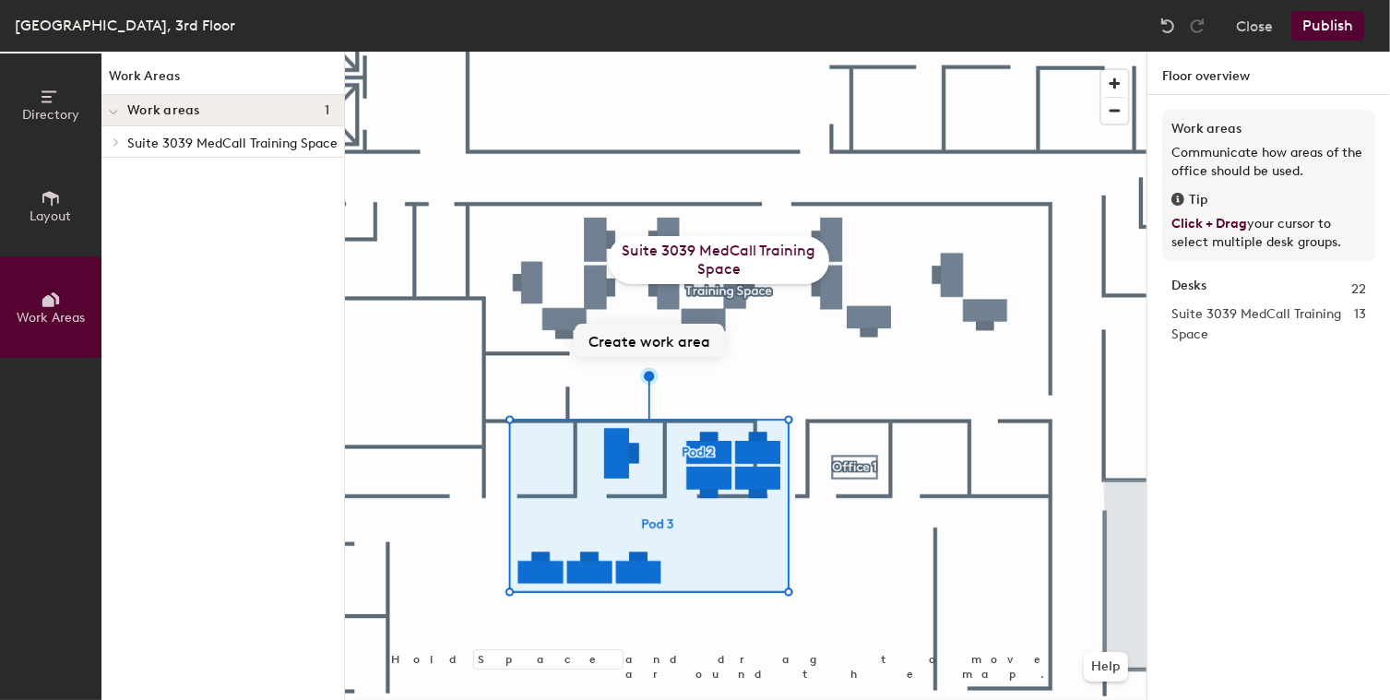
click at [669, 352] on button "Create work area" at bounding box center [649, 340] width 149 height 33
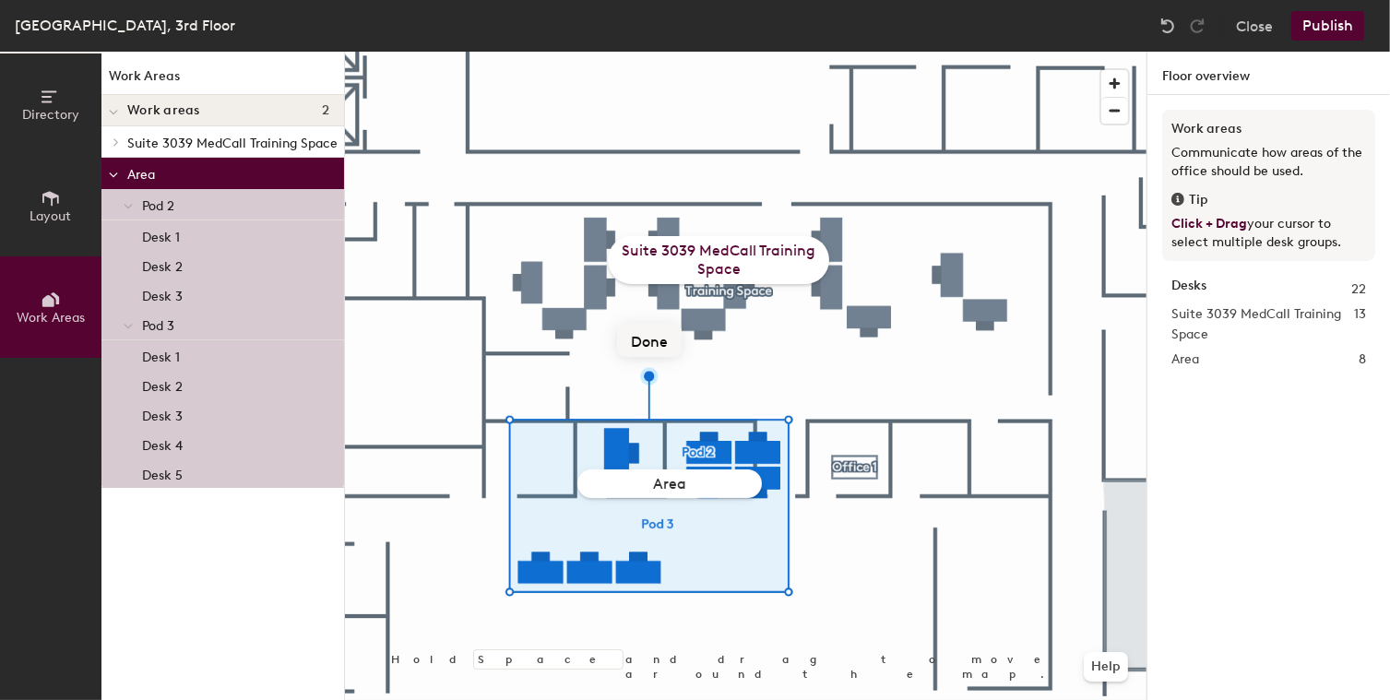
type input "Area 2"
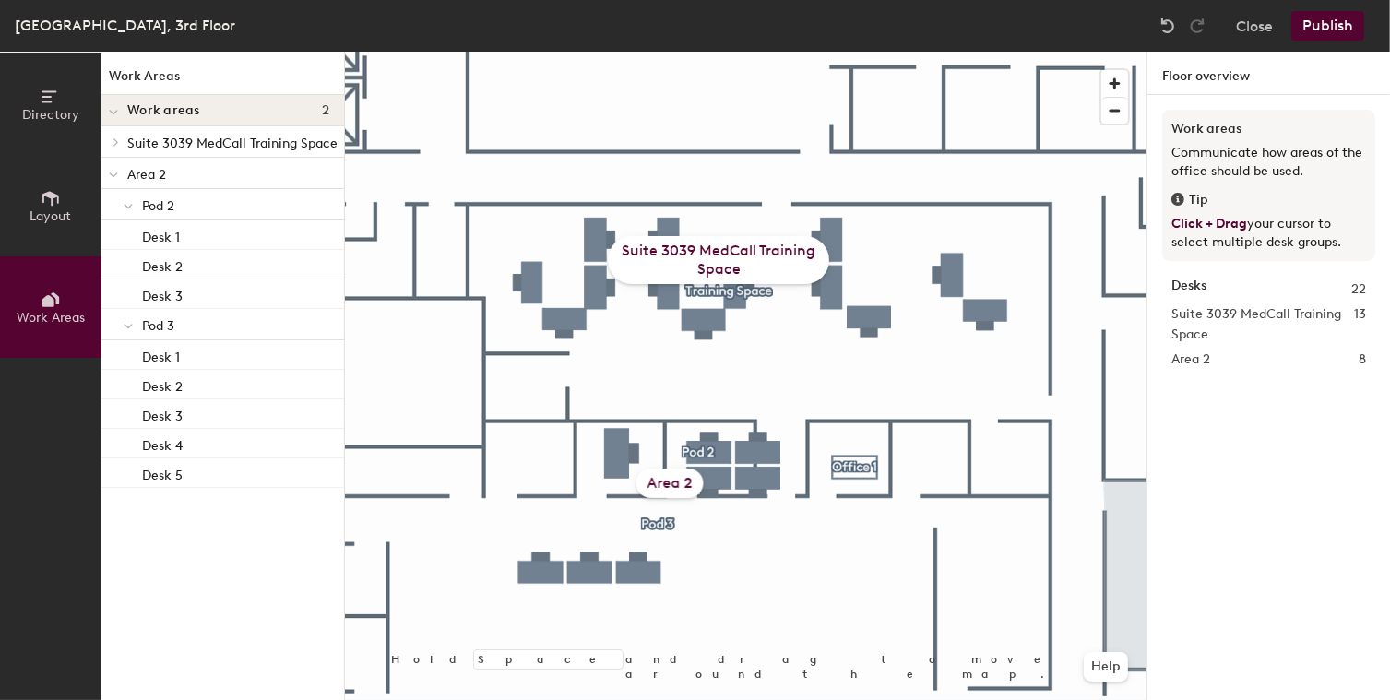
click at [62, 196] on button "Layout" at bounding box center [50, 205] width 101 height 101
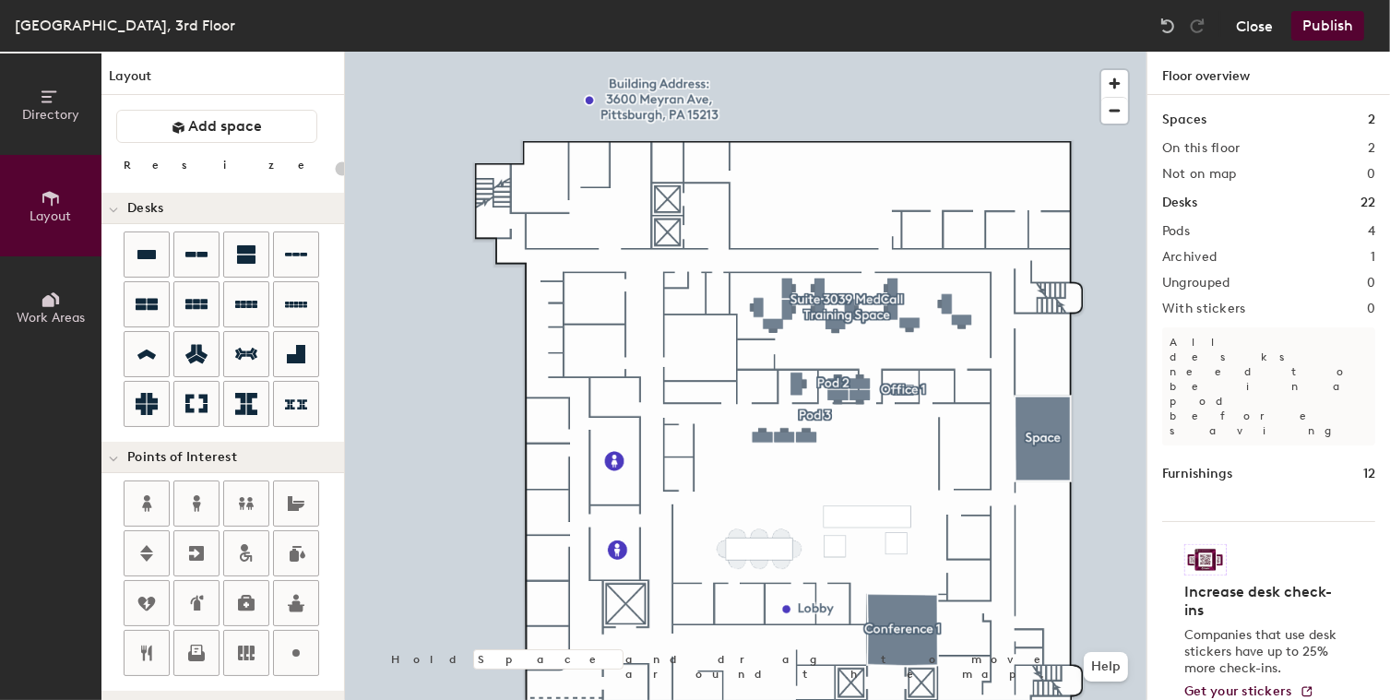
click at [1242, 24] on button "Close" at bounding box center [1254, 26] width 37 height 30
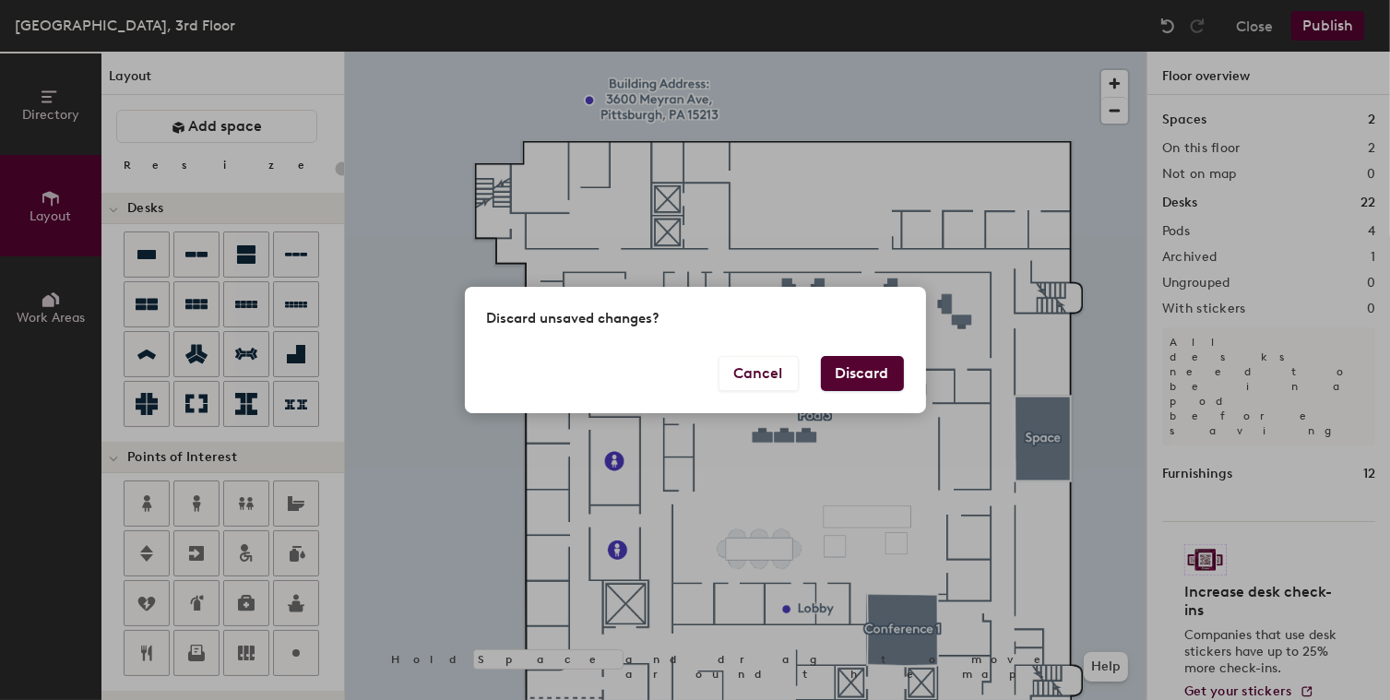
click at [861, 386] on button "Discard" at bounding box center [862, 373] width 83 height 35
type input "20"
